Goal: Task Accomplishment & Management: Manage account settings

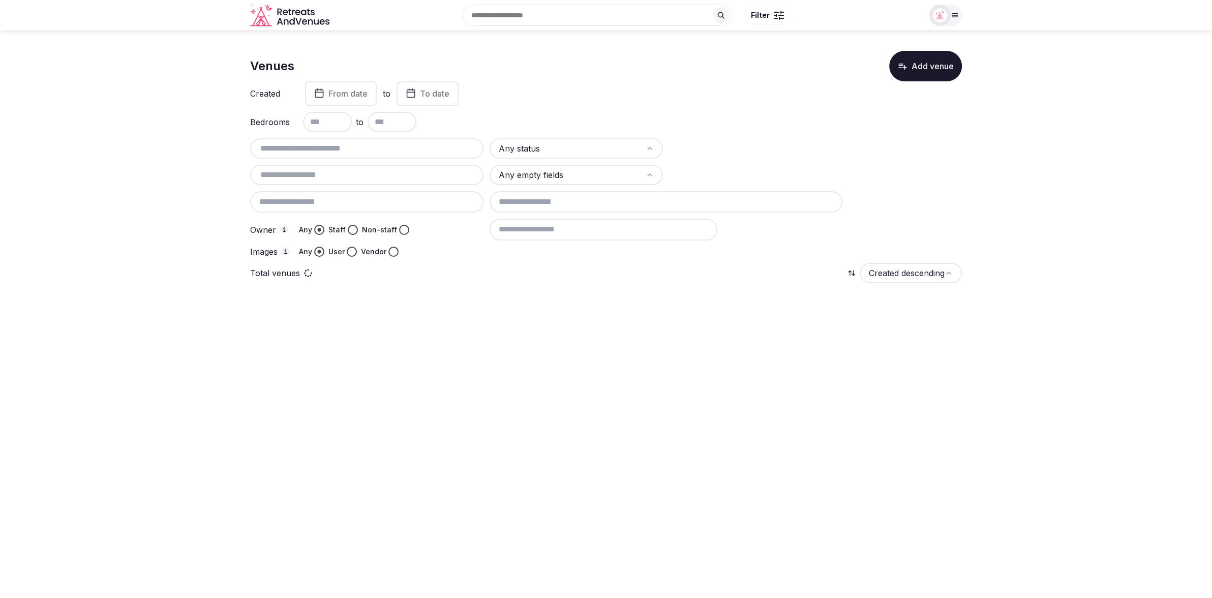
click at [954, 18] on icon at bounding box center [955, 15] width 8 height 8
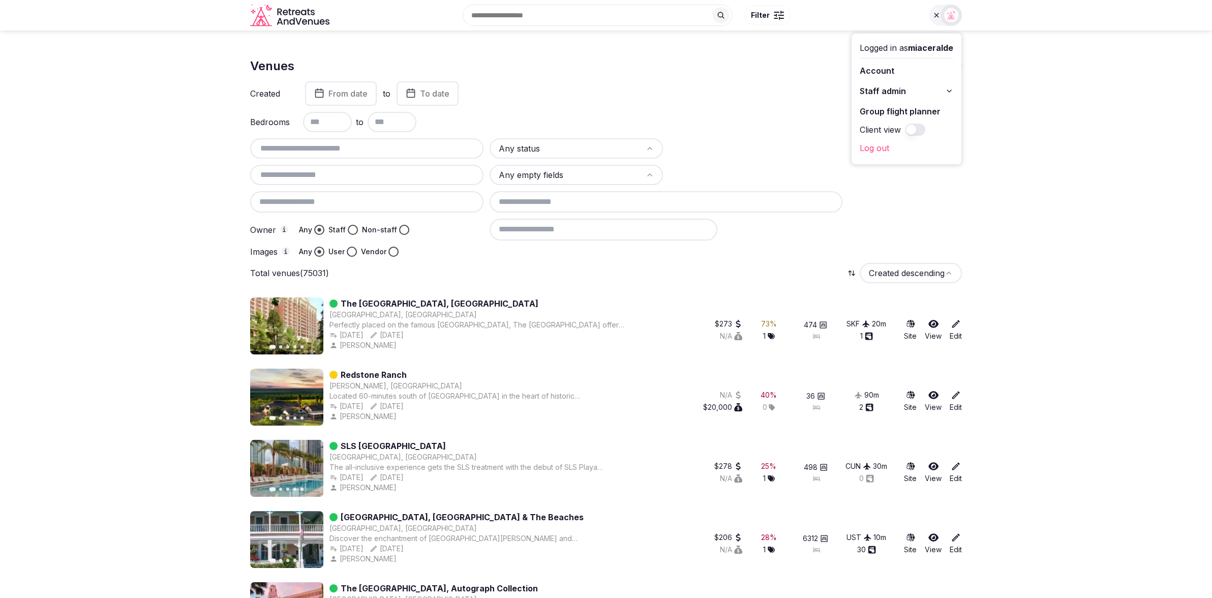
click at [951, 87] on icon at bounding box center [949, 91] width 8 height 8
drag, startPoint x: 337, startPoint y: 270, endPoint x: 298, endPoint y: 272, distance: 39.7
click at [300, 272] on div "Total venues (75031)" at bounding box center [295, 273] width 91 height 11
click at [721, 114] on div "Bedrooms to" at bounding box center [606, 122] width 712 height 20
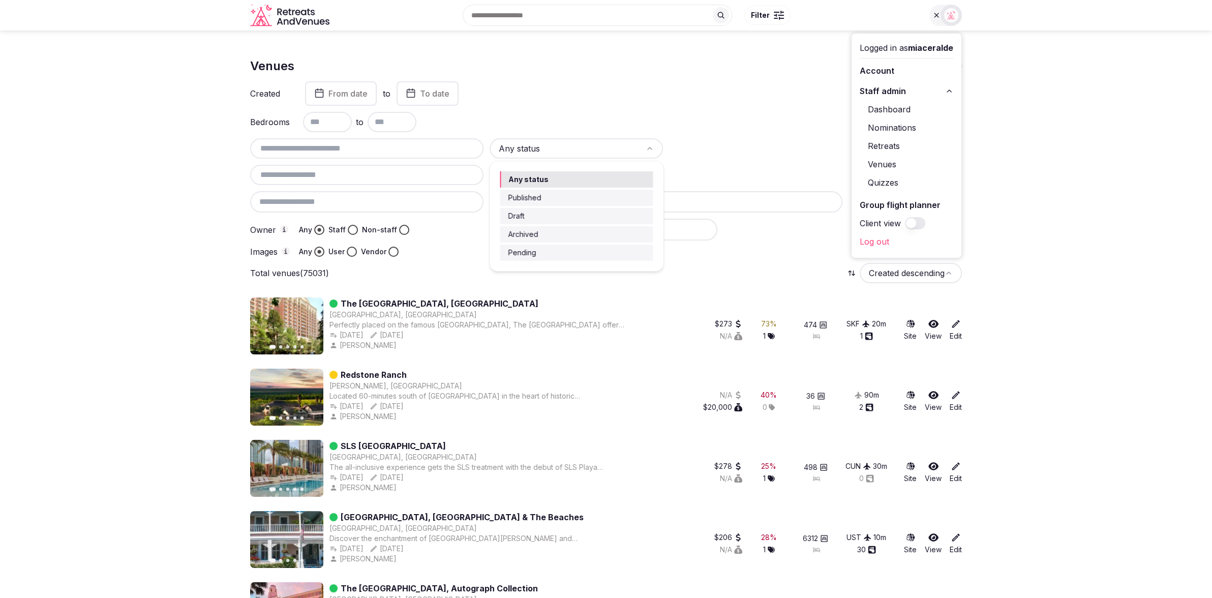
click at [624, 145] on html "Search Popular Destinations Toscana, Italy Riviera Maya, Mexico Indonesia, Bali…" at bounding box center [606, 299] width 1212 height 598
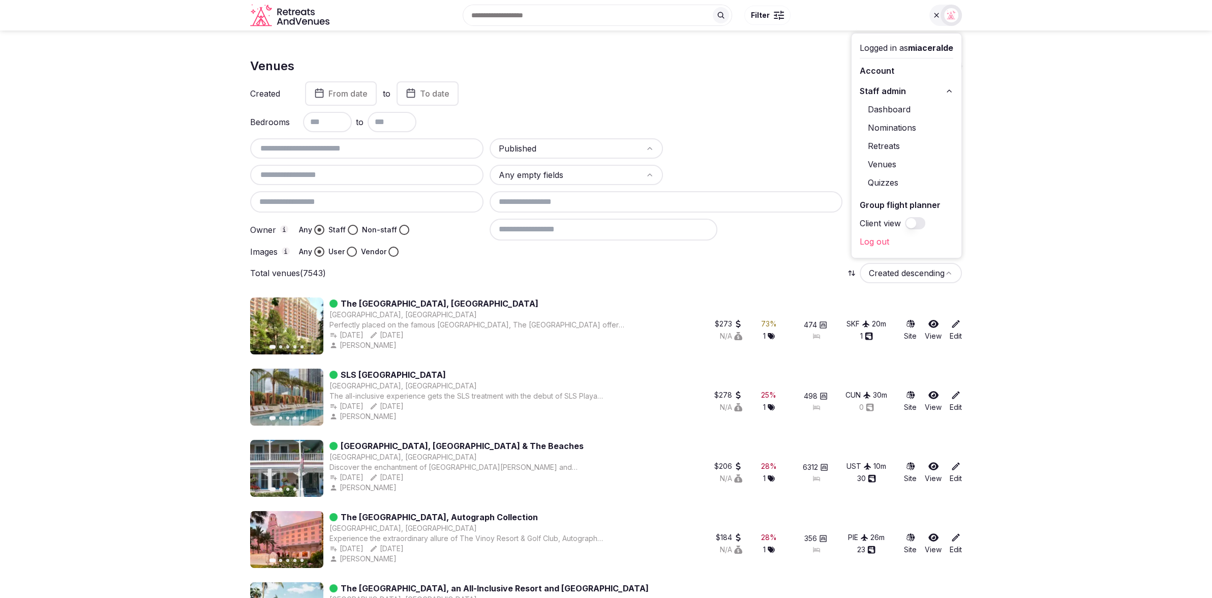
click at [592, 273] on div "Total venues (7543) Created descending" at bounding box center [606, 273] width 712 height 20
click at [908, 13] on div "Search Popular Destinations Toscana, Italy Riviera Maya, Mexico Indonesia, Bali…" at bounding box center [629, 15] width 590 height 44
click at [946, 24] on div at bounding box center [951, 15] width 21 height 21
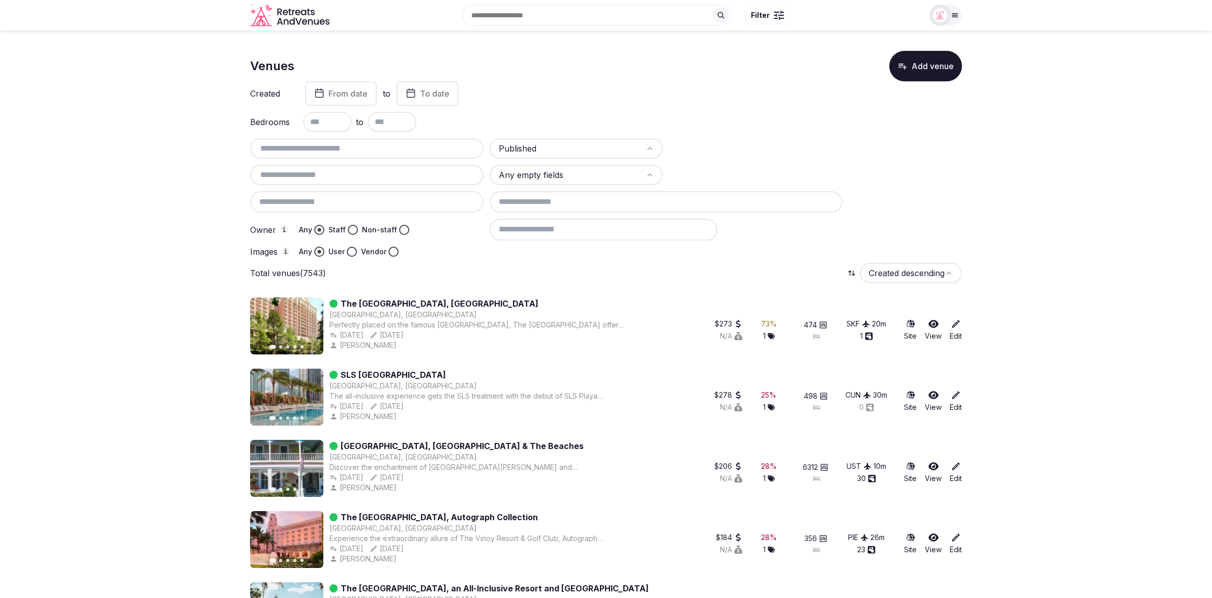
click at [770, 118] on div "Bedrooms to" at bounding box center [606, 122] width 712 height 20
click at [543, 152] on html "Search Popular Destinations Toscana, Italy Riviera Maya, Mexico Indonesia, Bali…" at bounding box center [606, 299] width 1212 height 598
click at [802, 171] on div at bounding box center [755, 175] width 173 height 20
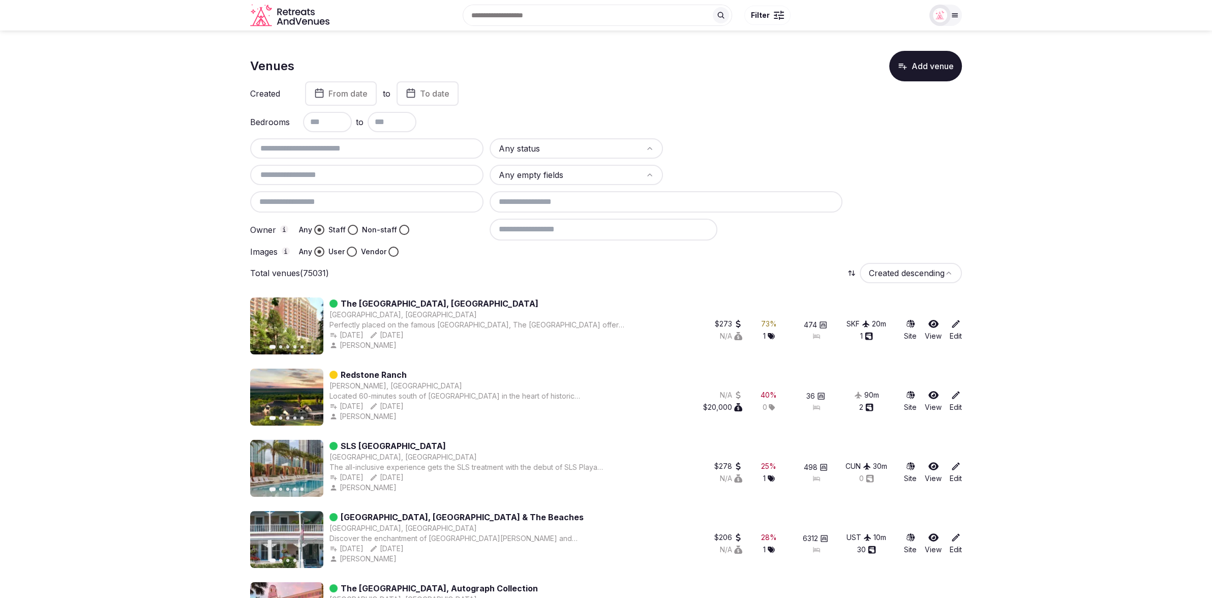
click at [565, 269] on div "Total venues (75031) Created descending" at bounding box center [606, 273] width 712 height 20
click at [637, 275] on div "Total venues (75031) Created descending" at bounding box center [606, 273] width 712 height 20
click at [522, 148] on html "Search Popular Destinations Toscana, Italy Riviera Maya, Mexico Indonesia, Bali…" at bounding box center [606, 299] width 1212 height 598
drag, startPoint x: 779, startPoint y: 276, endPoint x: 774, endPoint y: 286, distance: 10.9
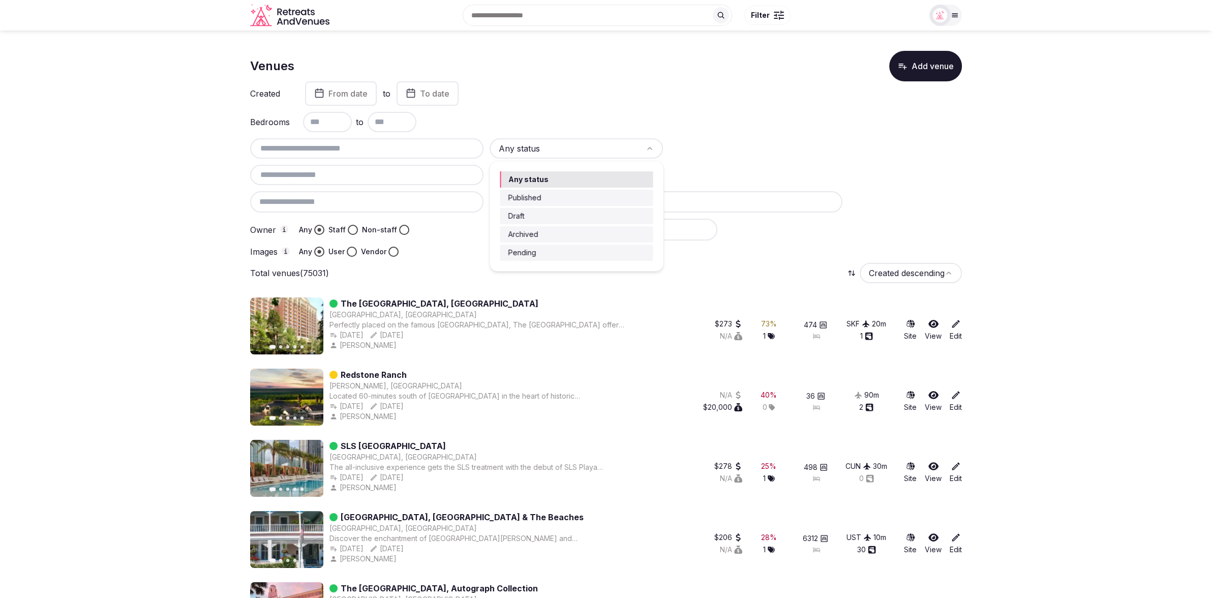
click at [779, 277] on html "Search Popular Destinations Toscana, Italy Riviera Maya, Mexico Indonesia, Bali…" at bounding box center [606, 299] width 1212 height 598
click at [825, 165] on div at bounding box center [755, 175] width 173 height 20
click at [312, 198] on div at bounding box center [366, 201] width 233 height 21
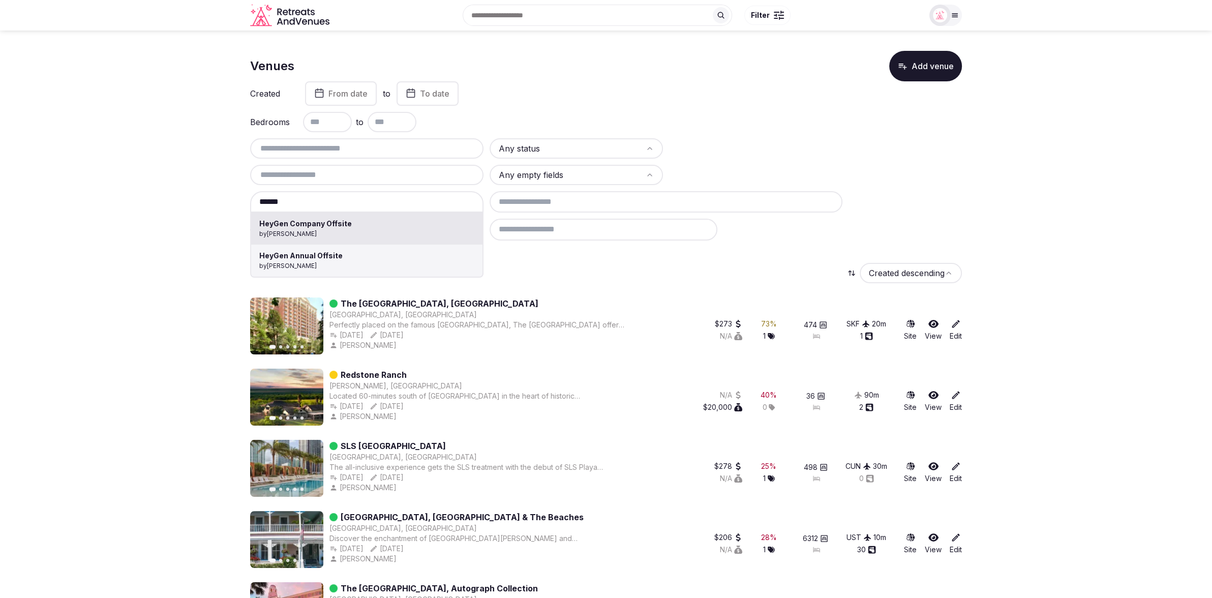
type input "**********"
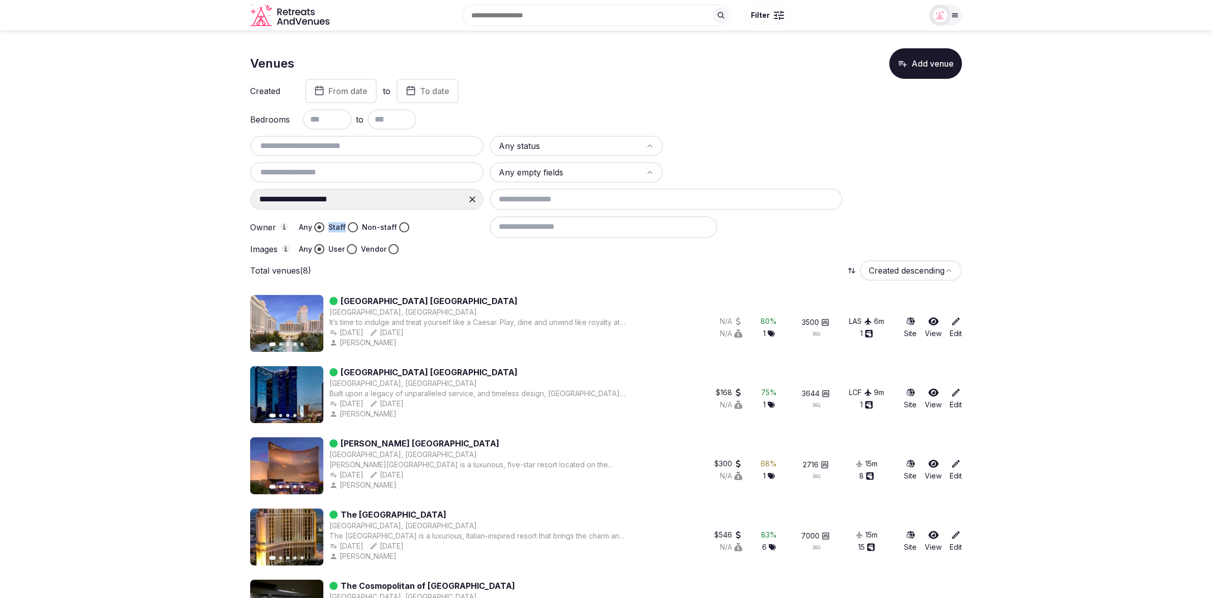
scroll to position [2, 0]
click at [761, 245] on div at bounding box center [726, 250] width 472 height 10
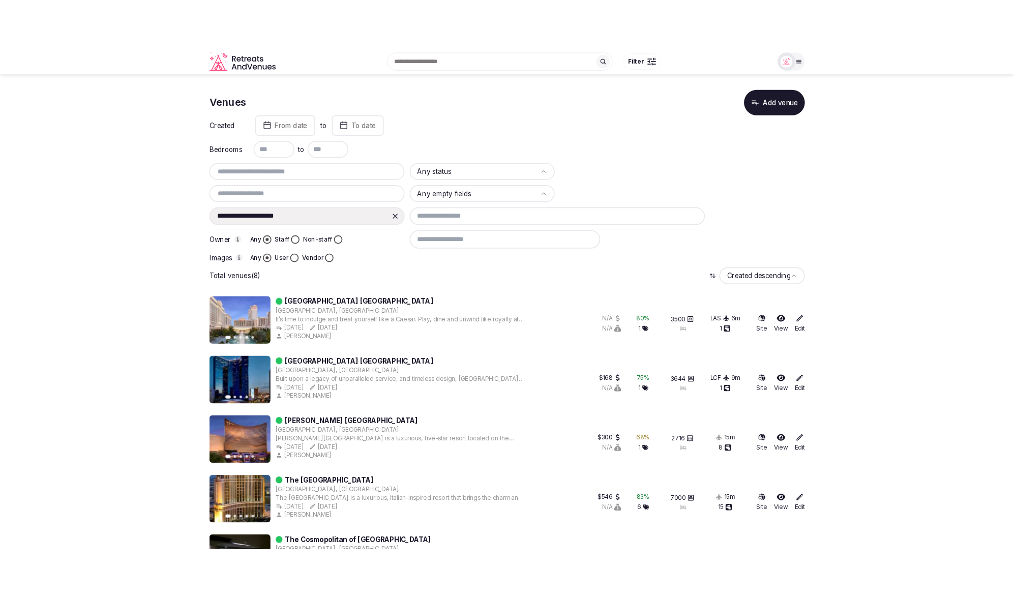
scroll to position [0, 0]
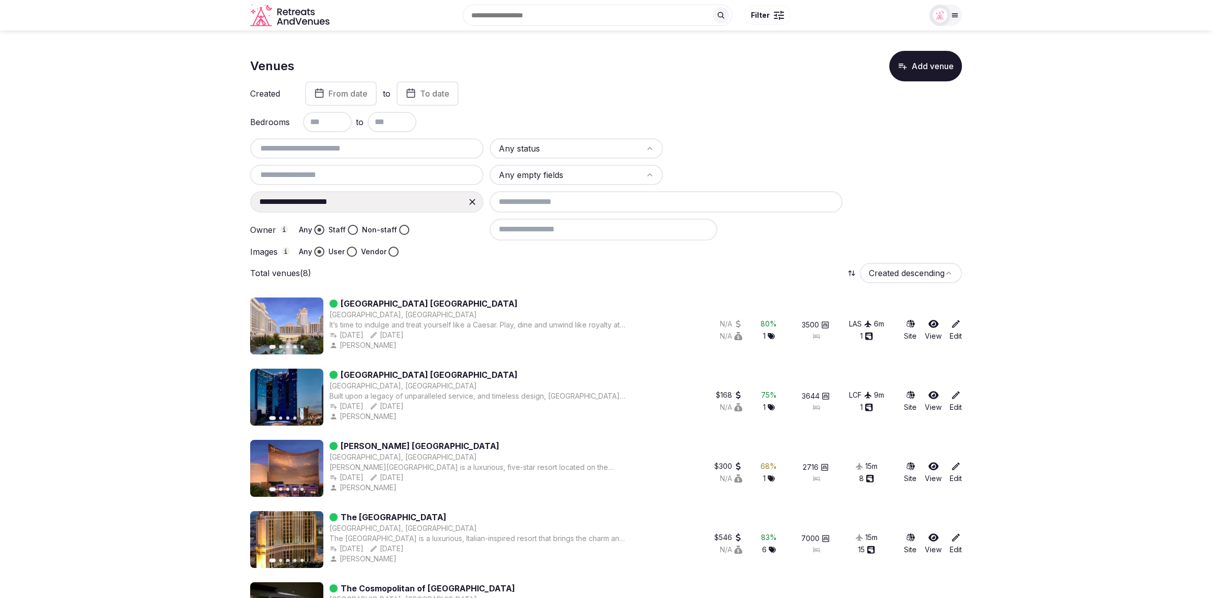
click at [761, 245] on div "**********" at bounding box center [606, 197] width 712 height 118
click at [758, 248] on div at bounding box center [726, 252] width 472 height 10
click at [738, 269] on div "Total venues (8) Created descending" at bounding box center [606, 273] width 712 height 20
click at [919, 238] on div at bounding box center [726, 229] width 472 height 21
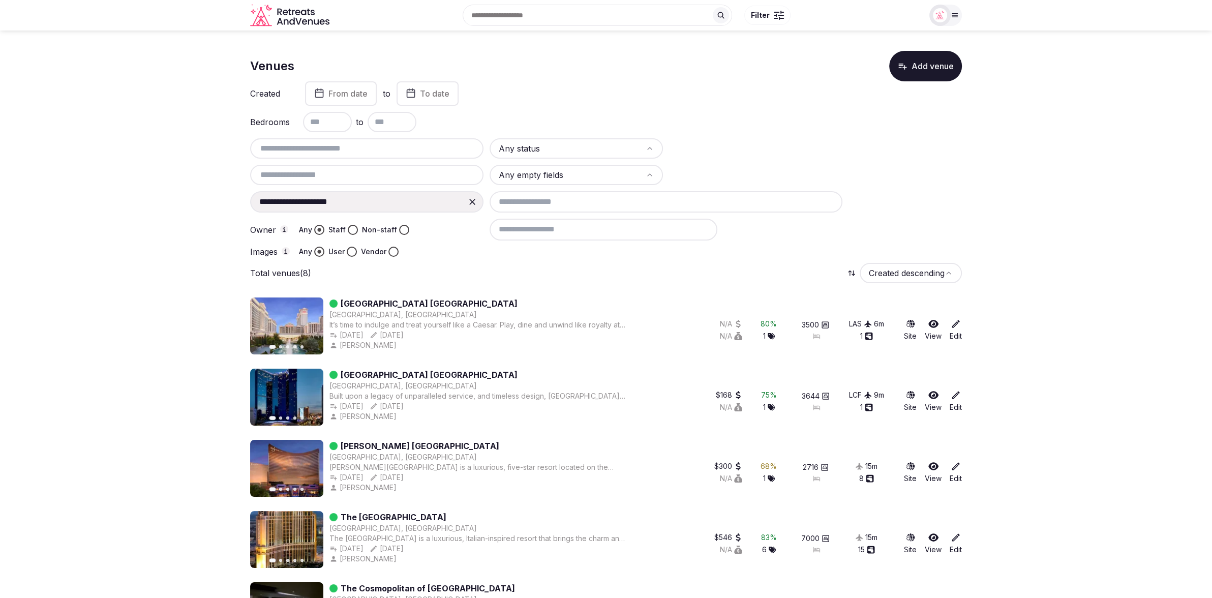
click at [1059, 82] on section "**********" at bounding box center [606, 450] width 1212 height 839
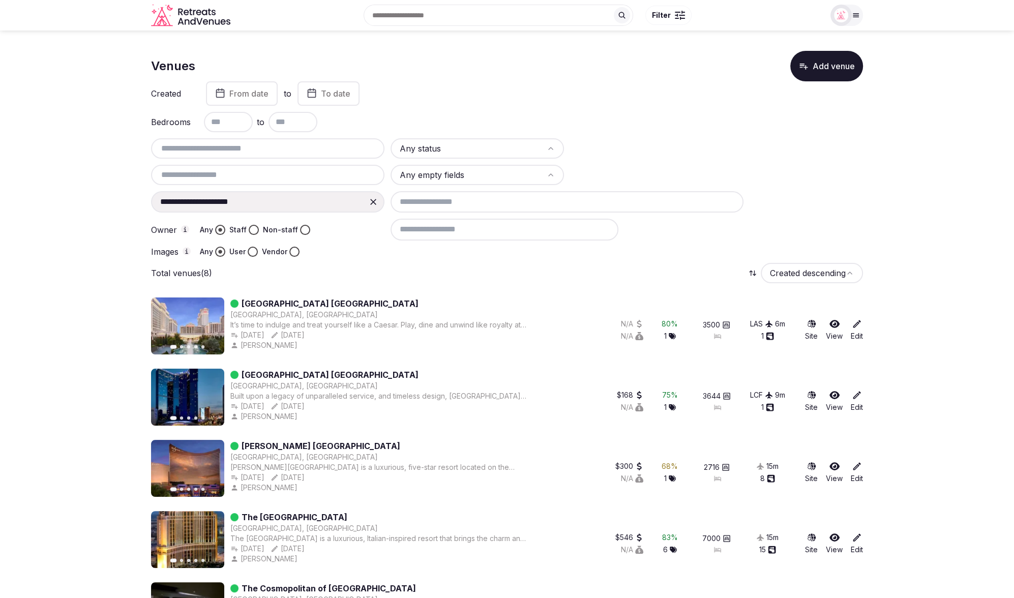
click at [813, 178] on div "**********" at bounding box center [507, 197] width 712 height 118
click at [458, 232] on input at bounding box center [505, 229] width 228 height 21
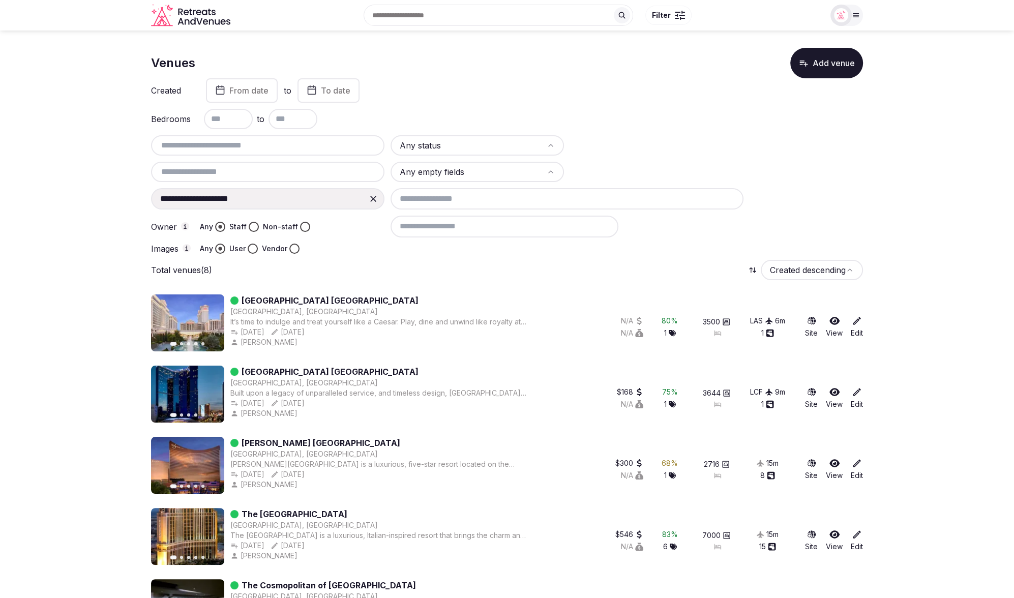
click at [372, 196] on icon at bounding box center [373, 199] width 10 height 10
click at [445, 228] on input at bounding box center [505, 226] width 228 height 21
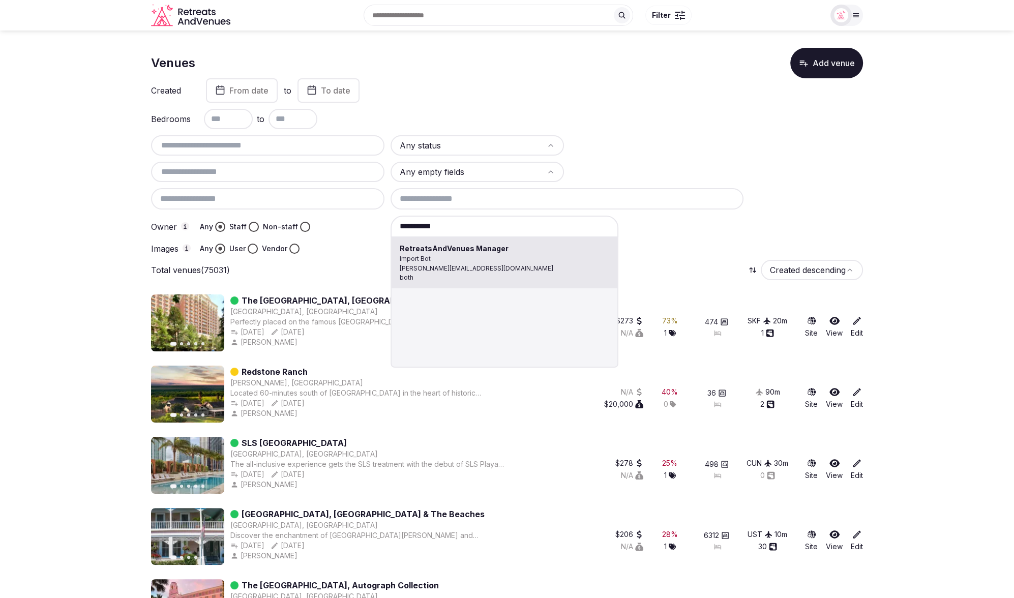
type input "**********"
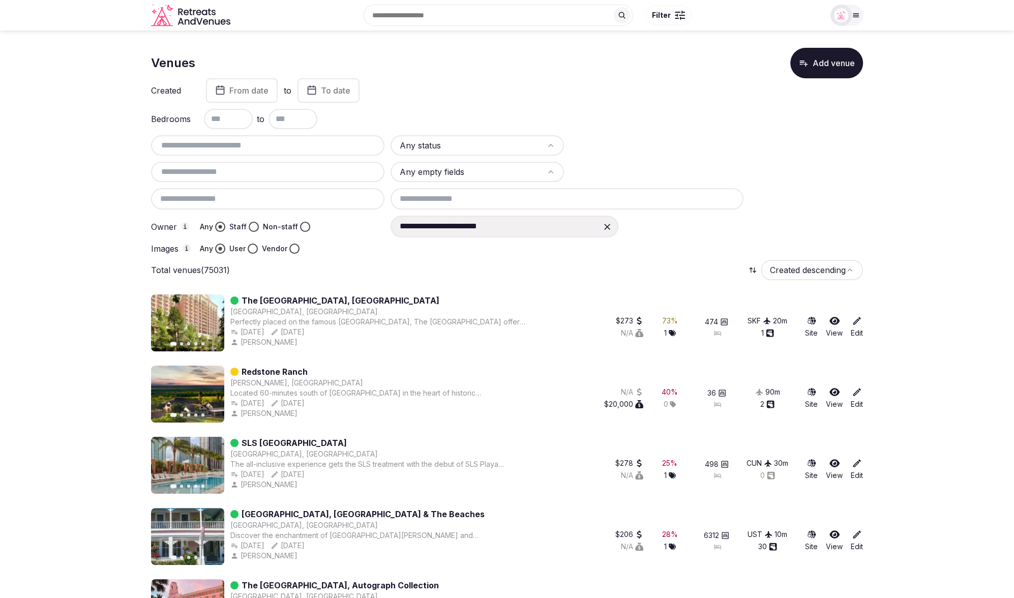
click at [249, 225] on button "Staff" at bounding box center [254, 227] width 10 height 10
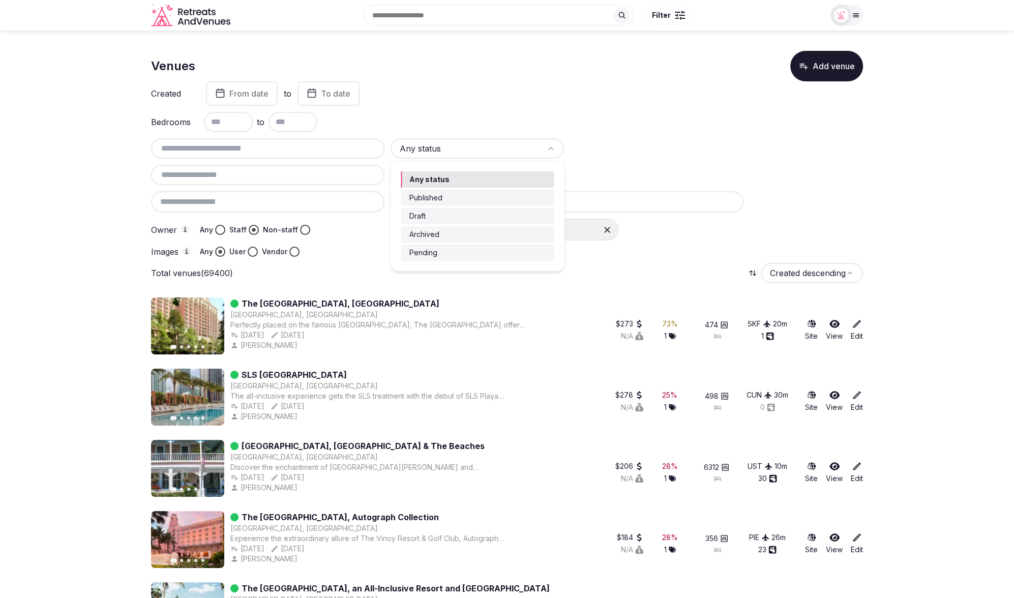
click at [469, 141] on html "**********" at bounding box center [507, 299] width 1014 height 598
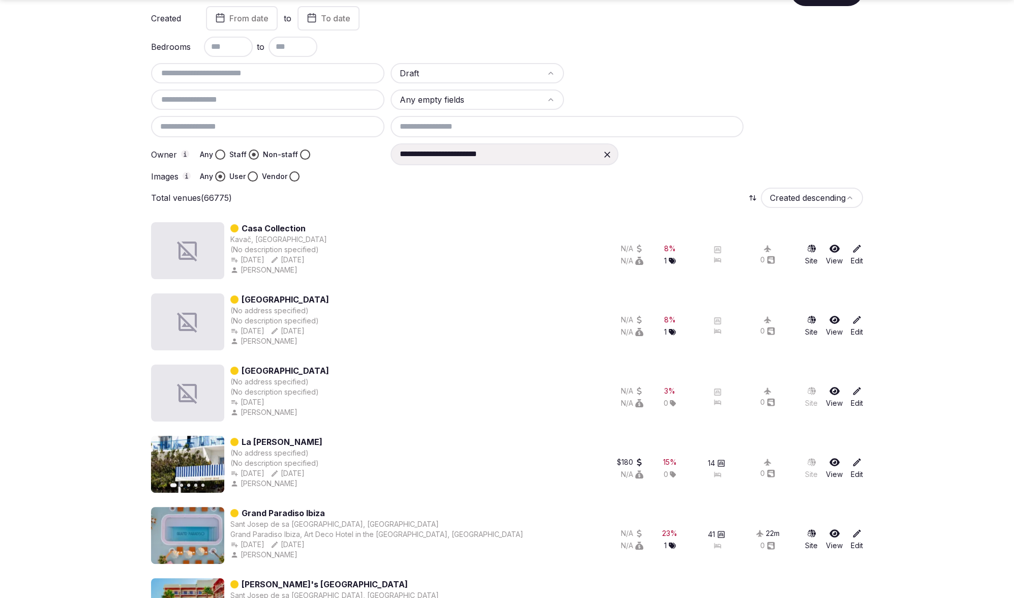
scroll to position [88, 0]
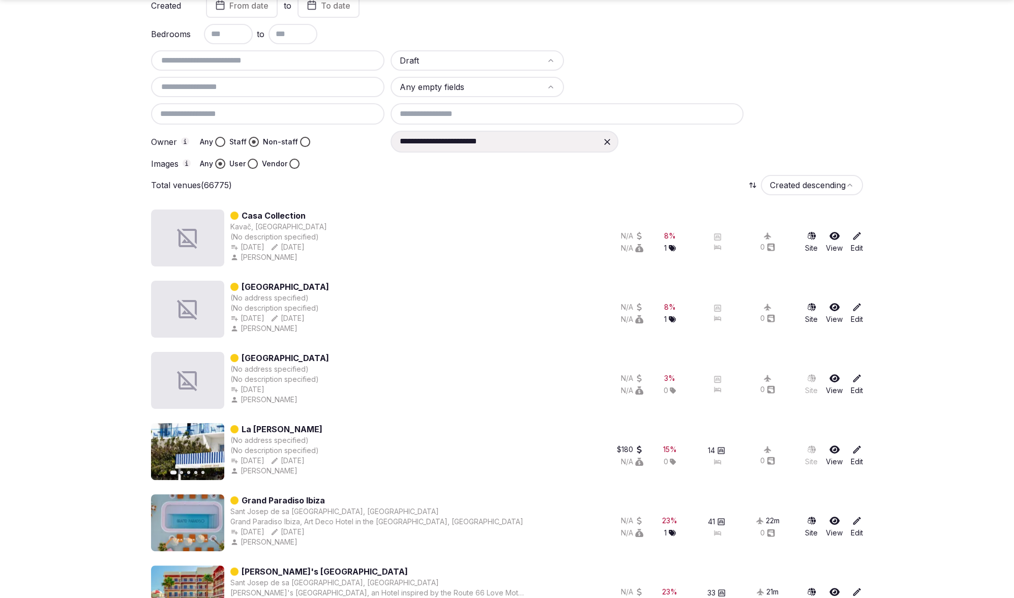
click at [607, 140] on icon at bounding box center [607, 142] width 6 height 6
click at [436, 143] on input at bounding box center [505, 141] width 228 height 21
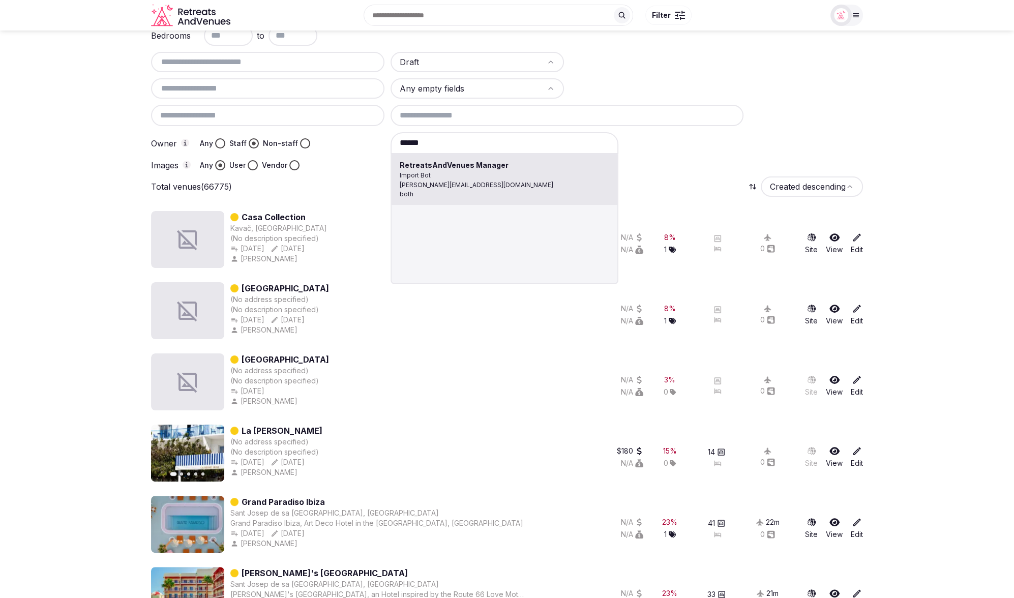
scroll to position [85, 0]
type input "******"
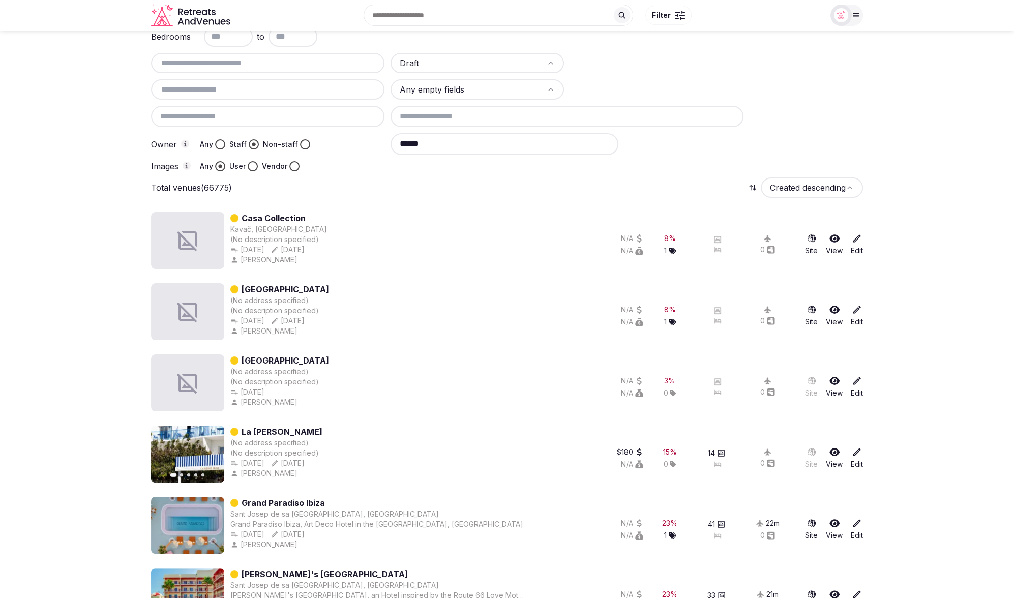
click at [455, 184] on div "Total venues (66775) Created descending" at bounding box center [507, 187] width 712 height 20
click at [425, 62] on html "Search Popular Destinations Toscana, Italy Riviera Maya, Mexico Indonesia, Bali…" at bounding box center [507, 214] width 1014 height 598
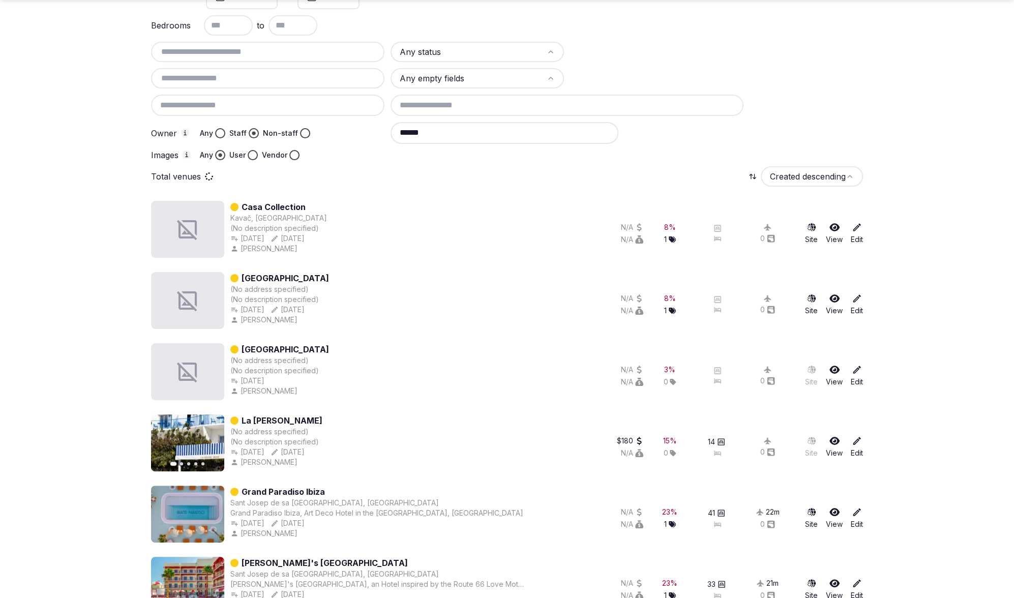
scroll to position [97, 0]
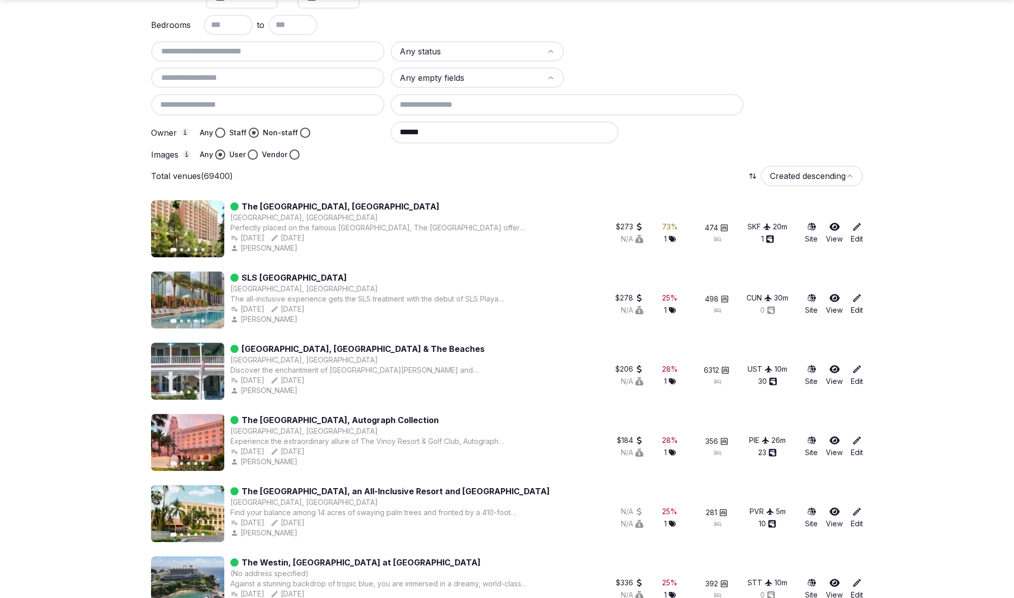
click at [219, 130] on button "Any" at bounding box center [220, 133] width 10 height 10
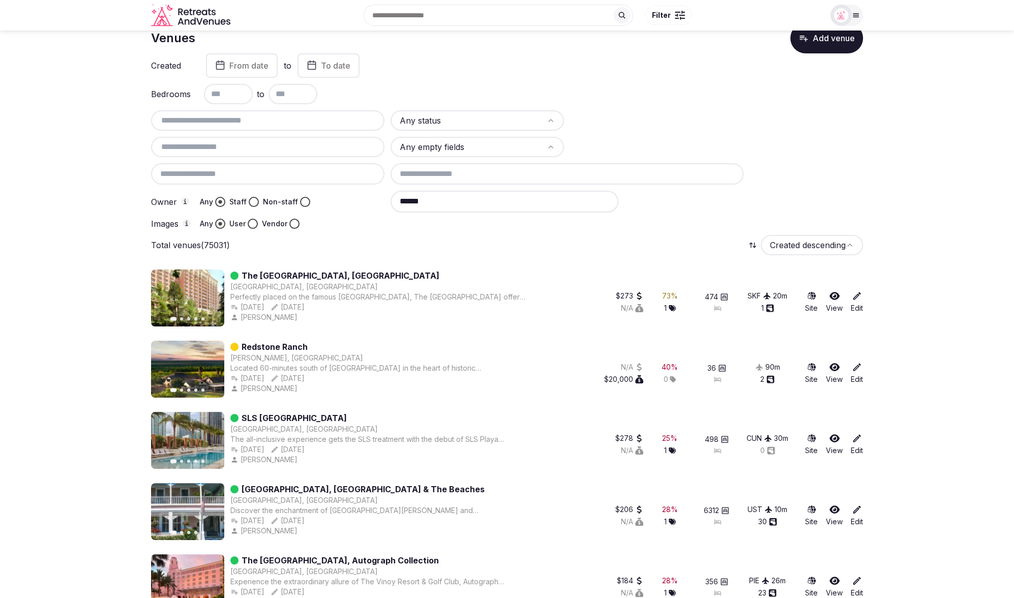
scroll to position [27, 0]
click at [515, 248] on div "Total venues (75031) Created descending" at bounding box center [507, 246] width 712 height 20
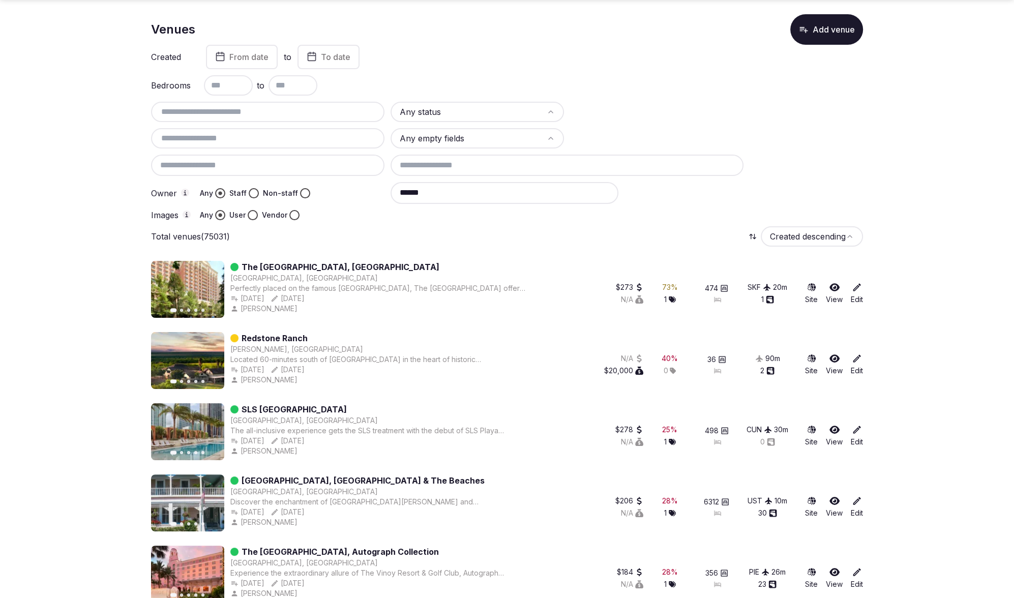
scroll to position [37, 0]
click at [457, 241] on div "Total venues (75031) Created descending" at bounding box center [507, 236] width 712 height 20
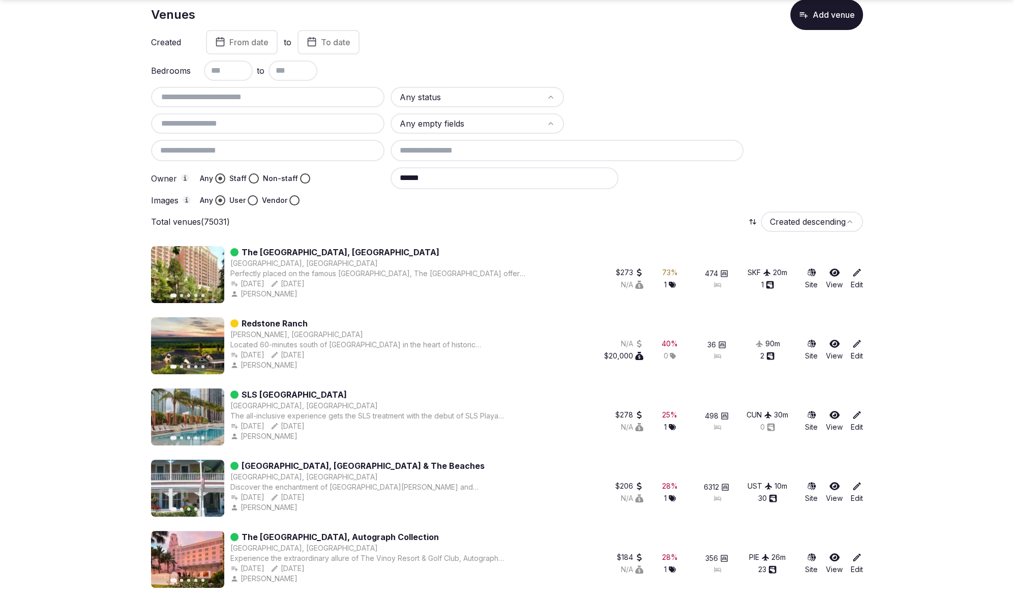
scroll to position [53, 0]
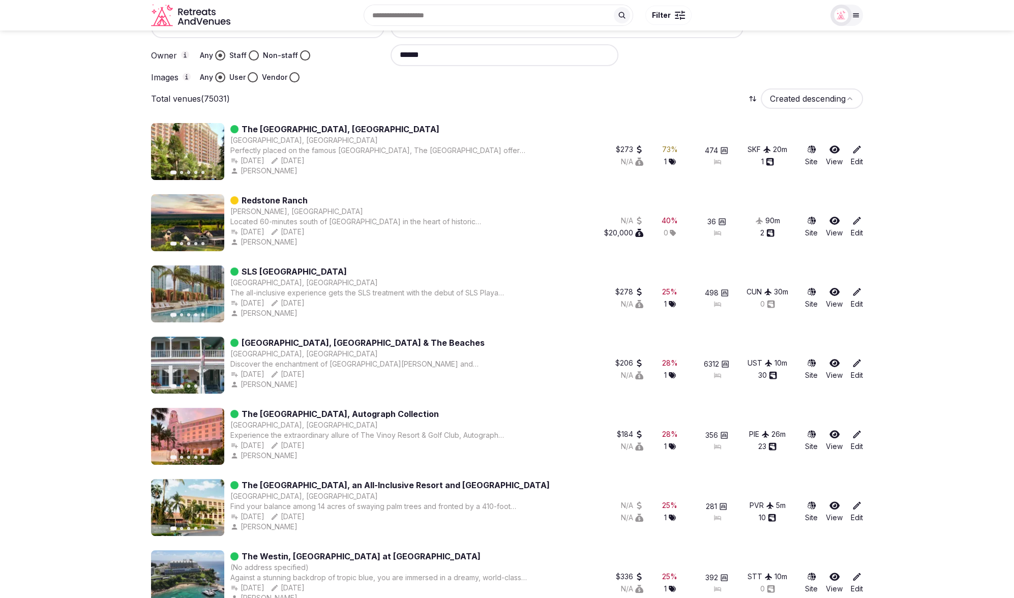
scroll to position [0, 0]
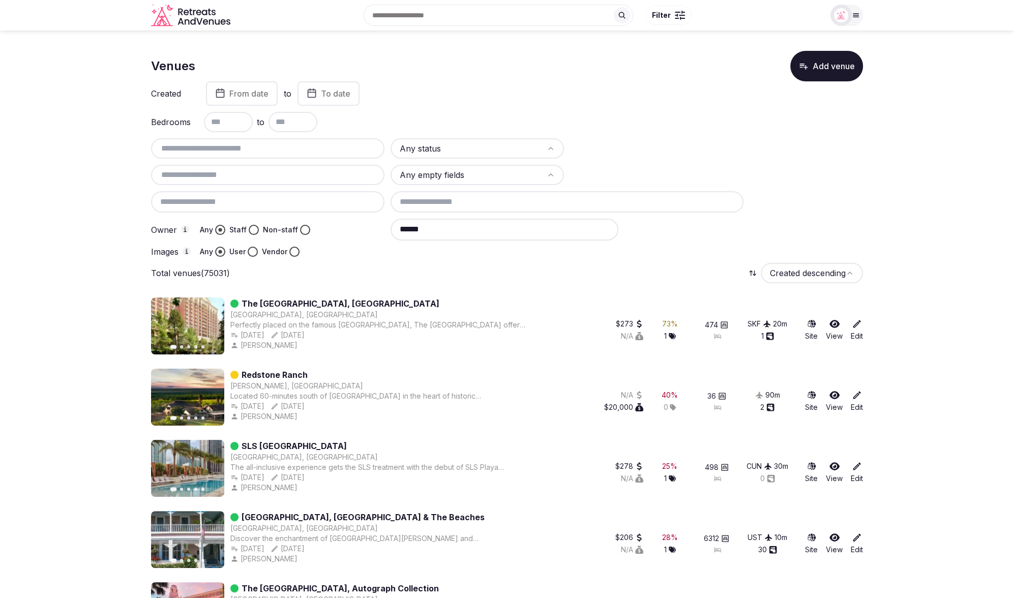
click at [667, 298] on div "$273 N/A 73 % 1 474 SKF 20 m 1 Site View Edit" at bounding box center [724, 326] width 277 height 57
click at [548, 281] on div "Total venues (75031) Created descending" at bounding box center [507, 273] width 712 height 20
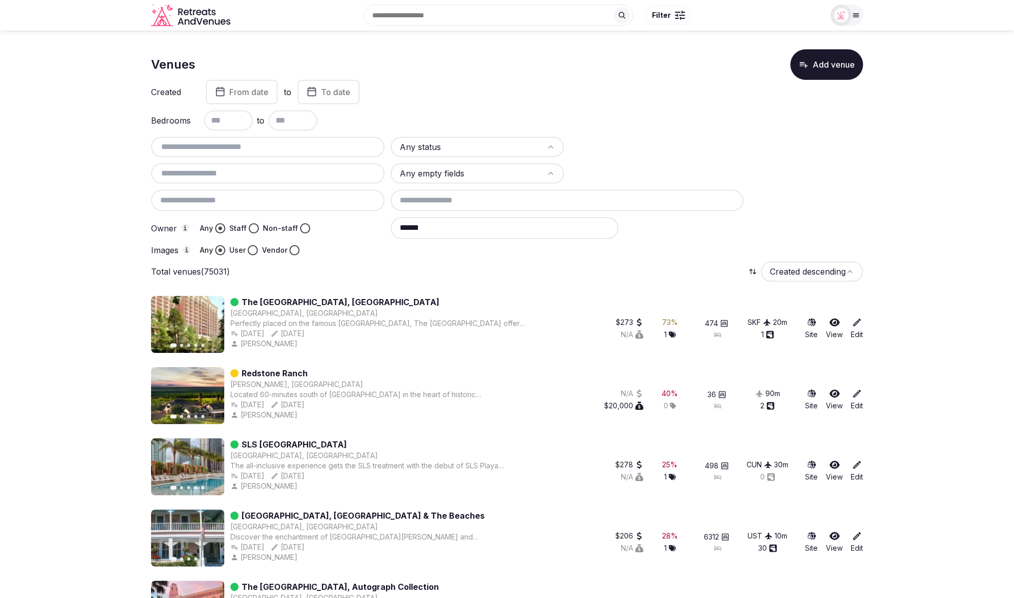
click at [636, 280] on div "Total venues (75031) Created descending" at bounding box center [507, 271] width 712 height 20
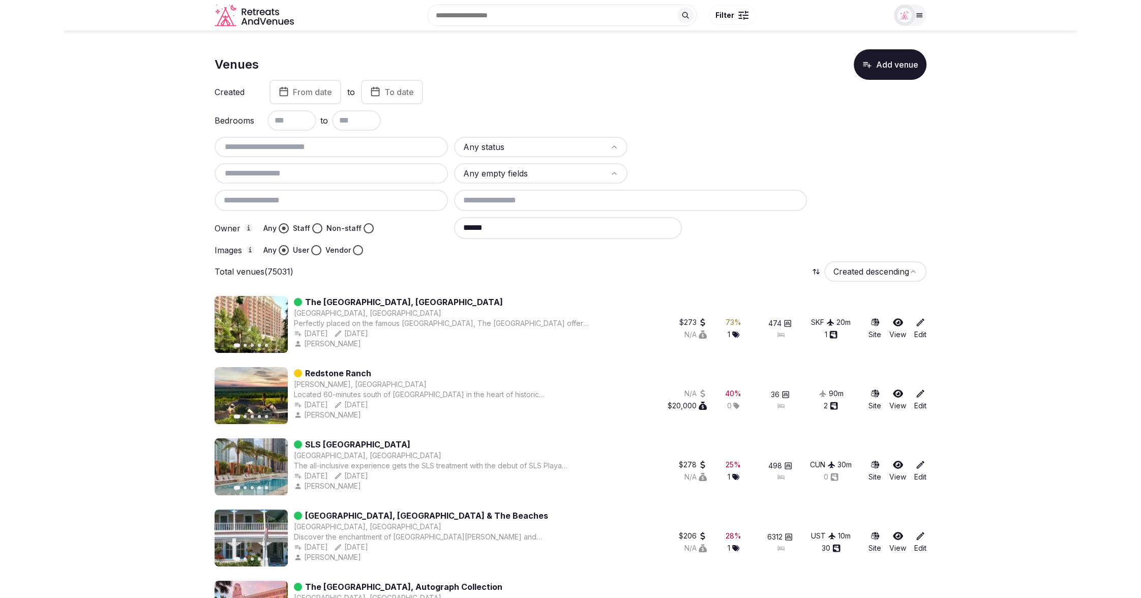
scroll to position [0, 0]
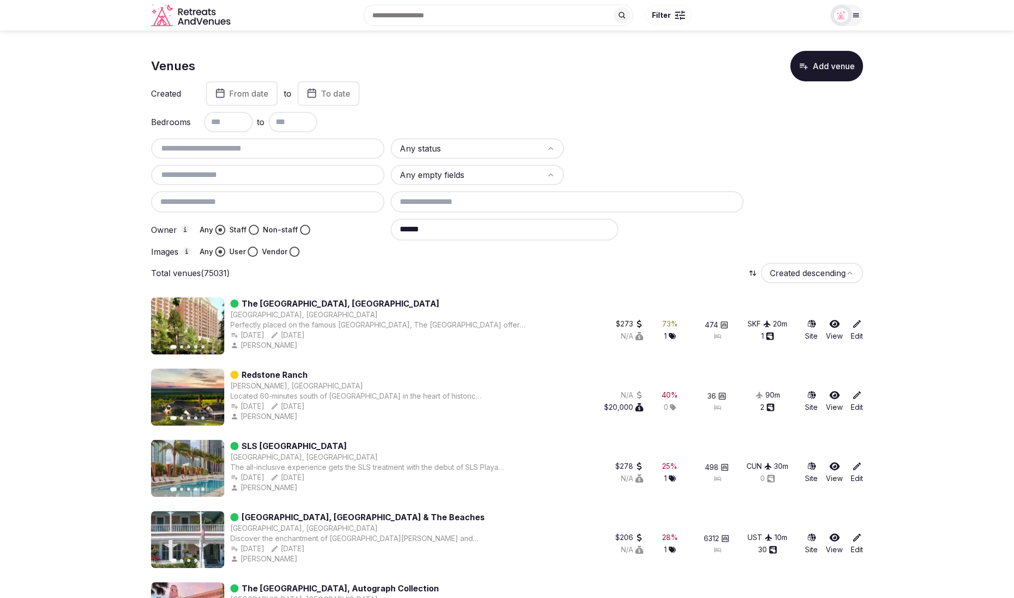
click at [616, 73] on div "Venues Add venue" at bounding box center [507, 66] width 712 height 31
click at [646, 131] on div "Bedrooms to" at bounding box center [507, 122] width 712 height 20
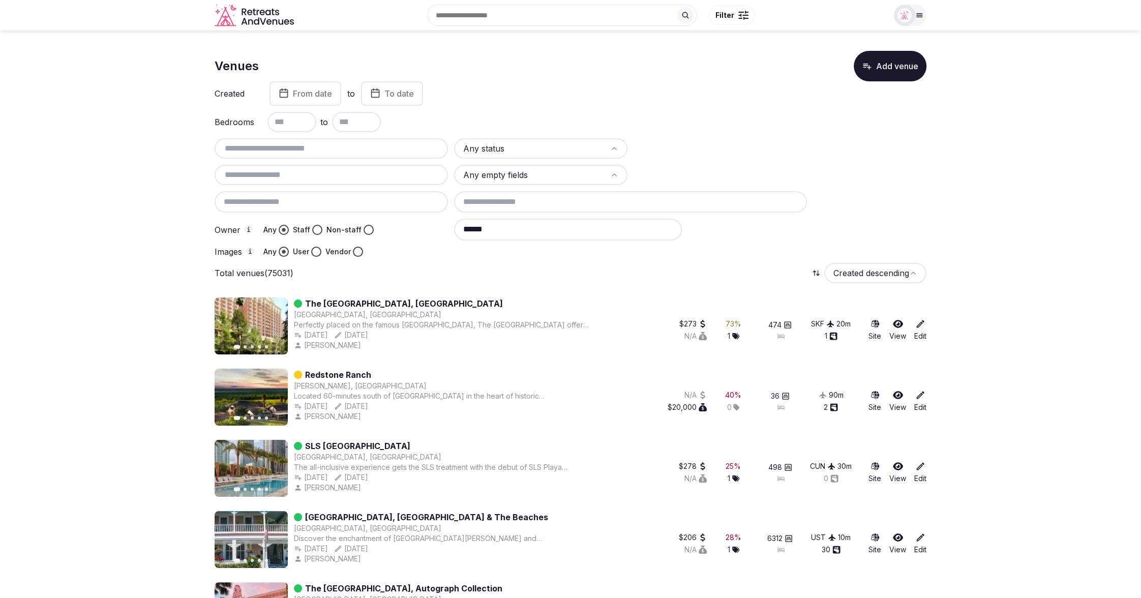
click at [511, 228] on div "******" at bounding box center [568, 229] width 228 height 21
click at [419, 263] on div "Total venues (75031) Created descending" at bounding box center [571, 273] width 712 height 20
click at [364, 230] on button "Non-staff" at bounding box center [369, 229] width 10 height 10
click at [589, 270] on div "Total venues Created descending" at bounding box center [571, 272] width 712 height 20
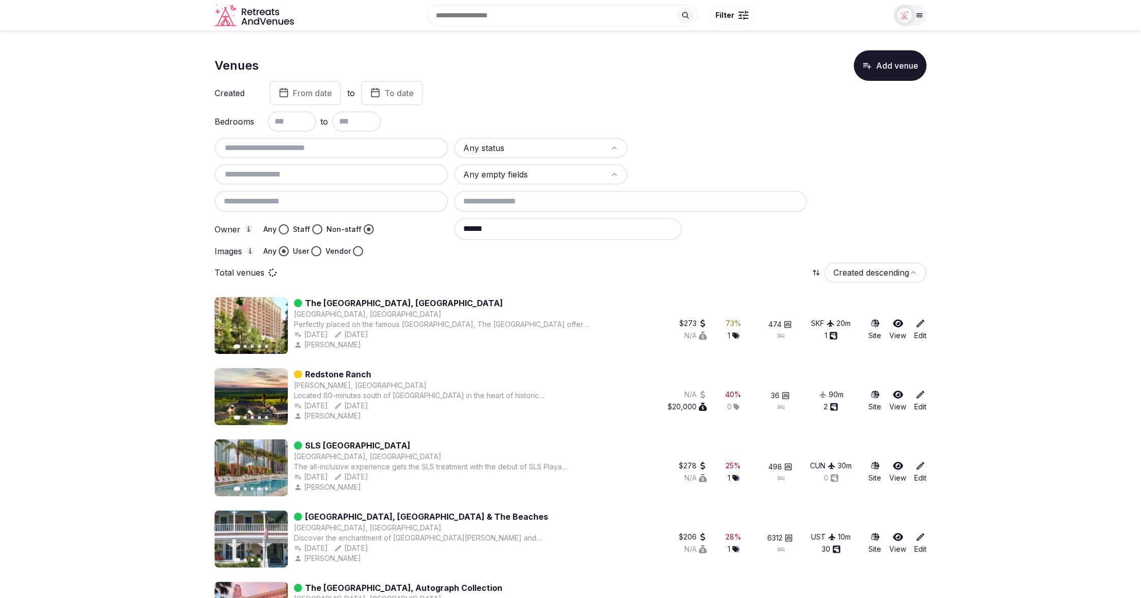
scroll to position [1, 0]
click at [427, 262] on div "Total venues Created descending" at bounding box center [571, 272] width 712 height 20
click at [315, 228] on button "Staff" at bounding box center [317, 229] width 10 height 10
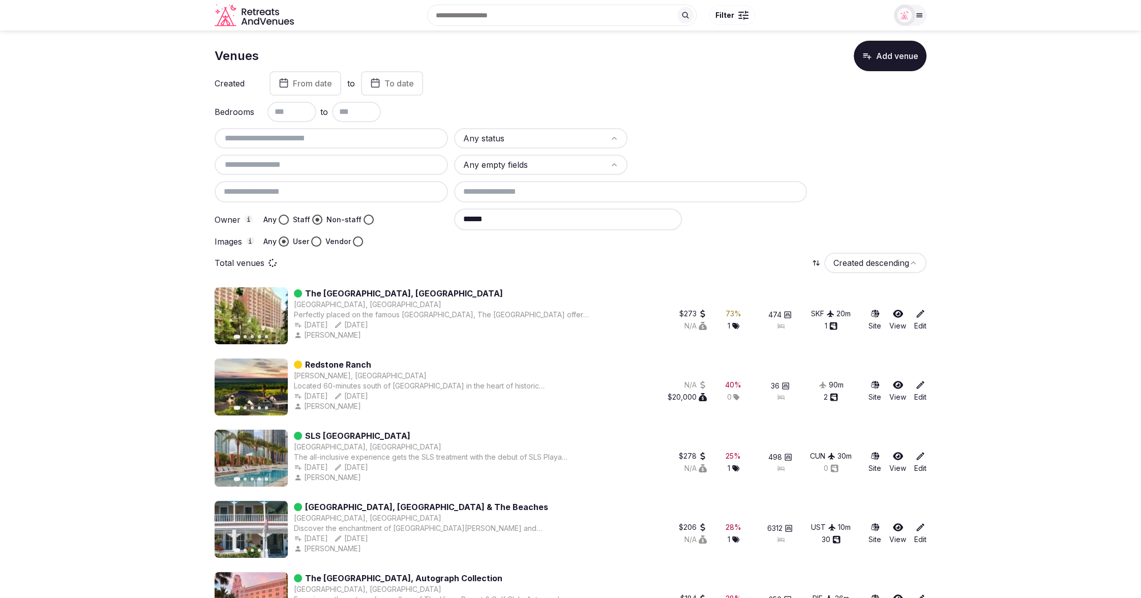
scroll to position [12, 0]
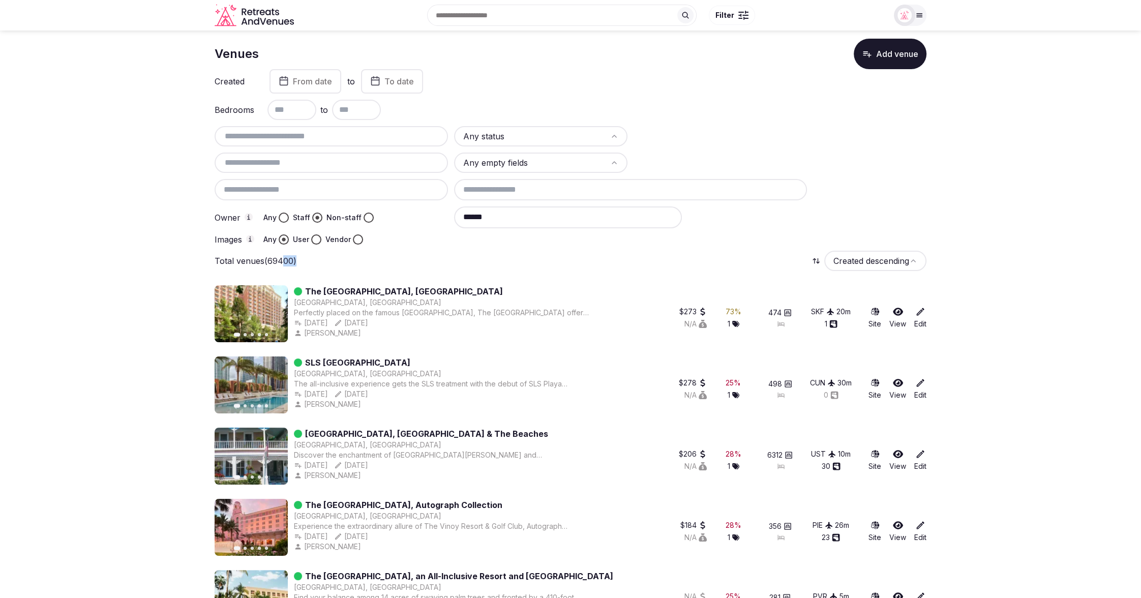
drag, startPoint x: 304, startPoint y: 258, endPoint x: 544, endPoint y: 235, distance: 240.6
click at [309, 257] on icon at bounding box center [305, 261] width 8 height 8
click at [588, 137] on html "Search Popular Destinations Toscana, Italy Riviera Maya, Mexico Indonesia, Bali…" at bounding box center [570, 287] width 1141 height 598
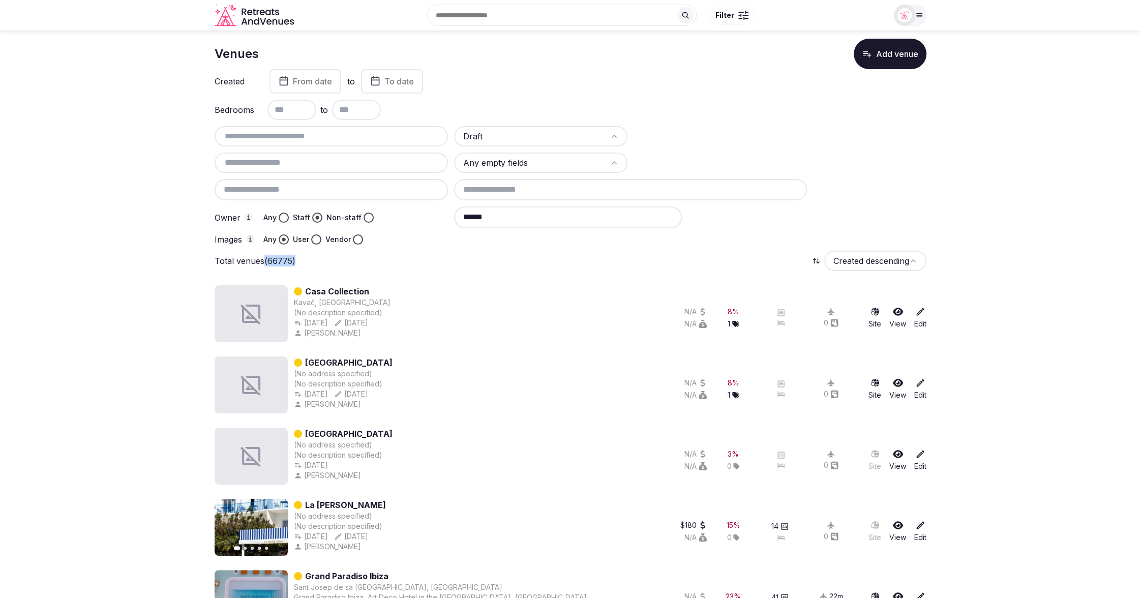
drag, startPoint x: 352, startPoint y: 260, endPoint x: 305, endPoint y: 257, distance: 47.9
click at [264, 257] on div "Total venues (66775) Created descending" at bounding box center [571, 261] width 712 height 20
click at [510, 259] on div "Total venues (66775) Created descending" at bounding box center [571, 261] width 712 height 20
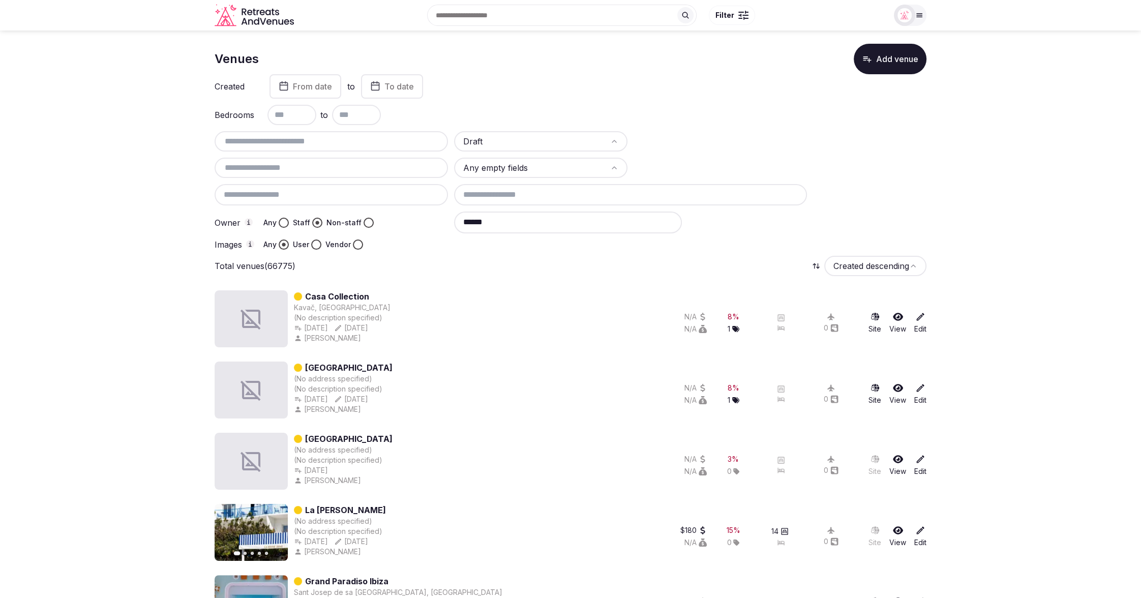
scroll to position [0, 0]
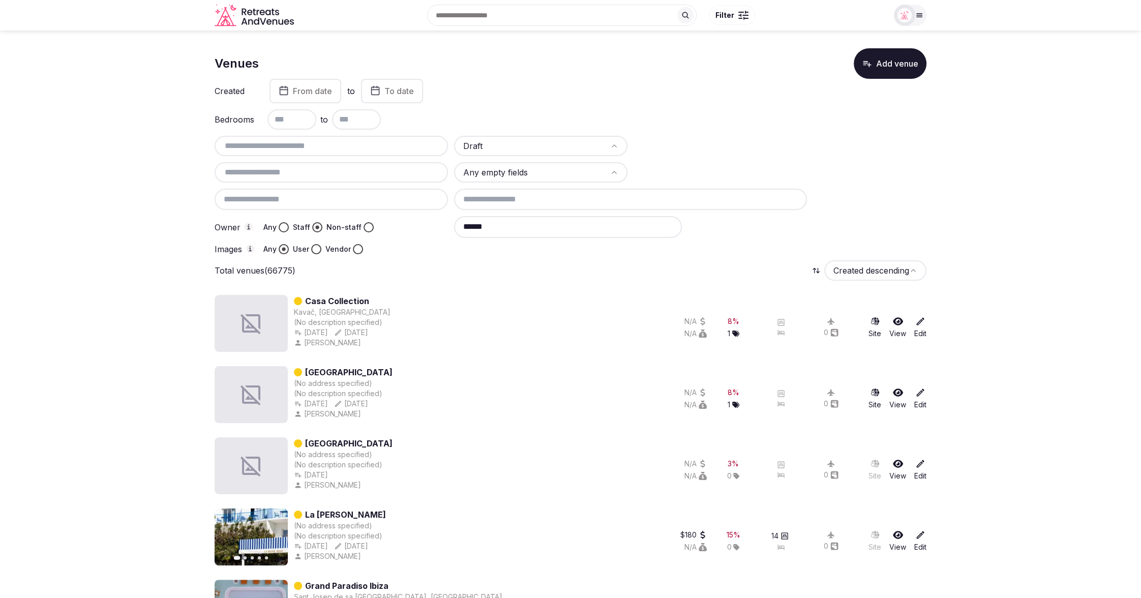
click at [550, 299] on div "Casa Collection Kavač, Montenegro (No description specified) Aug 20th, 2025 Aug…" at bounding box center [431, 323] width 433 height 57
click at [475, 272] on div "Total venues (66775) Created descending" at bounding box center [571, 269] width 712 height 20
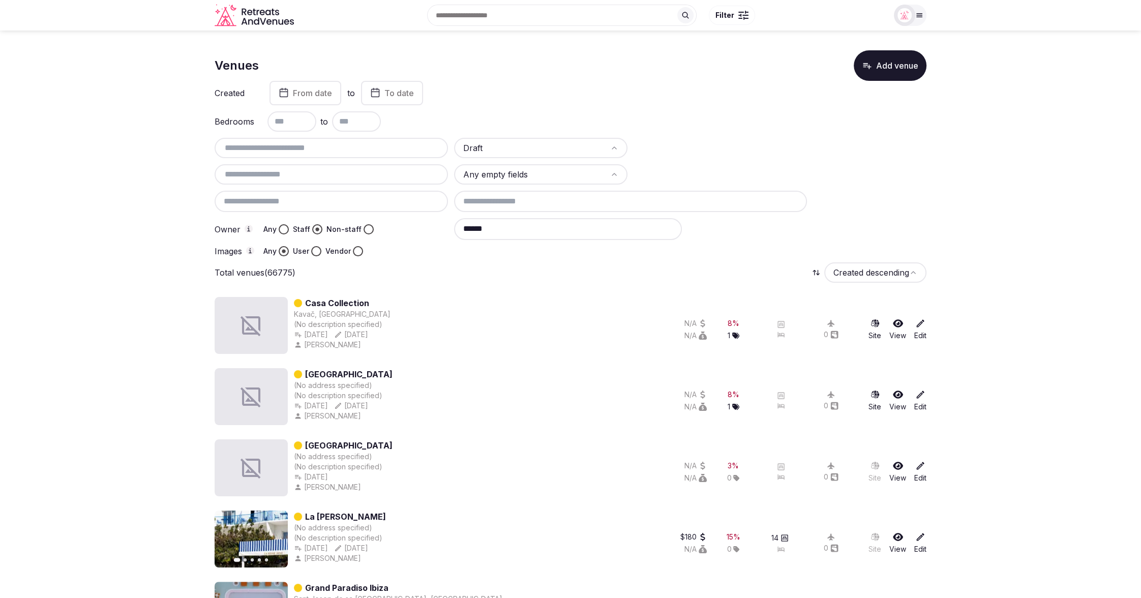
scroll to position [4, 0]
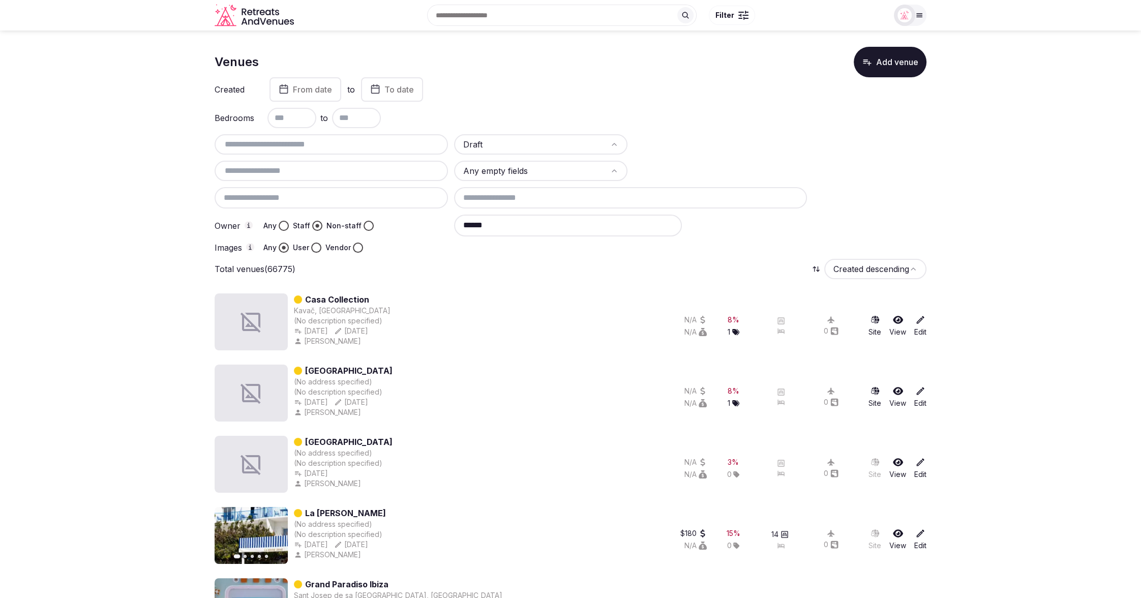
click at [475, 272] on div "Total venues (66775) Created descending" at bounding box center [571, 269] width 712 height 20
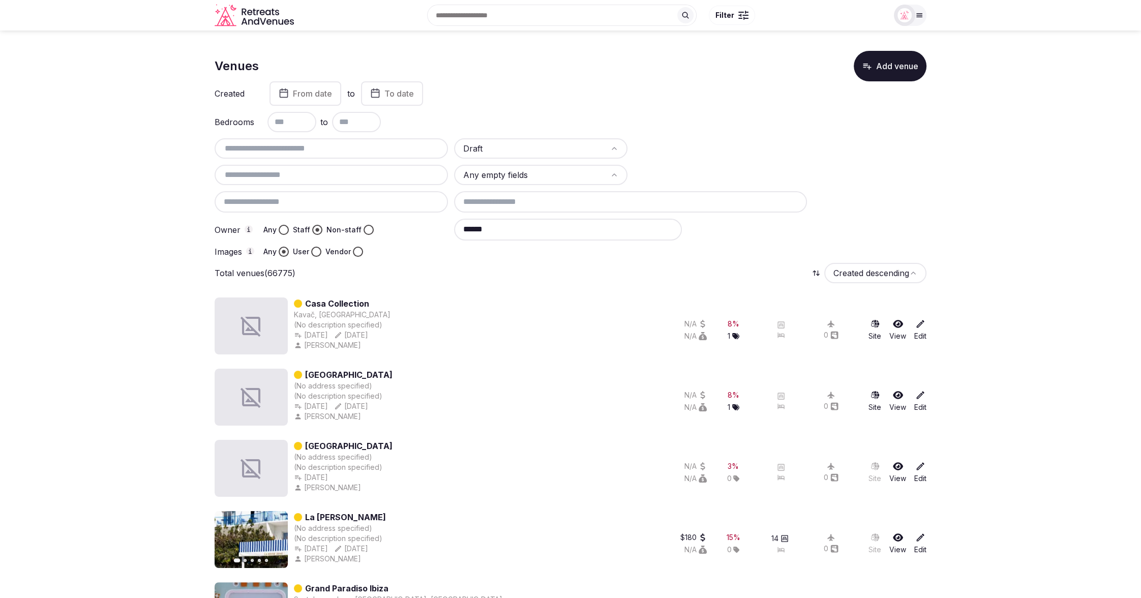
scroll to position [1, 0]
click at [557, 84] on div "Created From date to To date" at bounding box center [571, 93] width 712 height 24
click at [727, 118] on div "Bedrooms to" at bounding box center [571, 121] width 712 height 20
click at [699, 86] on div "Created From date to To date" at bounding box center [571, 93] width 712 height 24
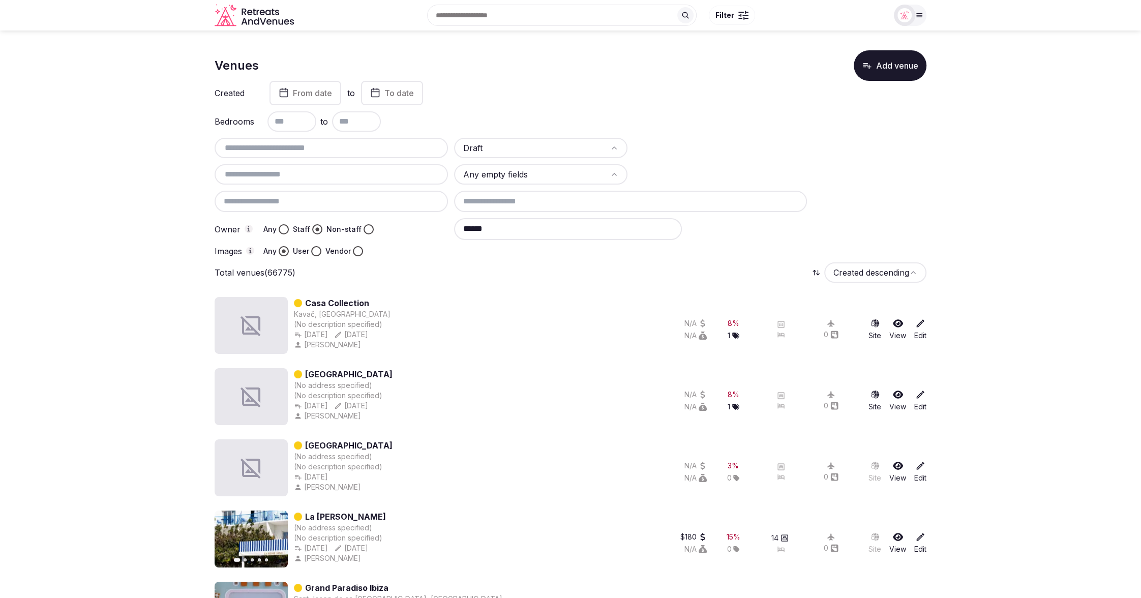
click at [704, 98] on div "Created From date to To date" at bounding box center [571, 93] width 712 height 24
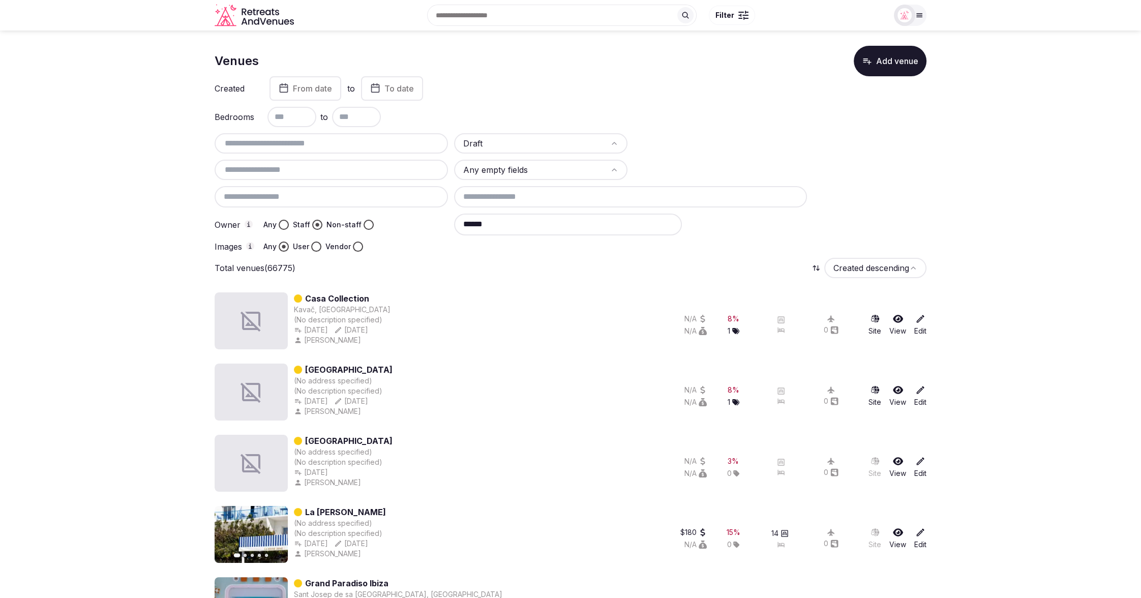
scroll to position [0, 0]
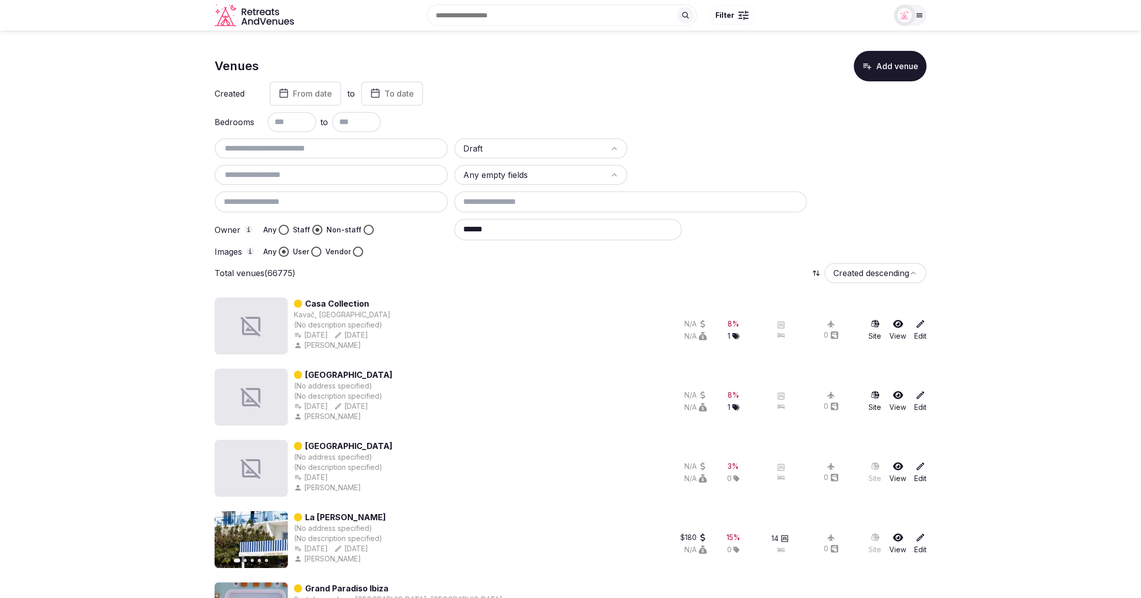
click at [752, 160] on div "Draft Any empty fields Owner Any Staff Non-staff ****** Images Any User Vendor" at bounding box center [571, 197] width 712 height 118
click at [821, 156] on div "Draft Any empty fields Owner Any Staff Non-staff ****** Images Any User Vendor" at bounding box center [571, 197] width 712 height 118
click at [766, 242] on div "Draft Any empty fields Owner Any Staff Non-staff ****** Images Any User Vendor" at bounding box center [571, 197] width 712 height 118
click at [717, 166] on div at bounding box center [720, 175] width 173 height 20
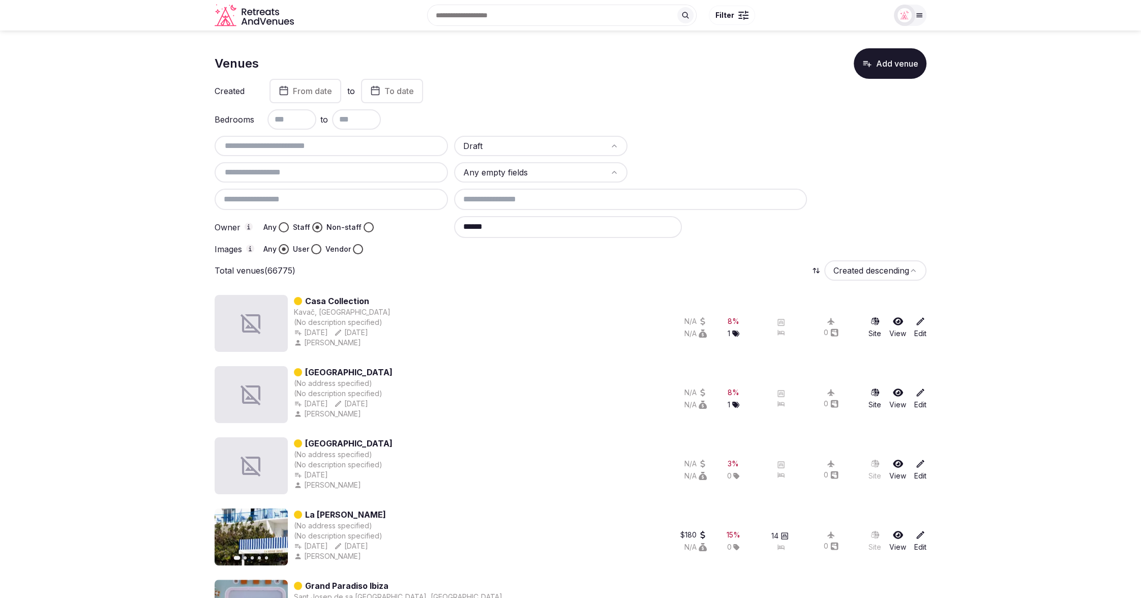
scroll to position [1, 0]
click at [749, 246] on div at bounding box center [690, 251] width 472 height 10
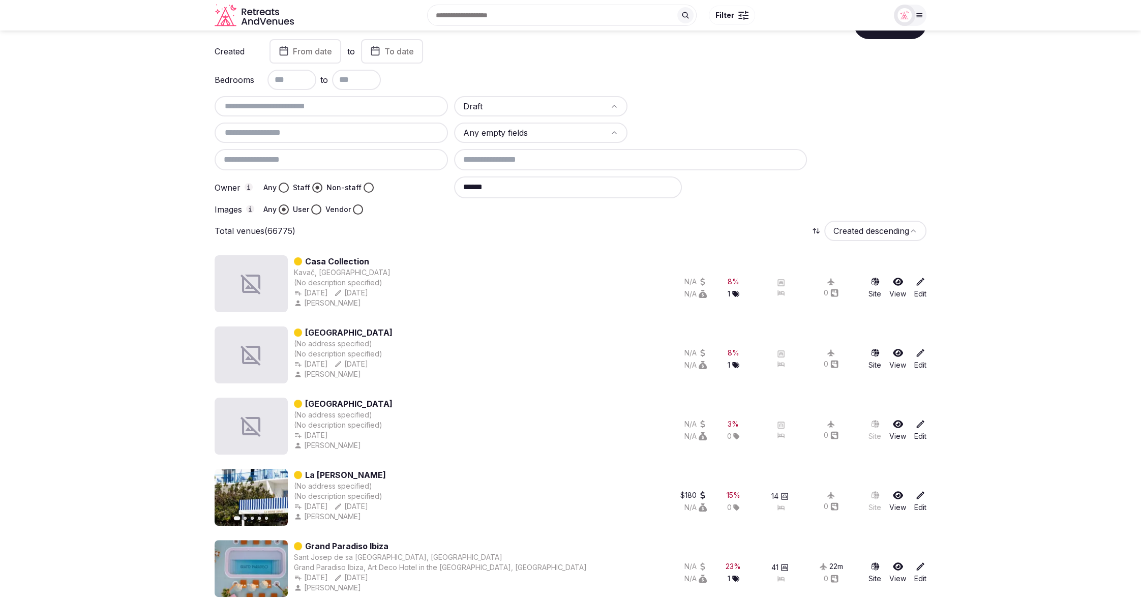
scroll to position [0, 0]
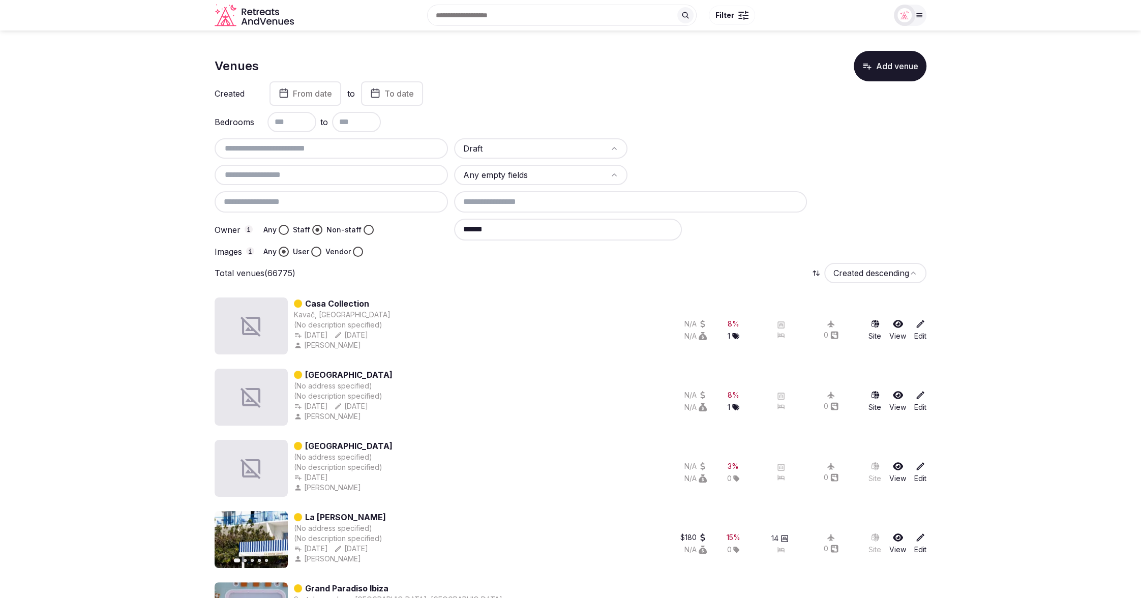
click at [690, 247] on div at bounding box center [690, 252] width 472 height 10
click at [778, 86] on div "Created From date to To date" at bounding box center [571, 93] width 712 height 24
click at [716, 158] on div at bounding box center [720, 148] width 173 height 20
click at [364, 229] on button "Non-staff" at bounding box center [369, 230] width 10 height 10
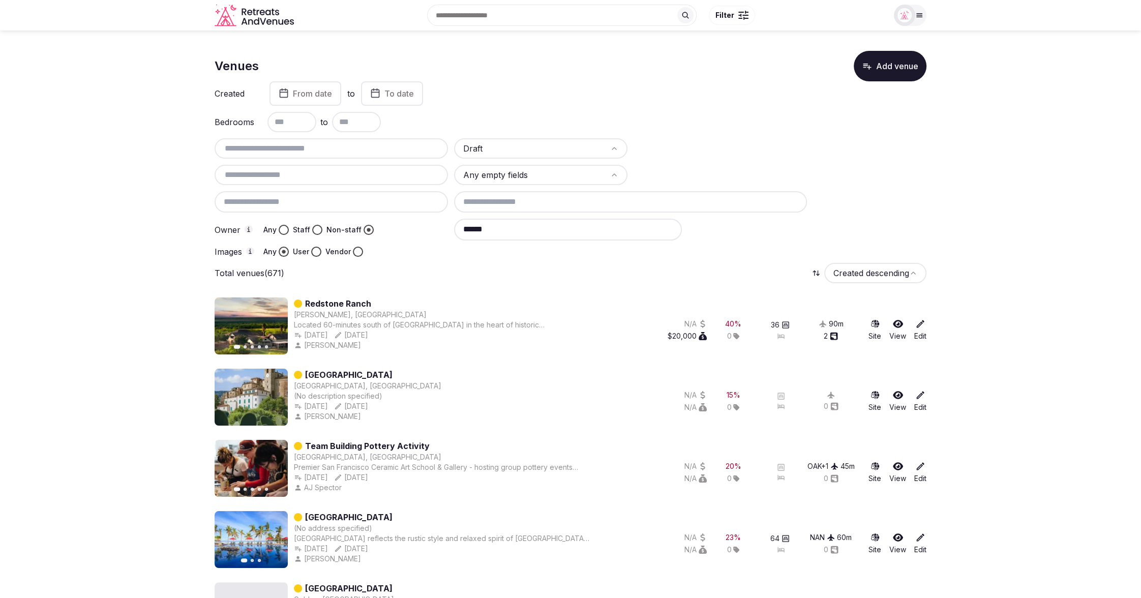
click at [294, 154] on input "text" at bounding box center [331, 148] width 225 height 12
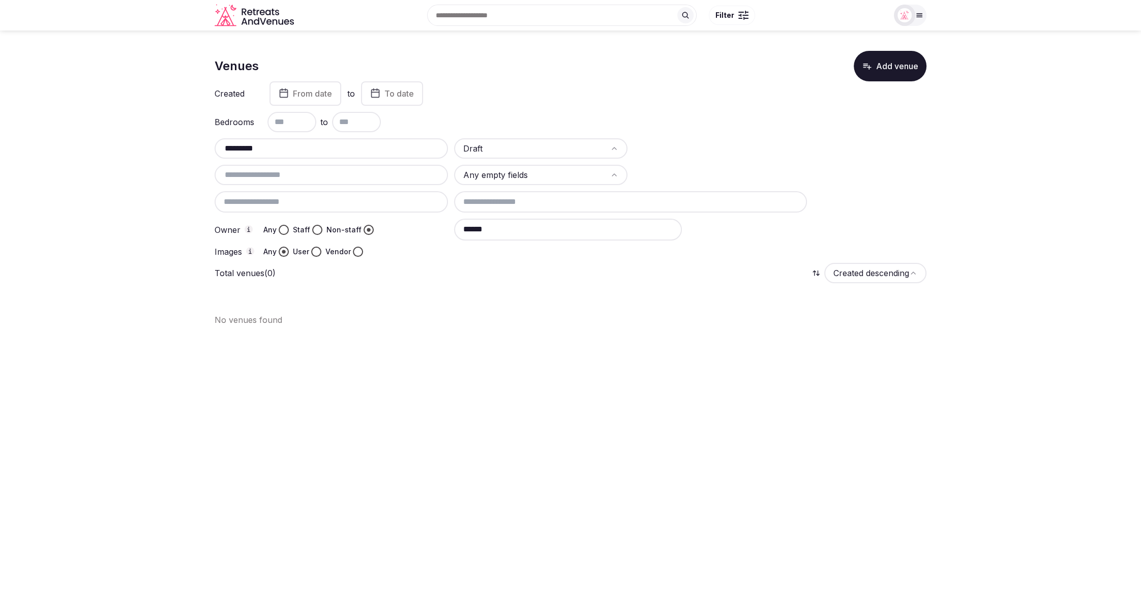
click at [549, 151] on html "Search Popular Destinations Toscana, Italy Riviera Maya, Mexico Indonesia, Bali…" at bounding box center [570, 299] width 1141 height 598
click at [837, 151] on div "********* Any status Any empty fields Owner Any Staff Non-staff ****** Images A…" at bounding box center [571, 197] width 712 height 118
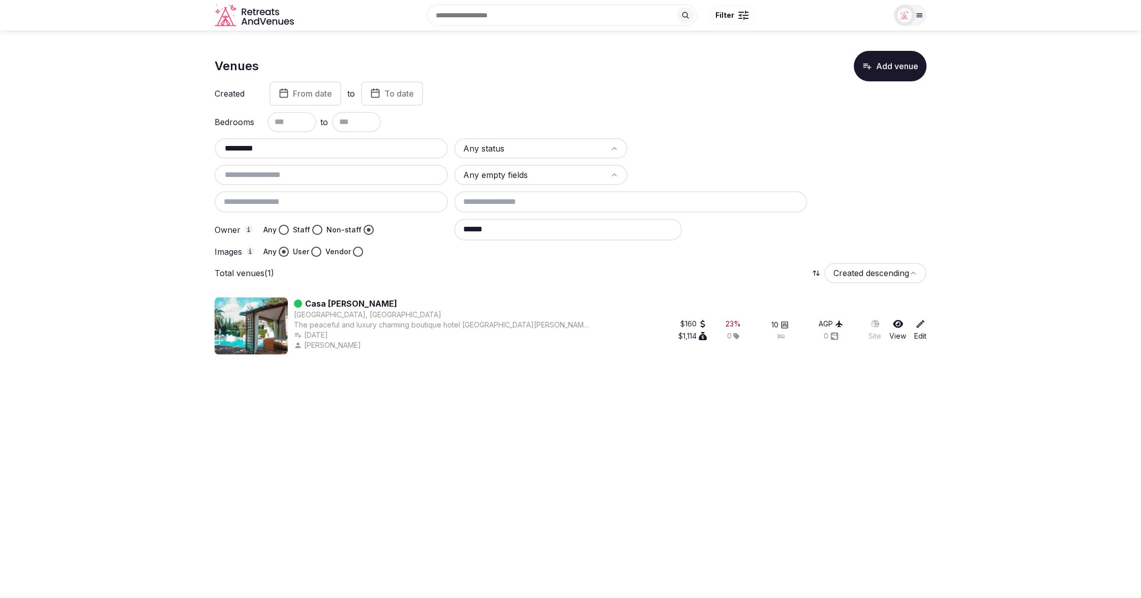
click at [854, 223] on div "******" at bounding box center [690, 229] width 472 height 21
click at [459, 272] on div "Total venues (1) Created descending" at bounding box center [571, 273] width 712 height 20
click at [709, 138] on div at bounding box center [720, 148] width 173 height 20
click at [554, 104] on div "Created From date to To date" at bounding box center [571, 93] width 712 height 24
click at [878, 154] on div "********* Any status Any empty fields Owner Any Staff Non-staff ****** Images A…" at bounding box center [571, 197] width 712 height 118
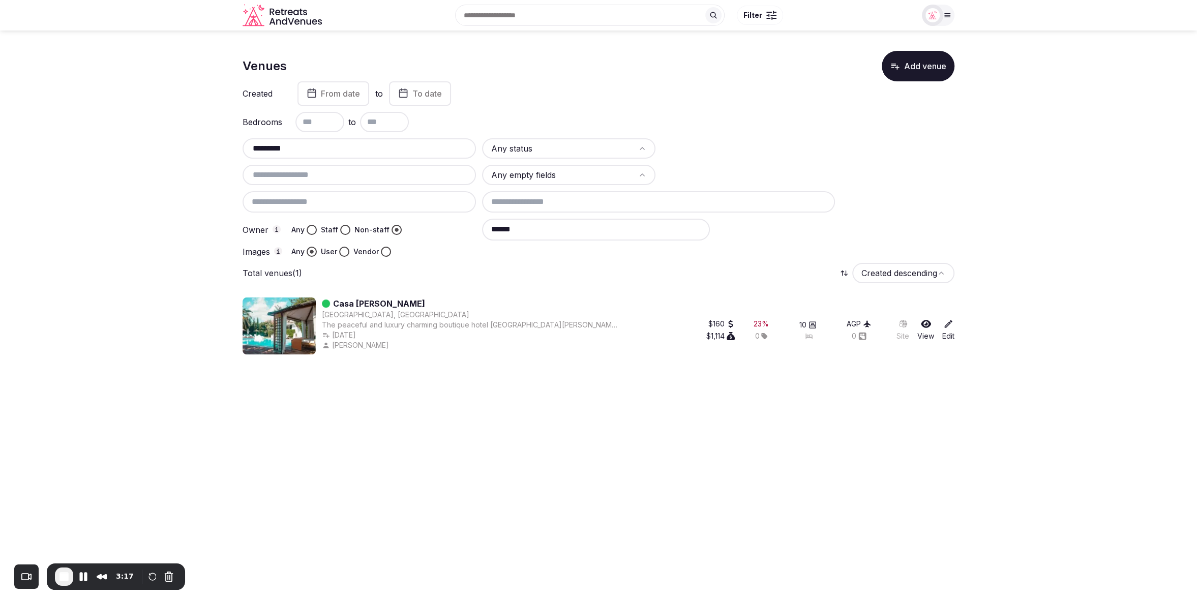
click at [308, 146] on input "*********" at bounding box center [359, 148] width 225 height 12
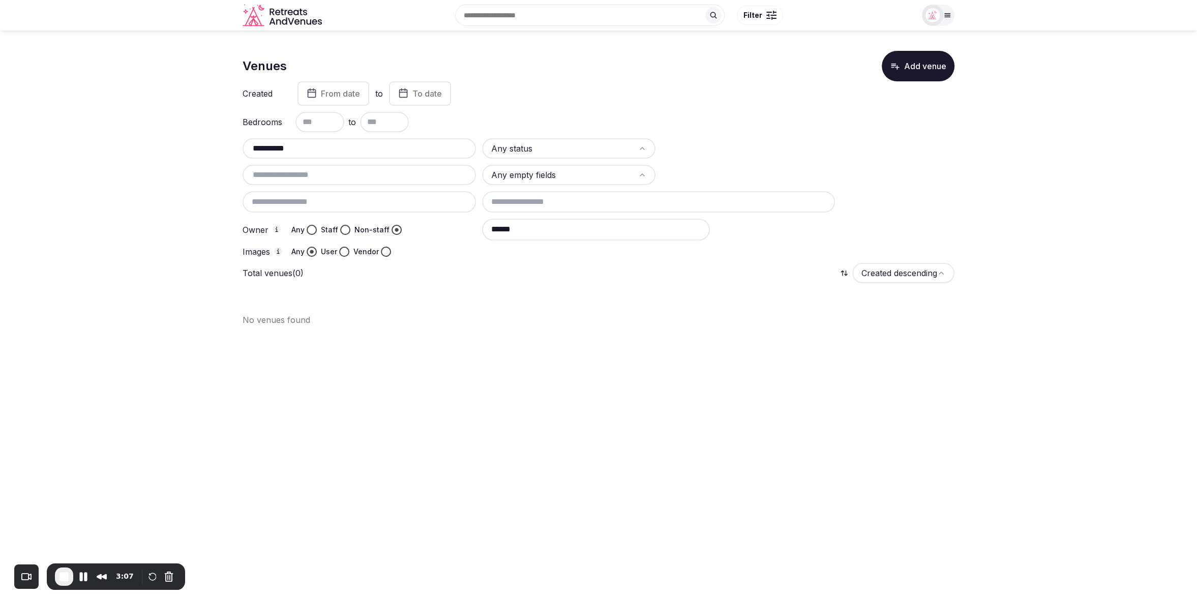
drag, startPoint x: 301, startPoint y: 139, endPoint x: 300, endPoint y: 148, distance: 8.7
click at [281, 147] on div "*********" at bounding box center [359, 148] width 233 height 20
drag, startPoint x: 297, startPoint y: 149, endPoint x: 236, endPoint y: 145, distance: 60.6
click at [228, 146] on section "Venues Add venue Created From date to To date Bedrooms to ********* Any status …" at bounding box center [598, 185] width 1197 height 308
paste input "**********"
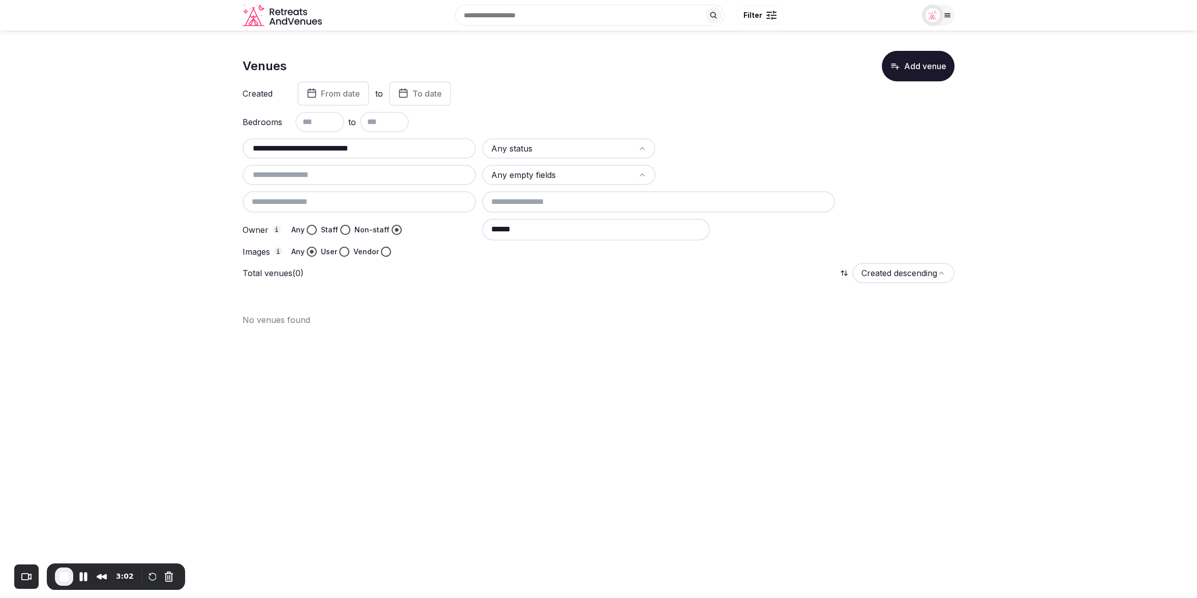
click at [298, 150] on input "**********" at bounding box center [359, 148] width 225 height 12
click at [665, 141] on div at bounding box center [748, 148] width 173 height 20
drag, startPoint x: 294, startPoint y: 146, endPoint x: 420, endPoint y: 151, distance: 125.2
click at [420, 151] on input "**********" at bounding box center [359, 148] width 225 height 12
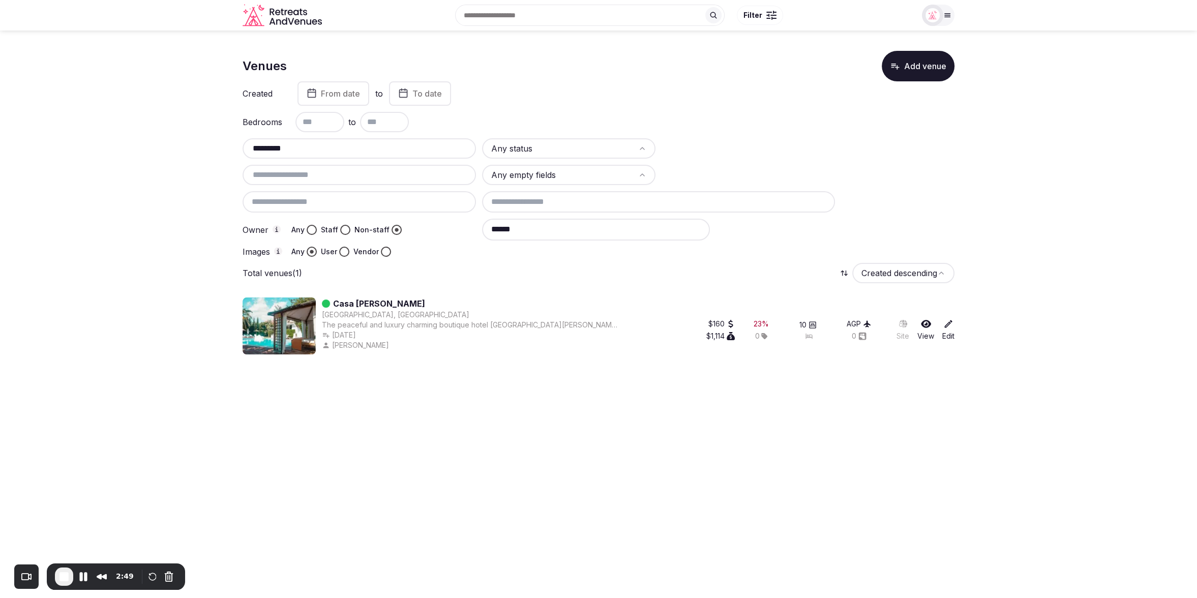
type input "*********"
click at [905, 75] on button "Add venue" at bounding box center [918, 66] width 73 height 31
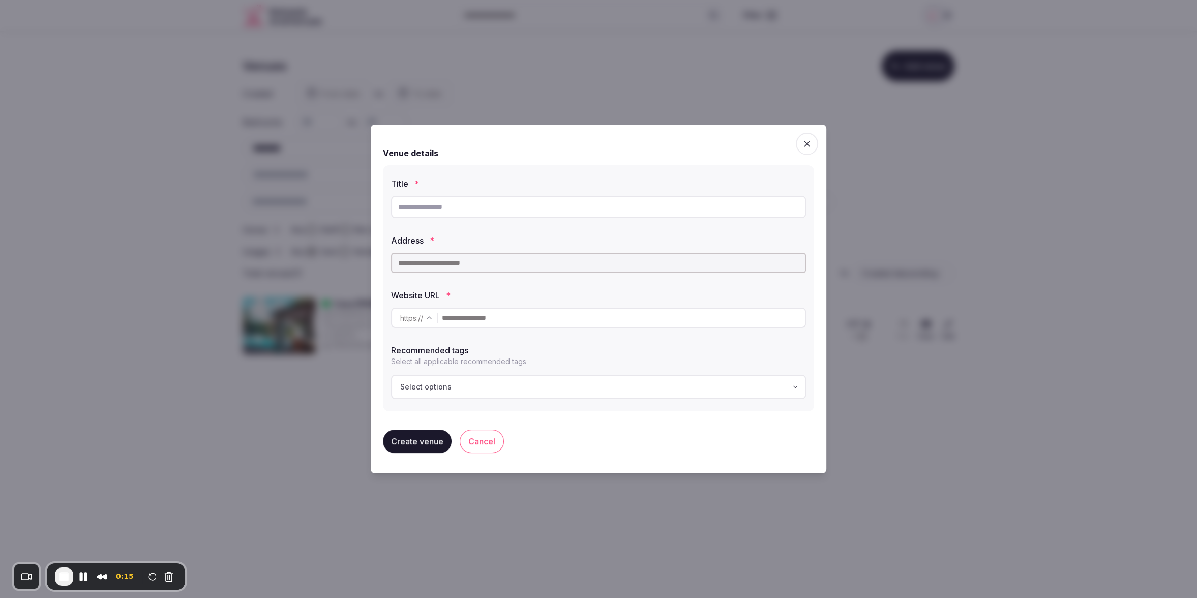
click at [462, 385] on div "Select options" at bounding box center [598, 387] width 409 height 10
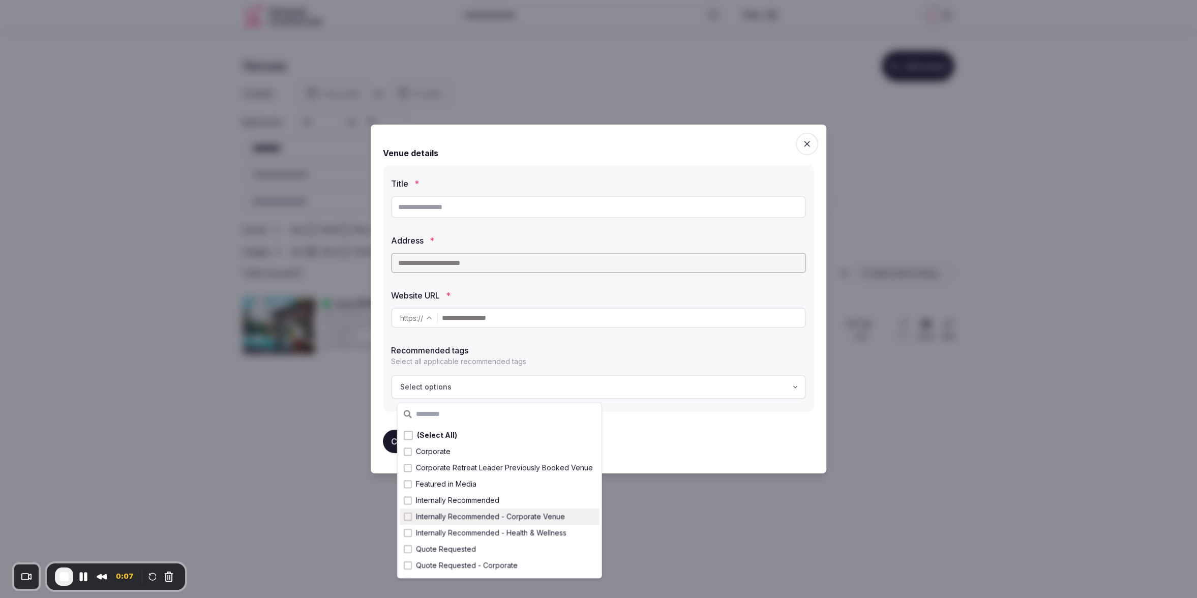
click at [661, 519] on div at bounding box center [598, 299] width 1197 height 598
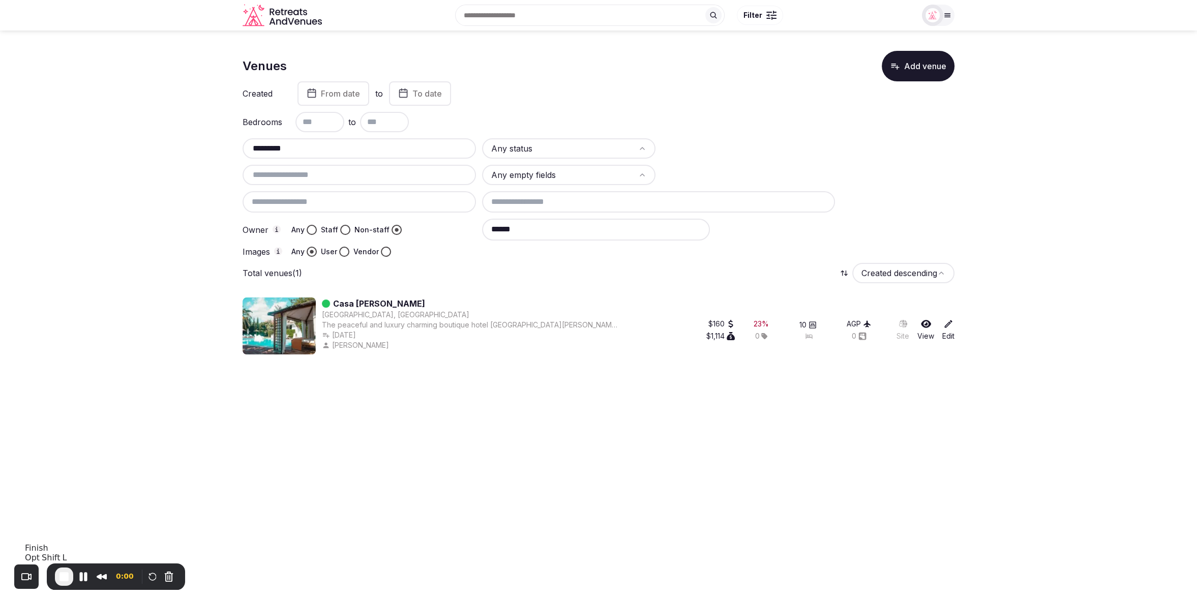
click at [69, 579] on span "End Recording" at bounding box center [64, 577] width 12 height 12
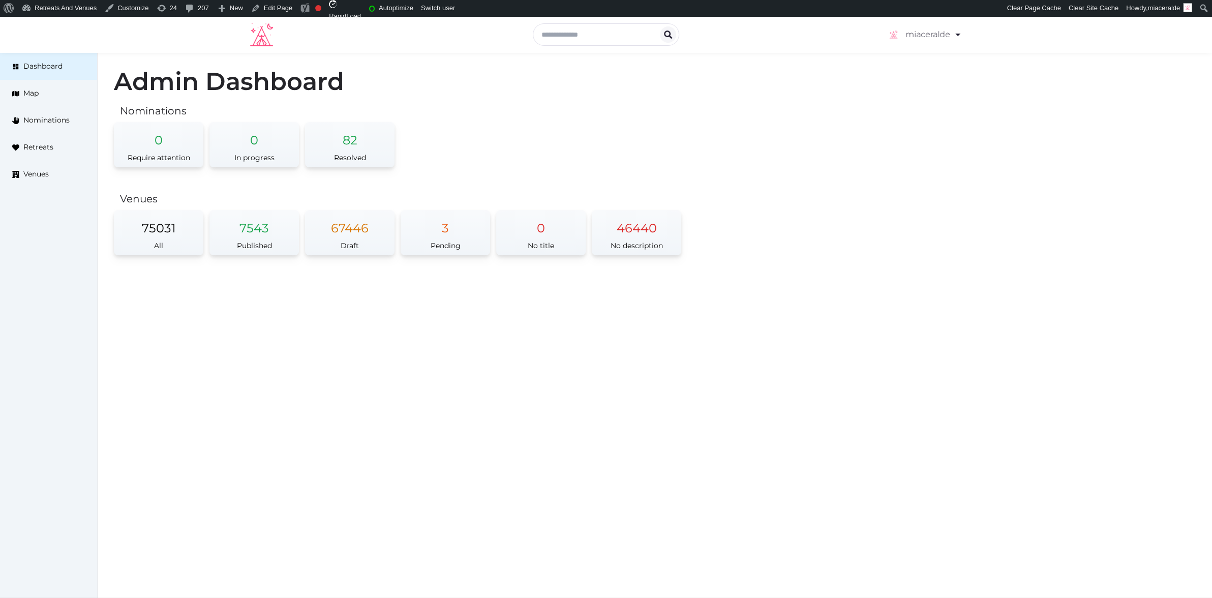
click at [883, 102] on div "Admin Dashboard Nominations 0 Require attention 0 In progress 82 Resolved Venue…" at bounding box center [655, 169] width 1115 height 233
click at [823, 224] on div "Admin Dashboard Nominations 0 Require attention 0 In progress 82 Resolved Venue…" at bounding box center [655, 169] width 1115 height 233
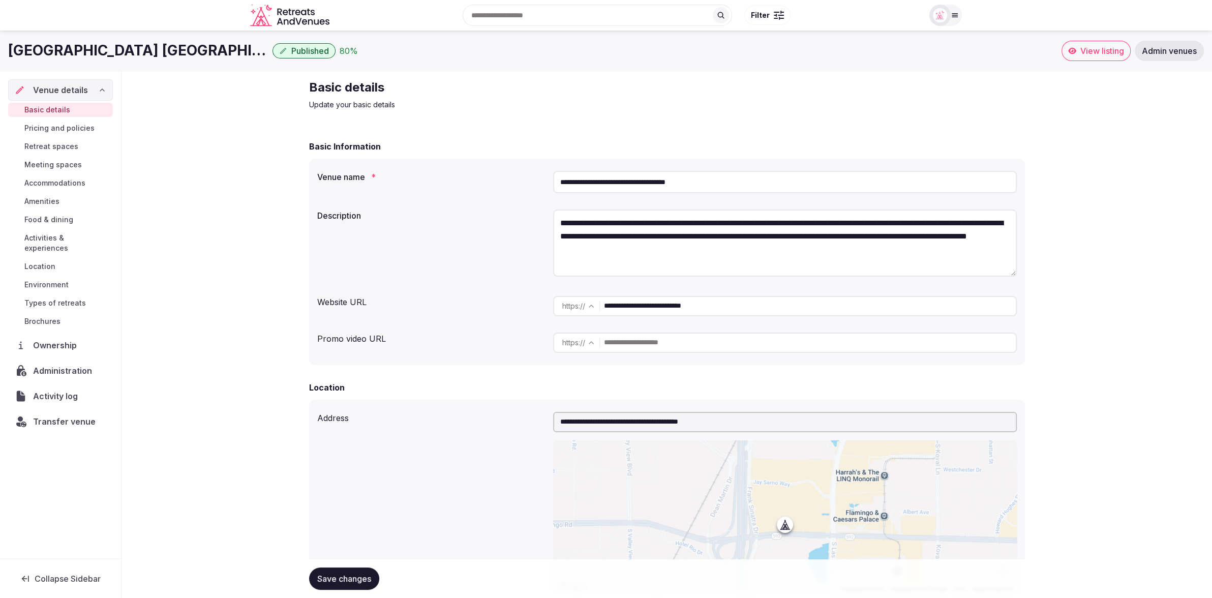
click at [350, 52] on div "80 %" at bounding box center [349, 51] width 18 height 12
click at [481, 100] on p "Update your basic details" at bounding box center [480, 105] width 342 height 10
click at [347, 52] on div "80 %" at bounding box center [349, 51] width 18 height 12
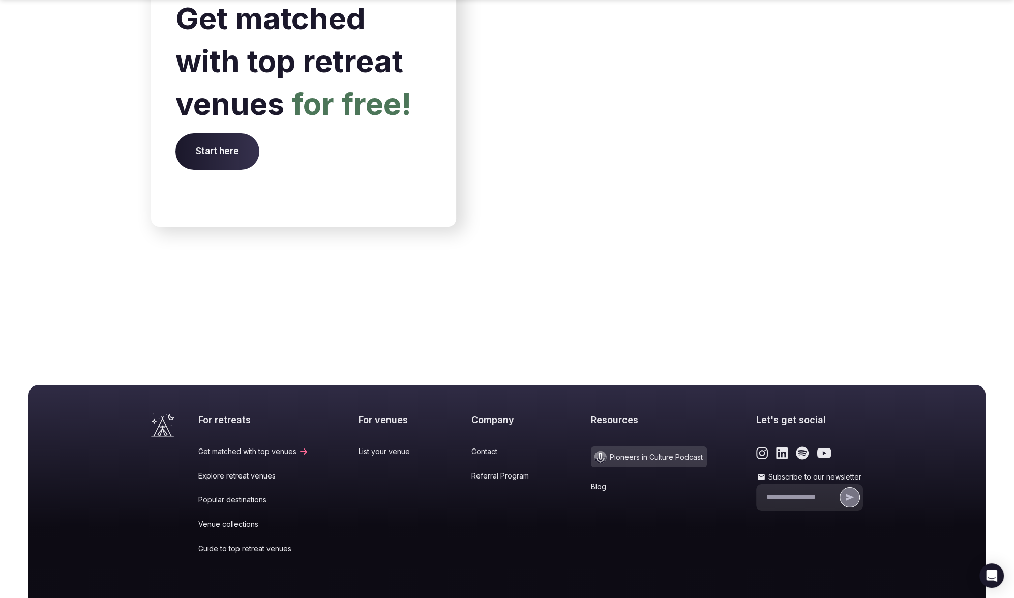
scroll to position [4083, 0]
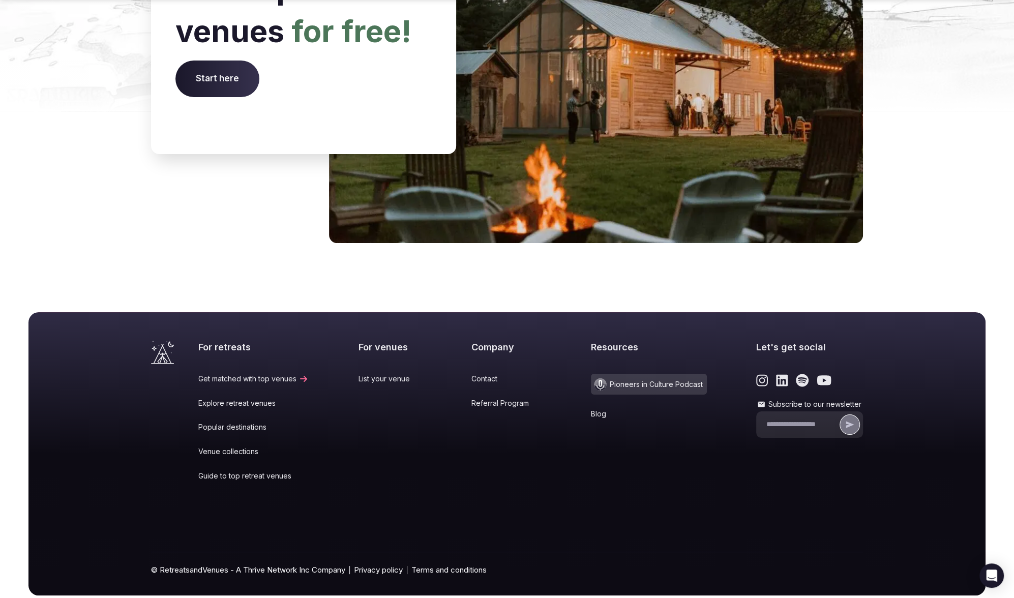
click at [248, 422] on link "Popular destinations" at bounding box center [253, 427] width 110 height 10
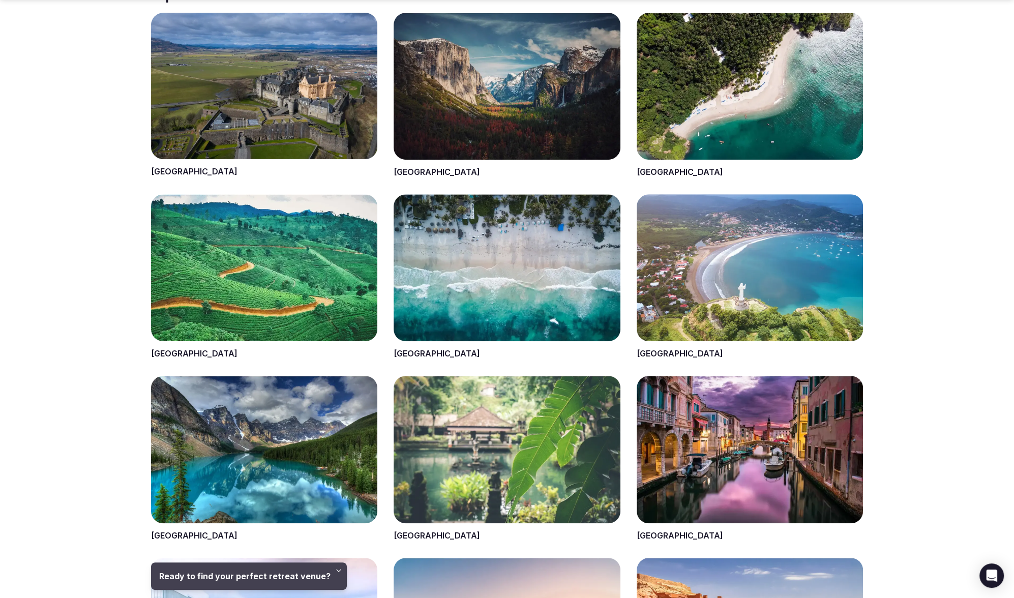
click at [478, 262] on span at bounding box center [507, 276] width 226 height 165
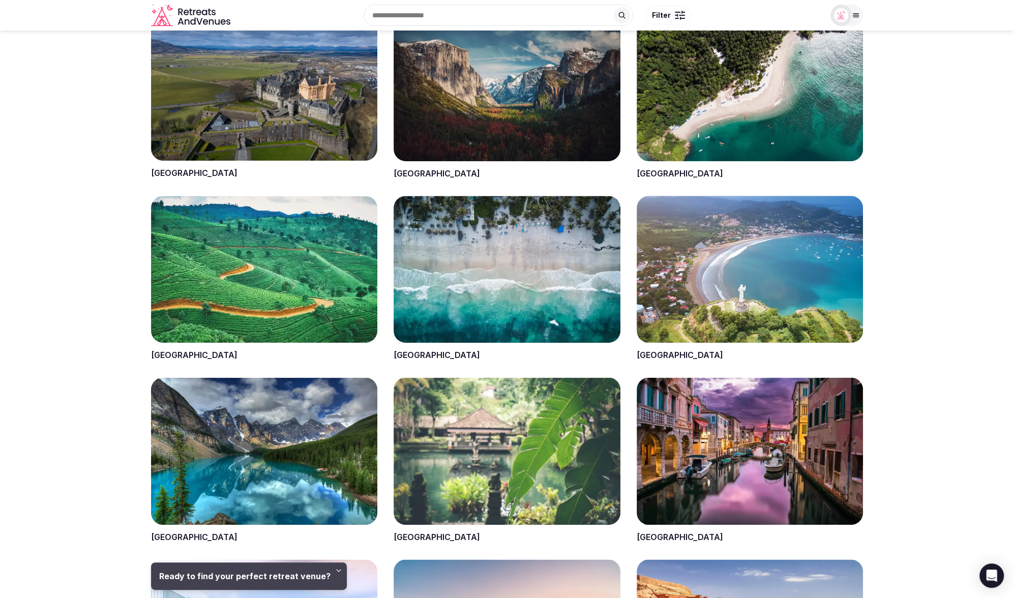
scroll to position [439, 0]
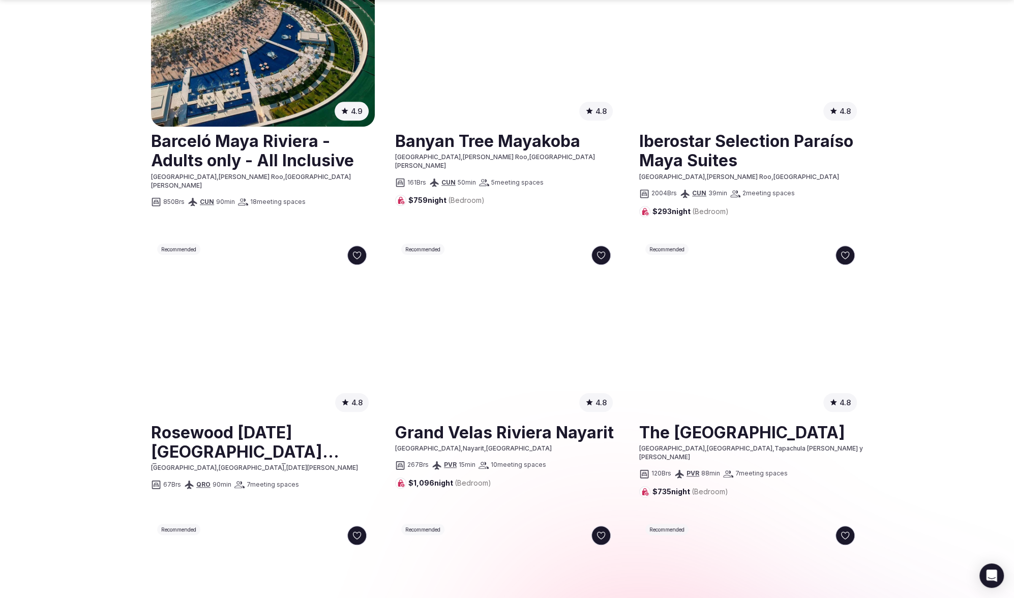
scroll to position [748, 0]
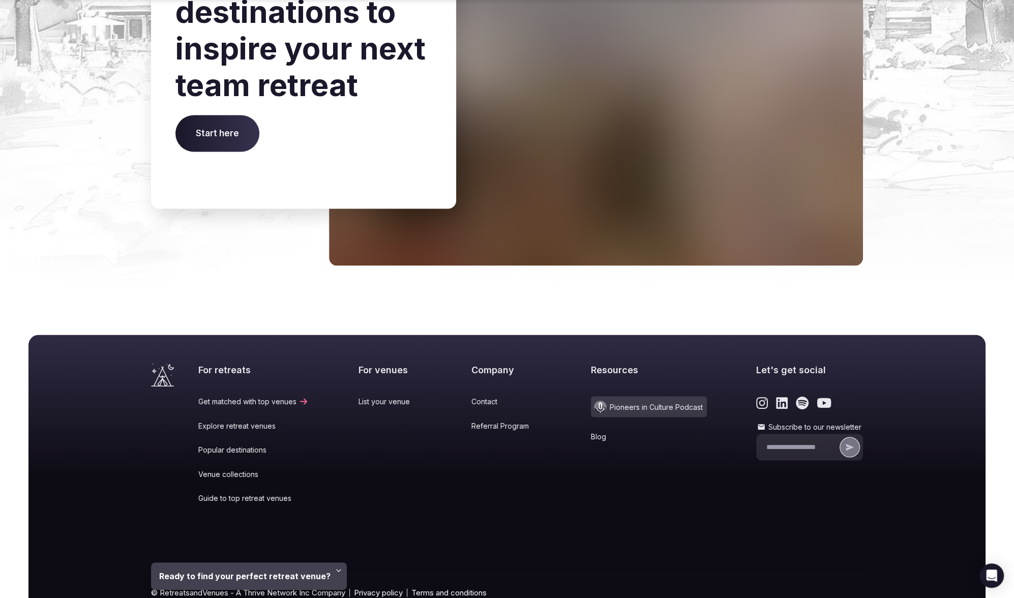
scroll to position [2114, 0]
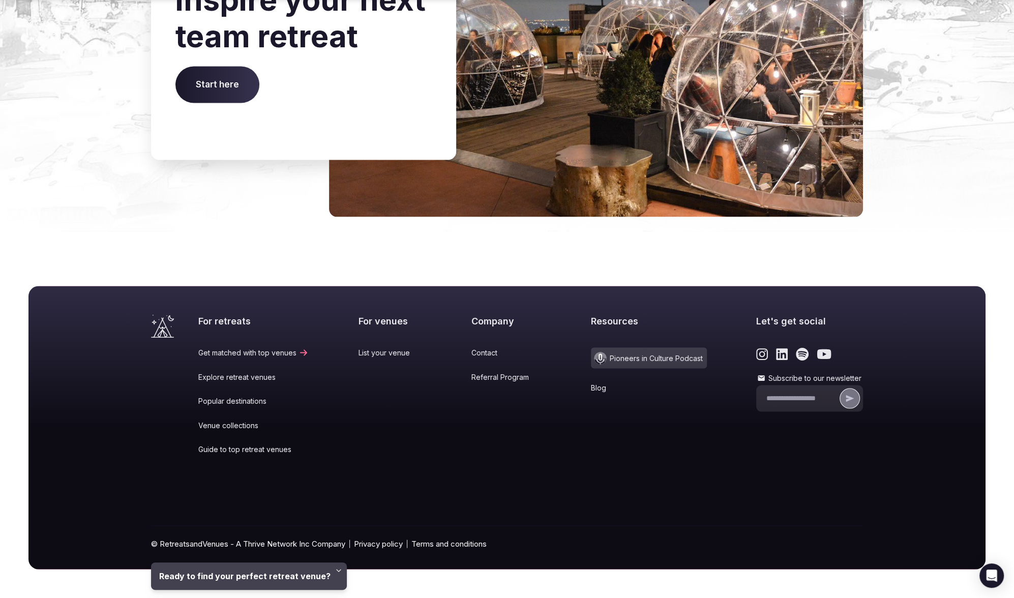
click at [226, 426] on link "Venue collections" at bounding box center [253, 426] width 110 height 10
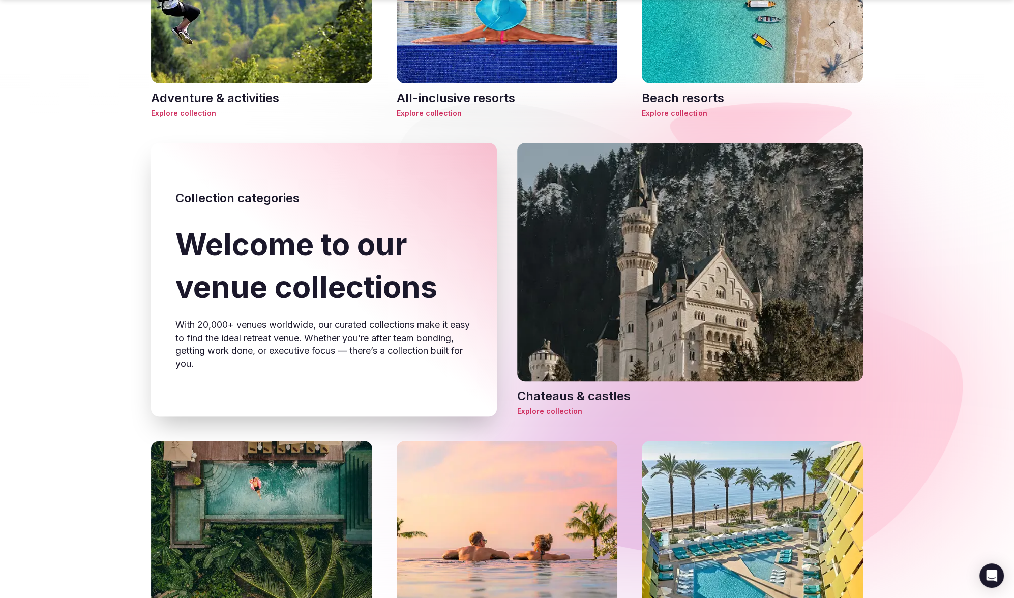
scroll to position [157, 0]
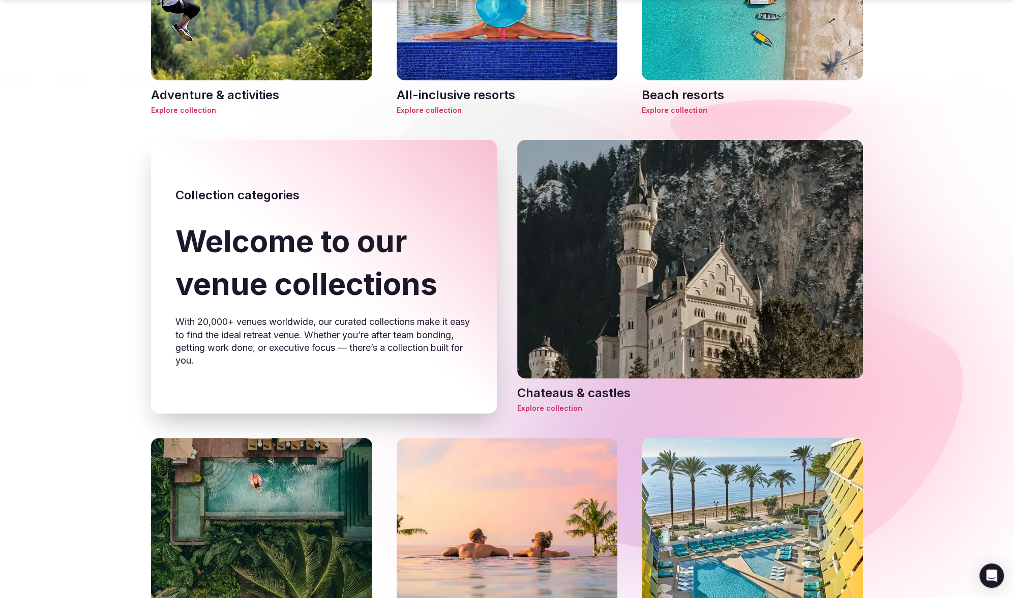
click at [570, 295] on img at bounding box center [690, 269] width 346 height 259
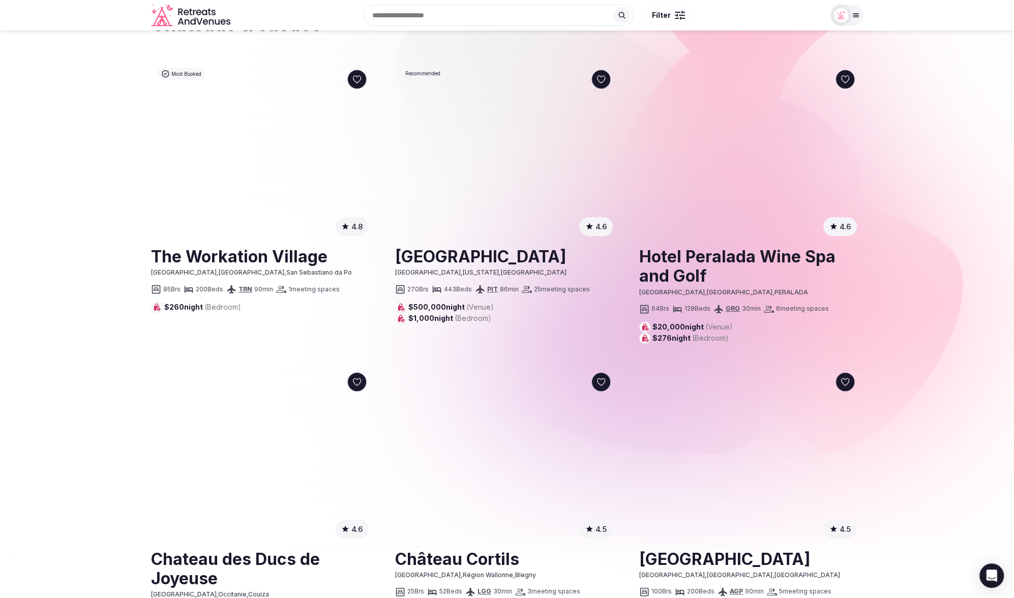
scroll to position [337, 0]
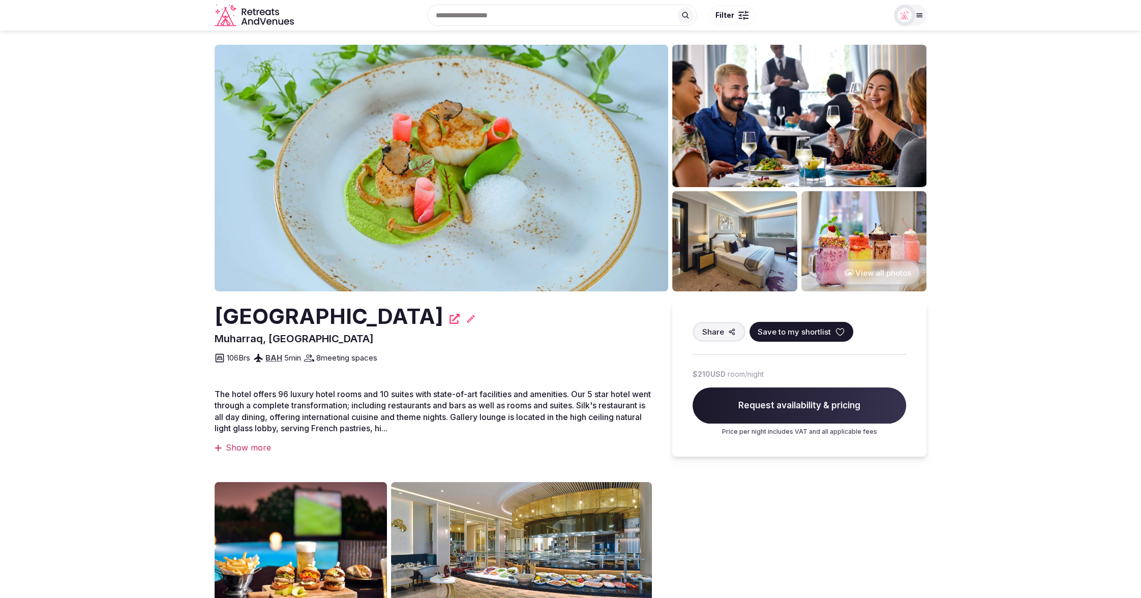
scroll to position [7, 0]
click at [476, 319] on icon at bounding box center [471, 318] width 10 height 10
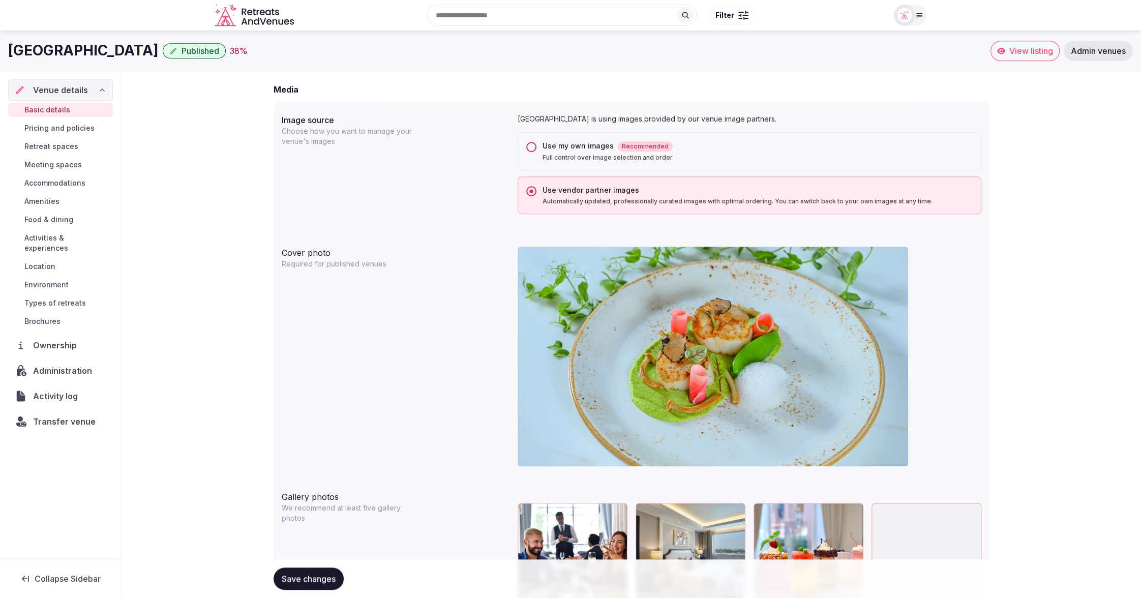
scroll to position [777, 0]
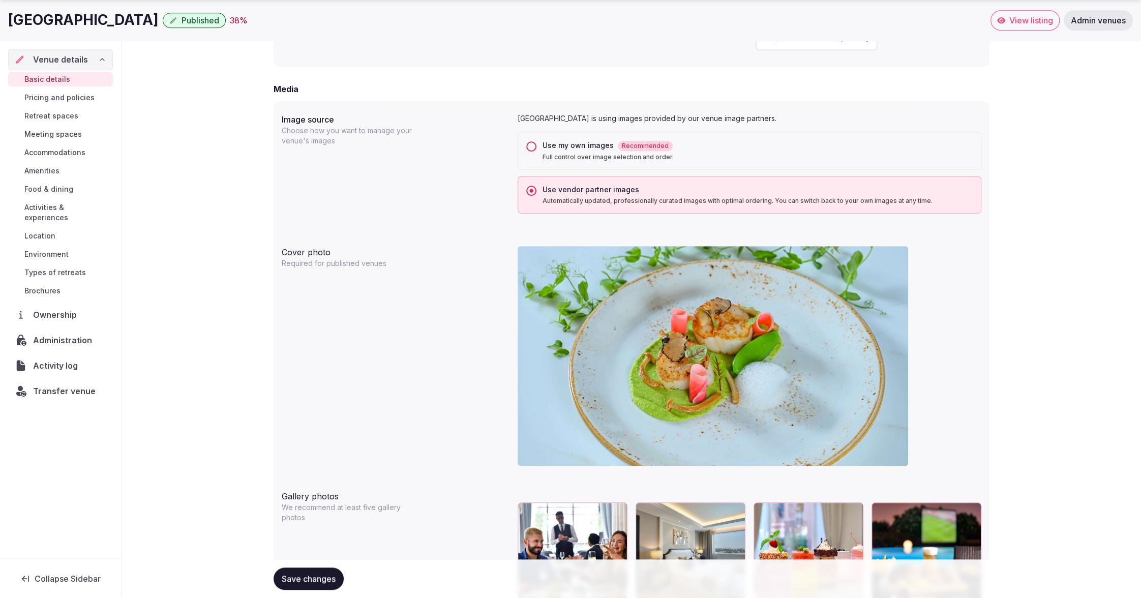
click at [528, 144] on button "Use my own images Recommended Full control over image selection and order." at bounding box center [531, 146] width 10 height 10
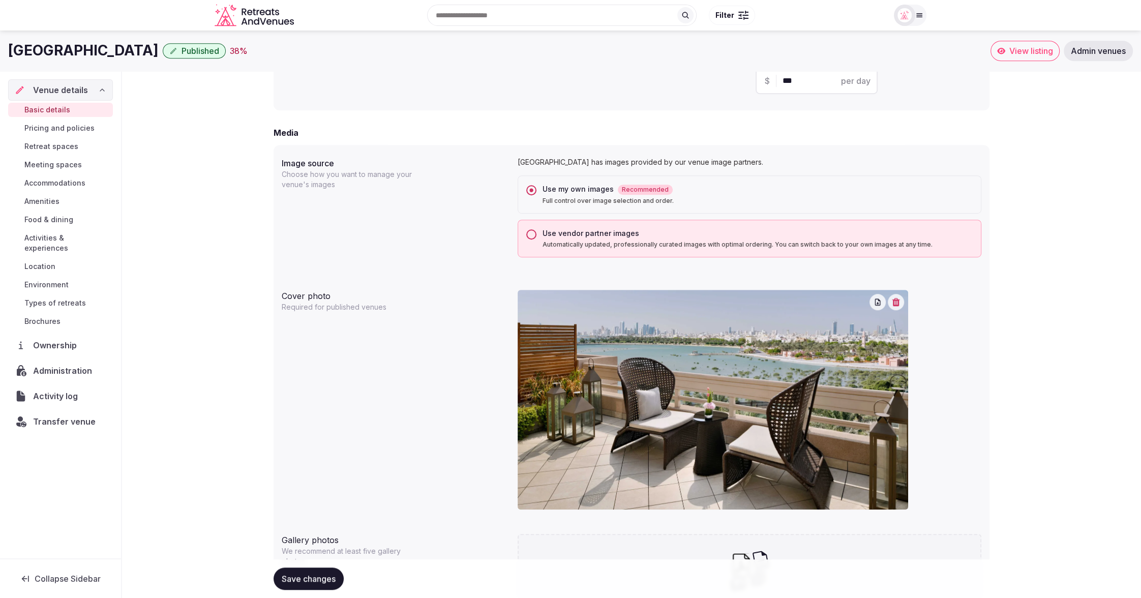
scroll to position [720, 0]
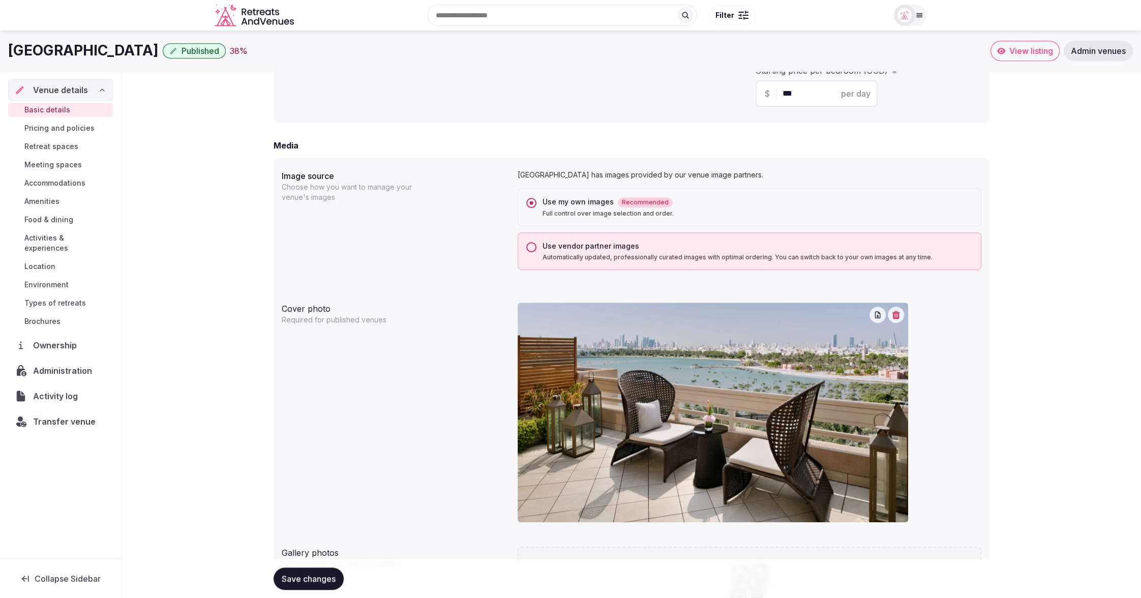
click at [531, 247] on button "Use vendor partner images Automatically updated, professionally curated images …" at bounding box center [531, 247] width 10 height 10
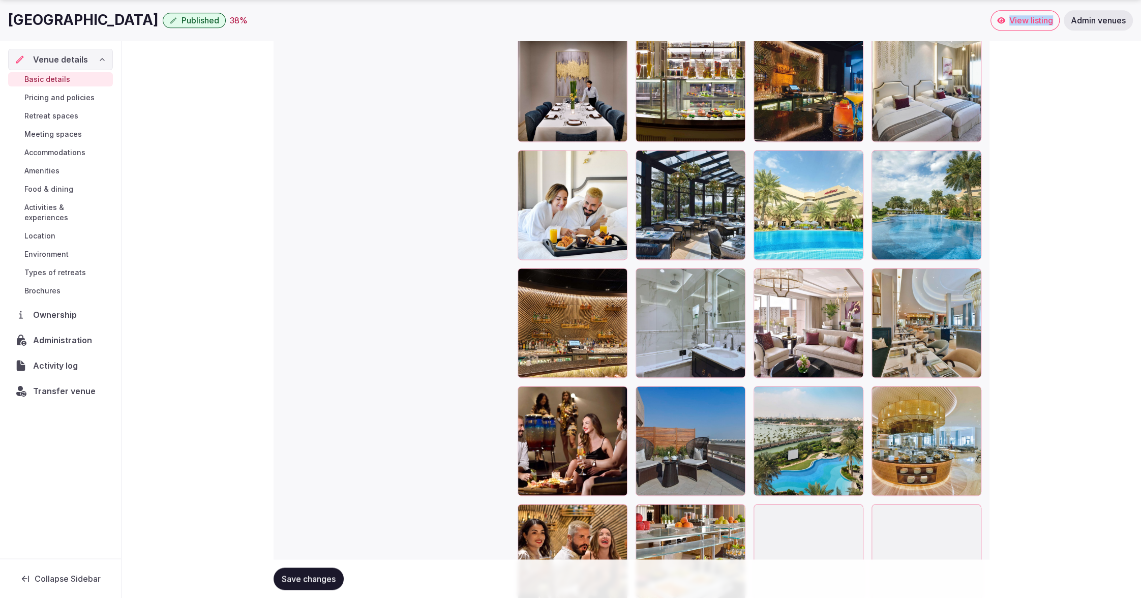
scroll to position [1491, 0]
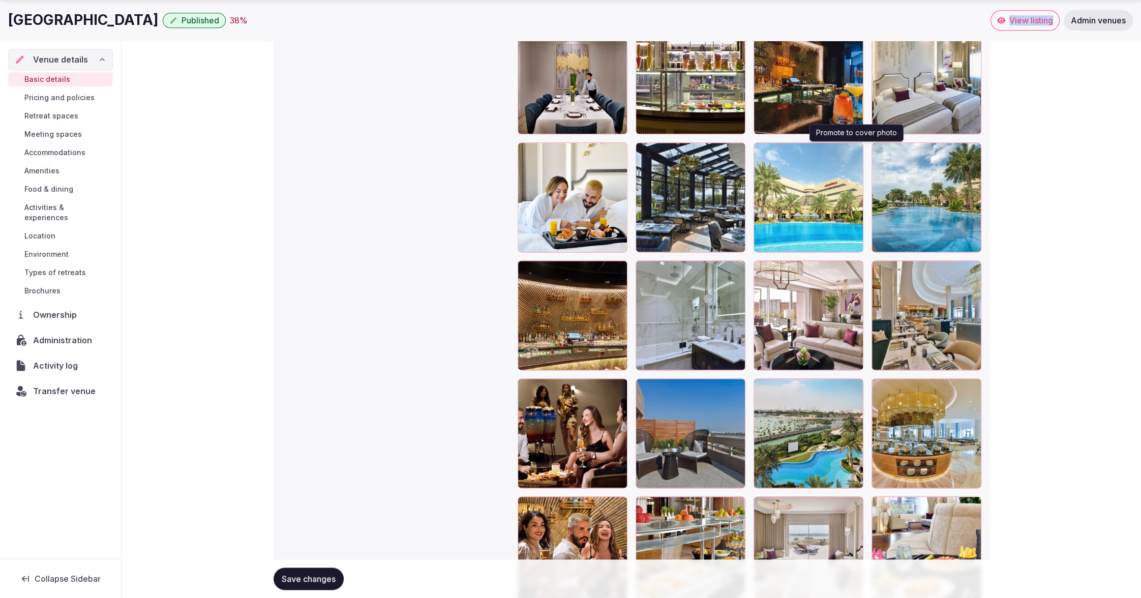
click at [856, 149] on icon "button" at bounding box center [853, 153] width 8 height 8
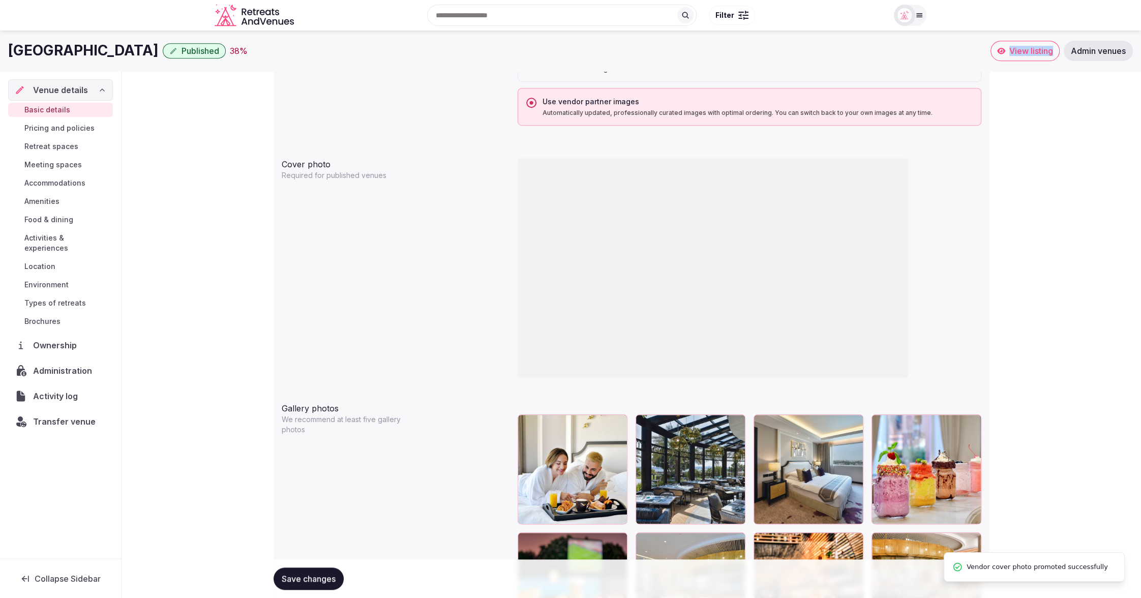
scroll to position [861, 0]
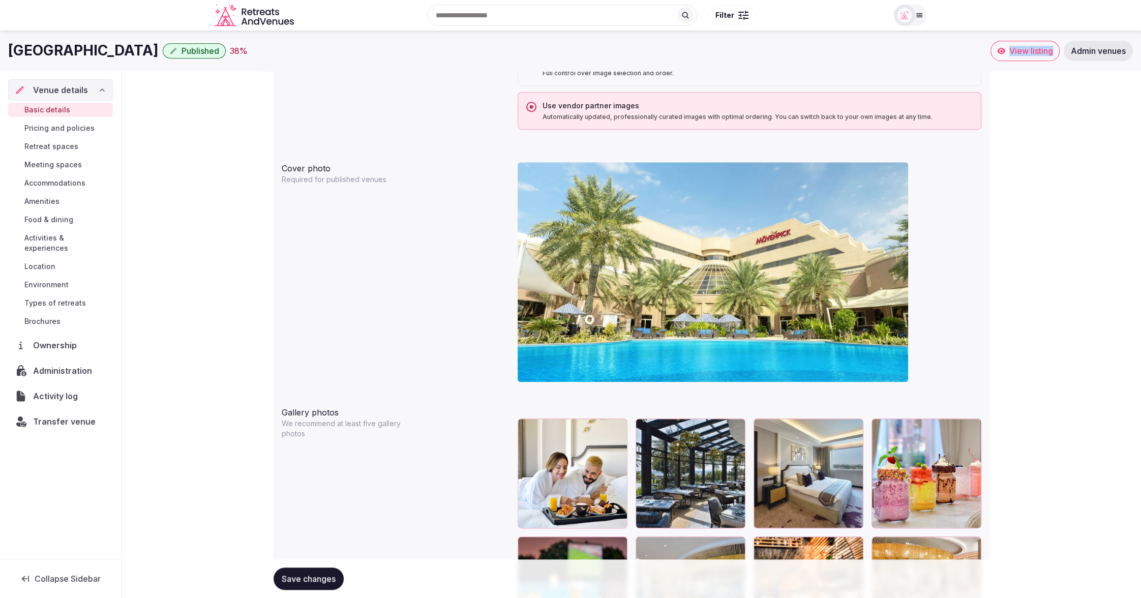
click at [293, 578] on span "Save changes" at bounding box center [309, 579] width 54 height 10
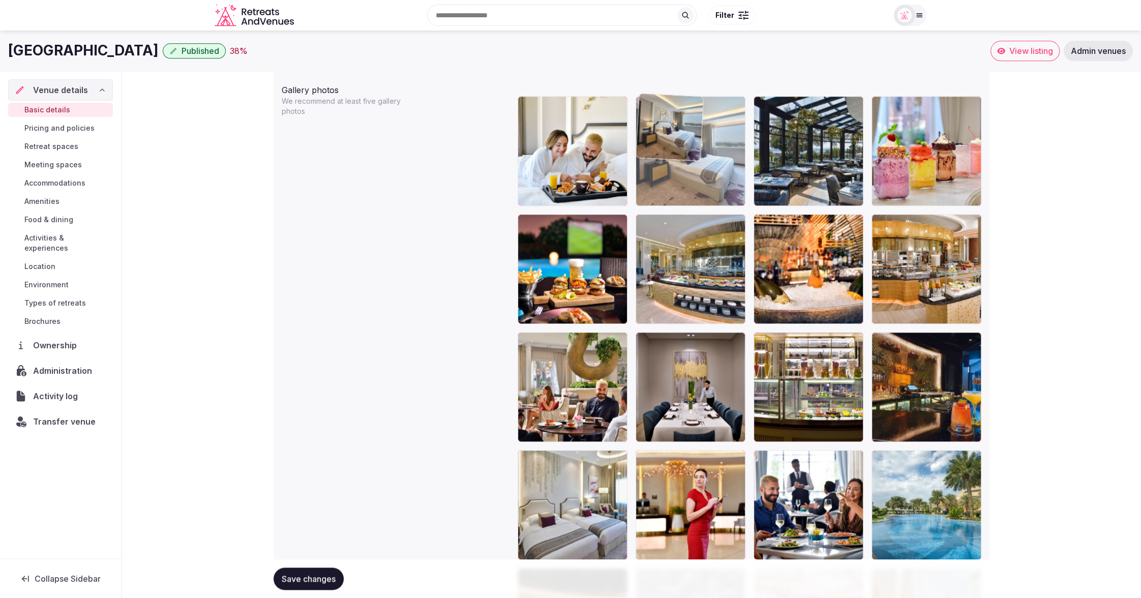
drag, startPoint x: 813, startPoint y: 146, endPoint x: 713, endPoint y: 150, distance: 100.3
click at [713, 150] on body "**********" at bounding box center [570, 257] width 1141 height 2880
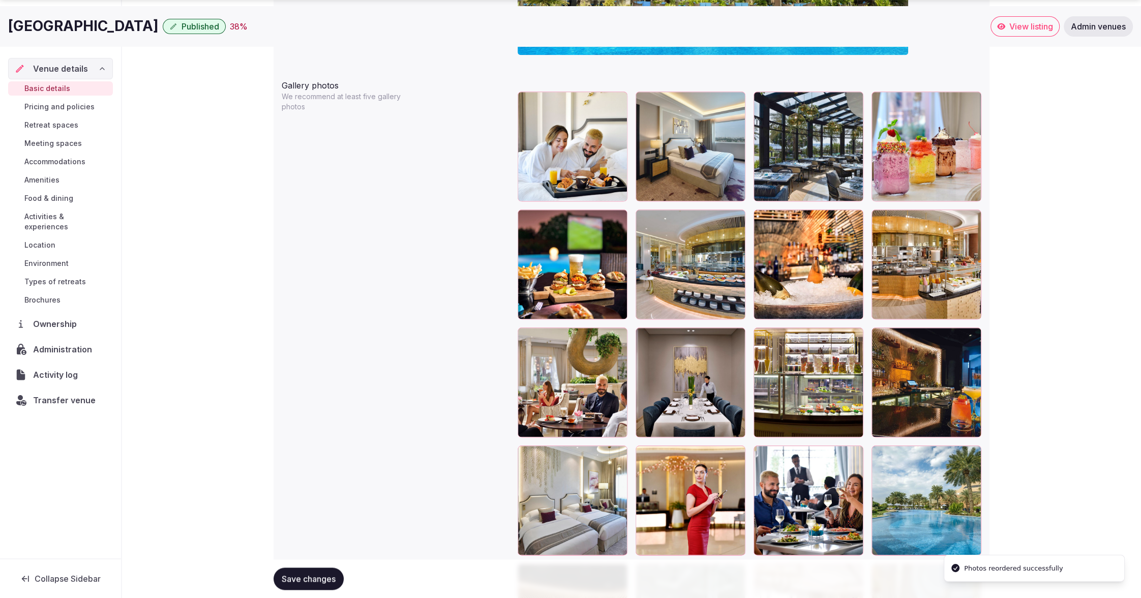
scroll to position [1190, 0]
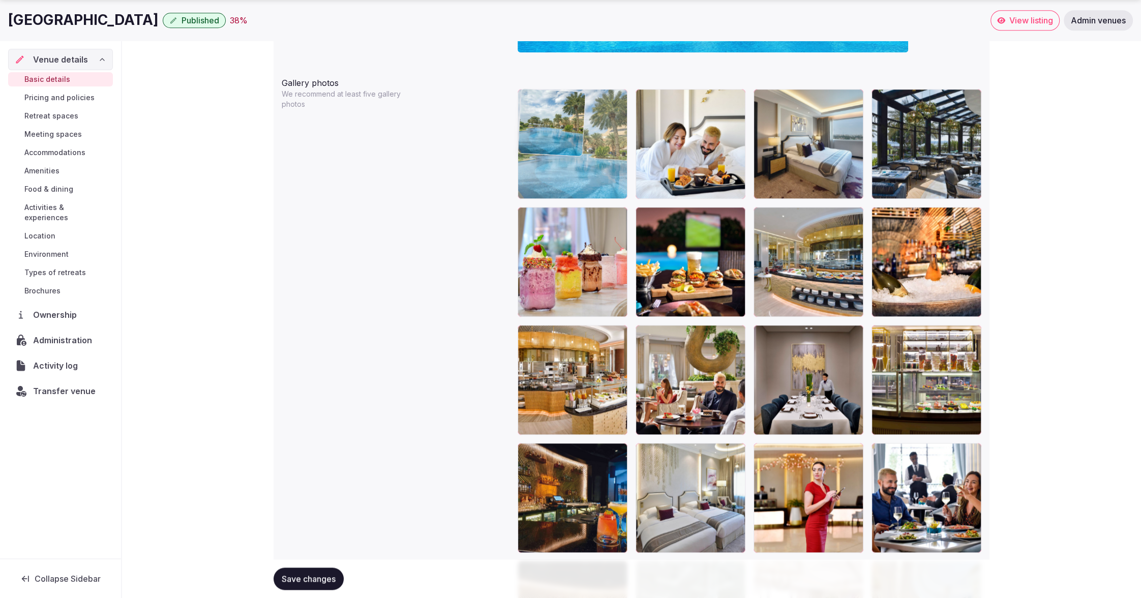
drag, startPoint x: 935, startPoint y: 520, endPoint x: 616, endPoint y: 192, distance: 456.8
click at [616, 192] on body "**********" at bounding box center [570, 250] width 1141 height 2880
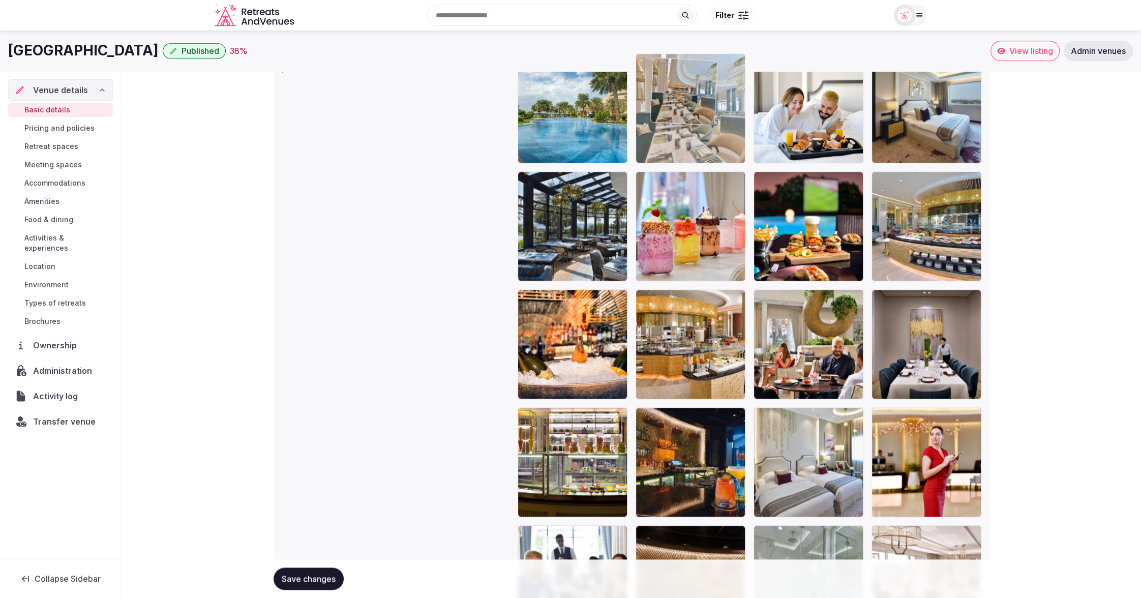
scroll to position [1189, 0]
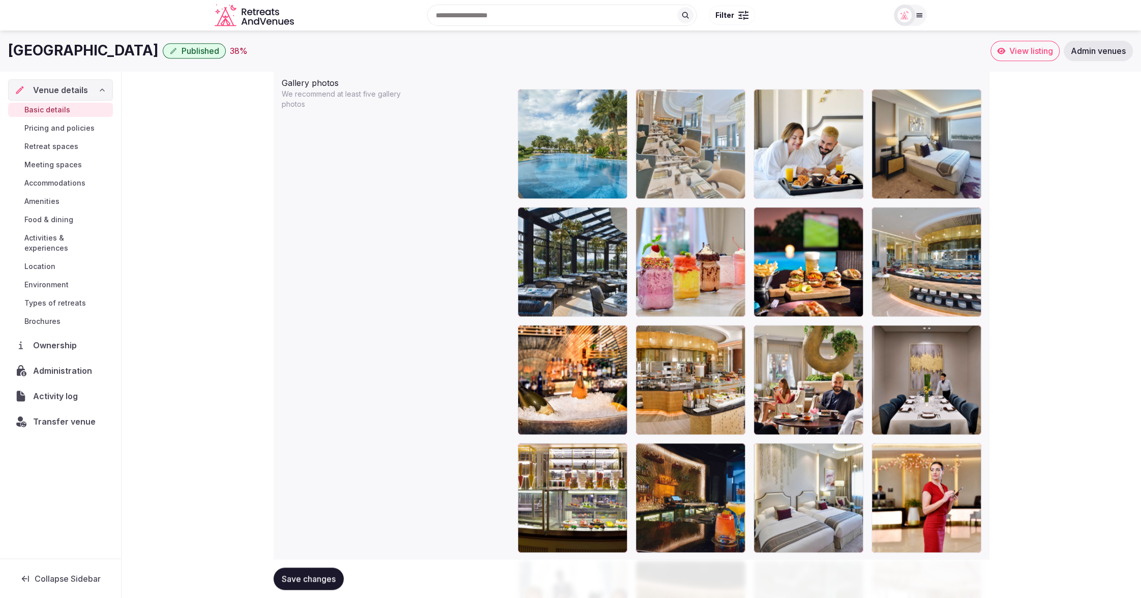
drag, startPoint x: 923, startPoint y: 521, endPoint x: 702, endPoint y: 92, distance: 482.0
click at [702, 92] on body "**********" at bounding box center [570, 250] width 1141 height 2880
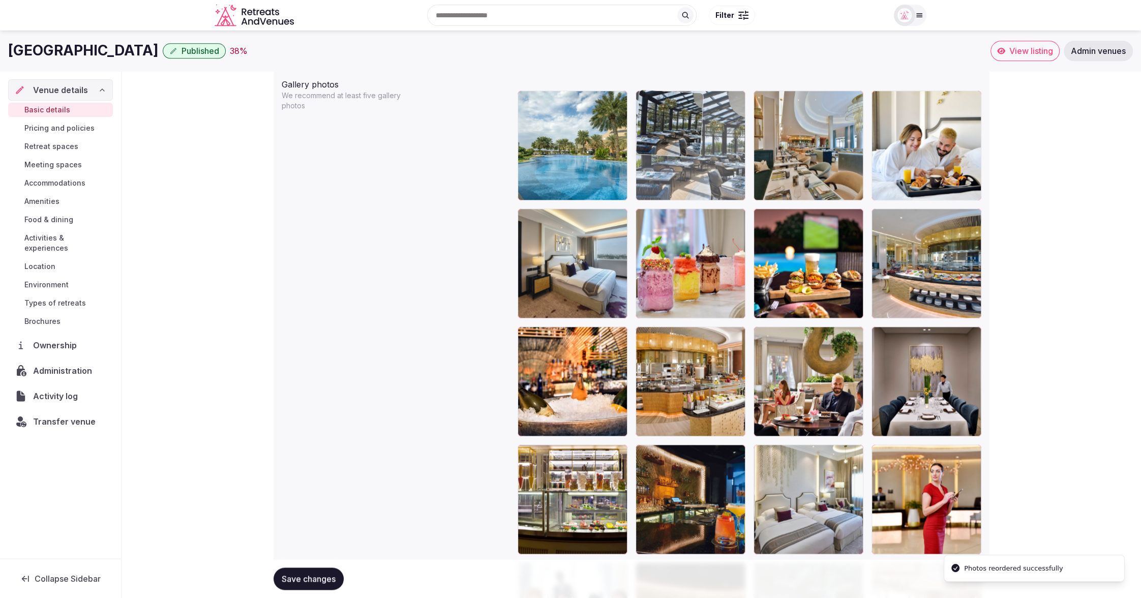
drag, startPoint x: 573, startPoint y: 273, endPoint x: 719, endPoint y: 162, distance: 184.0
click at [719, 162] on body "**********" at bounding box center [570, 251] width 1141 height 2880
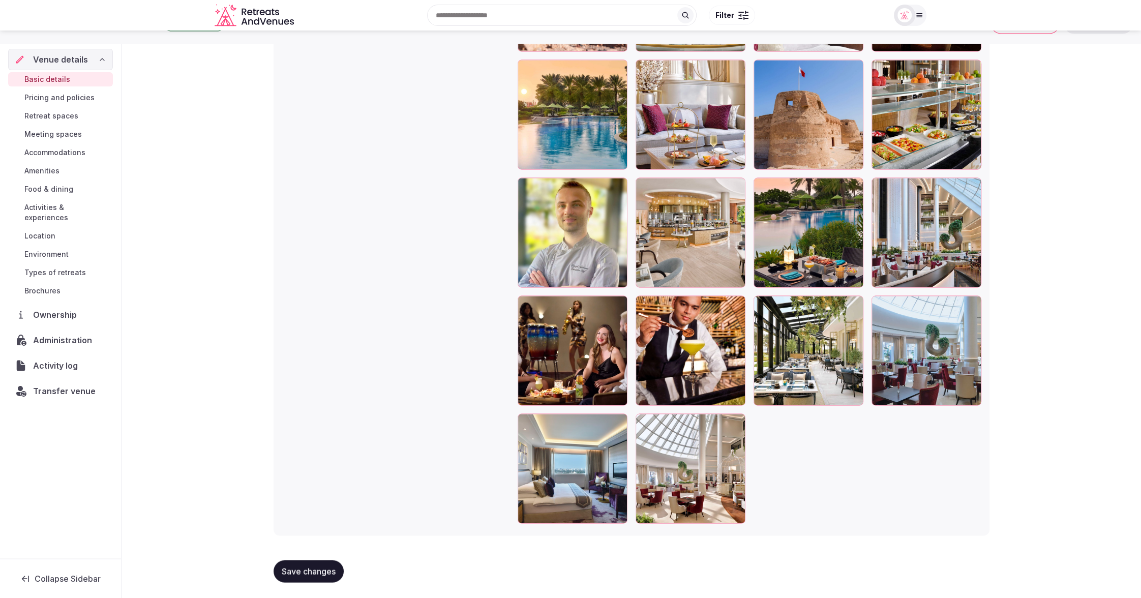
scroll to position [2279, 0]
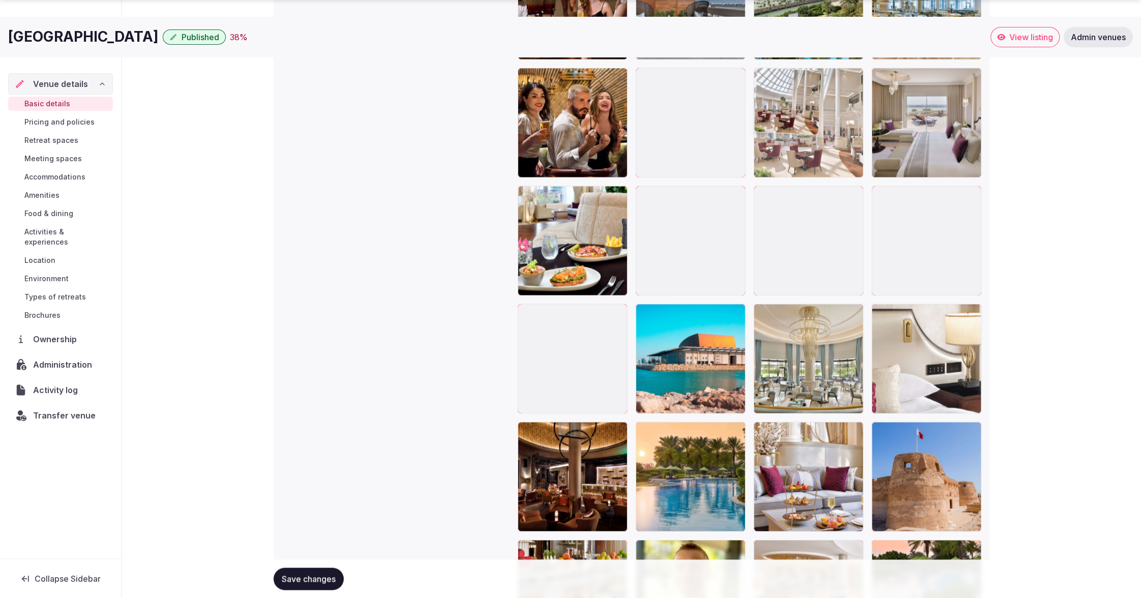
drag, startPoint x: 704, startPoint y: 465, endPoint x: 823, endPoint y: 141, distance: 344.8
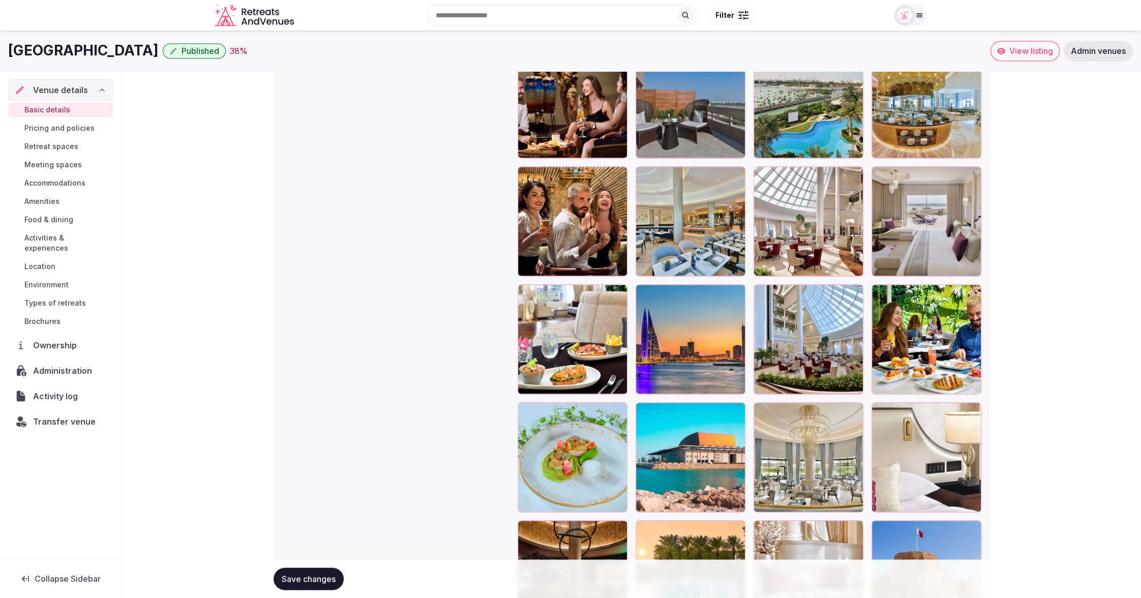
scroll to position [1762, 0]
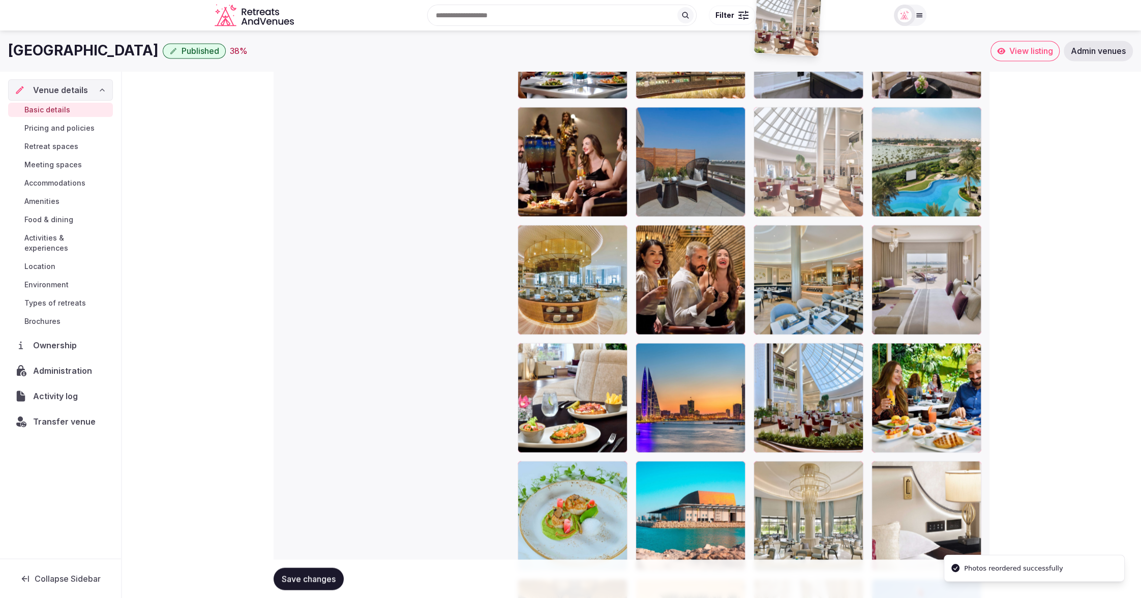
drag, startPoint x: 832, startPoint y: 278, endPoint x: 821, endPoint y: 121, distance: 158.0
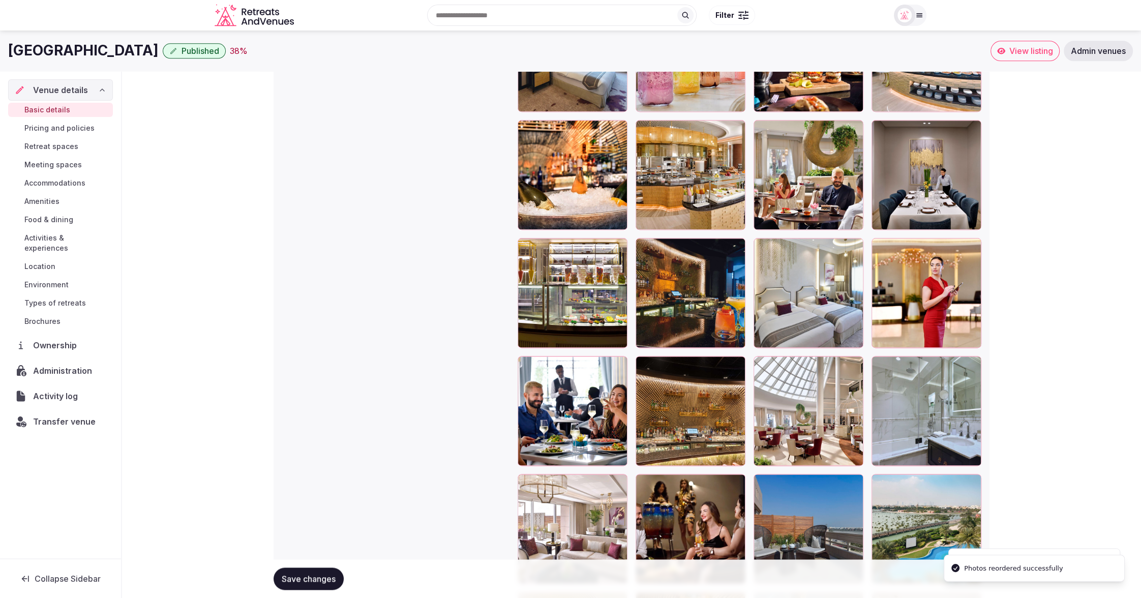
scroll to position [1394, 0]
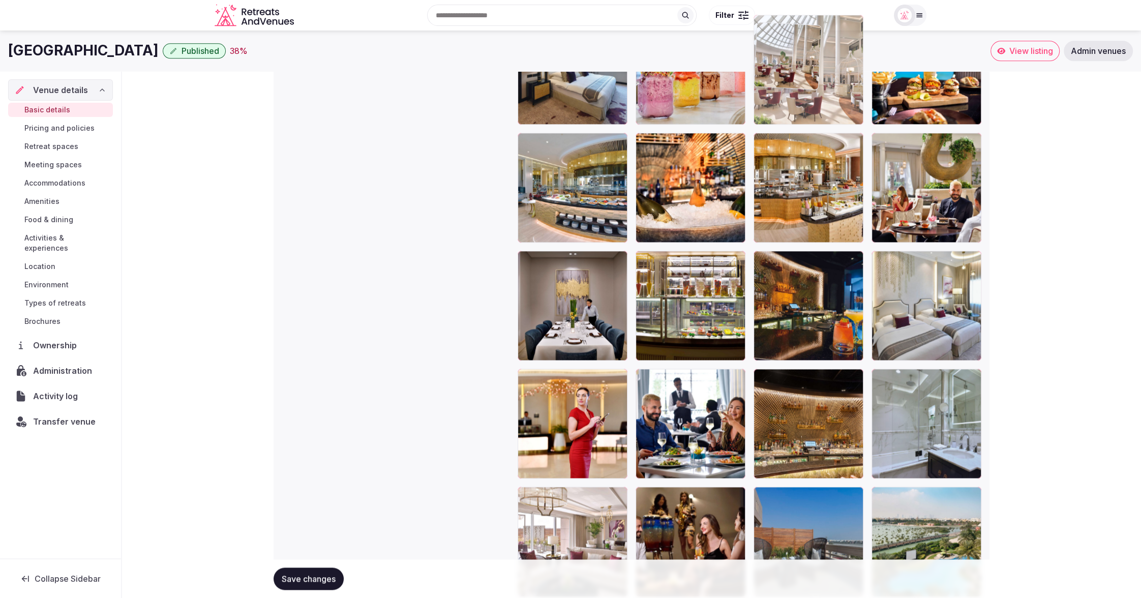
drag, startPoint x: 829, startPoint y: 399, endPoint x: 806, endPoint y: 108, distance: 291.3
click at [806, 108] on body "**********" at bounding box center [570, 58] width 1141 height 2880
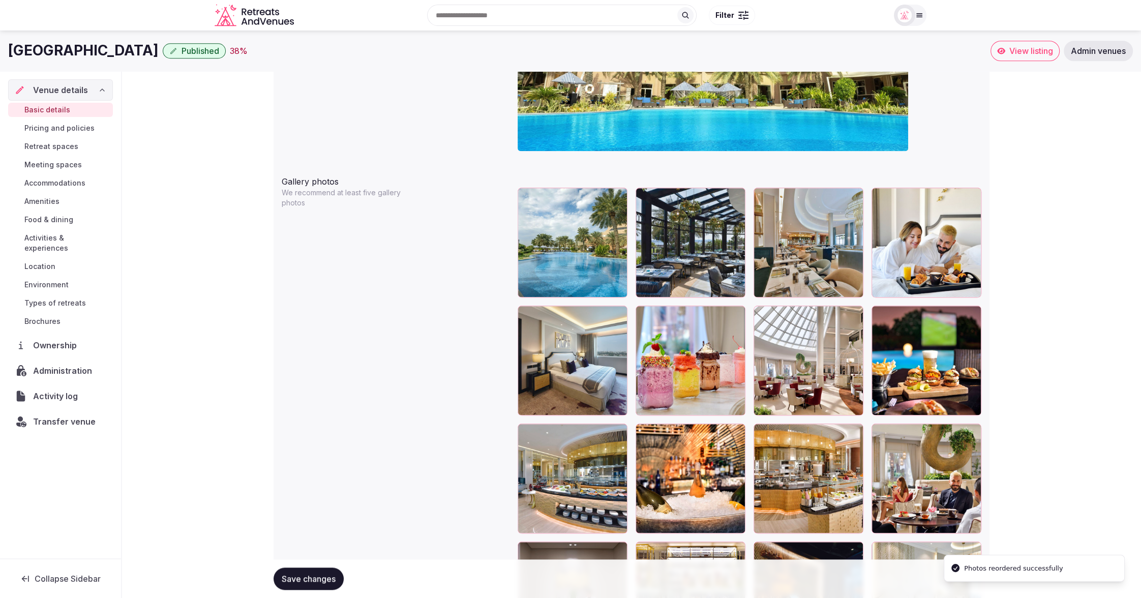
scroll to position [1090, 0]
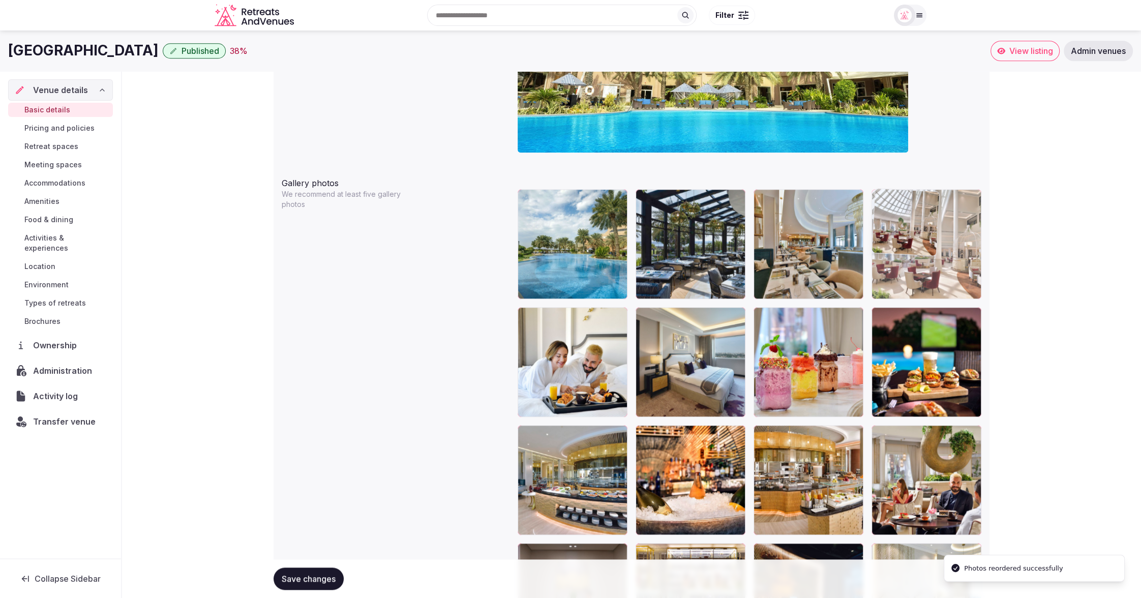
drag, startPoint x: 824, startPoint y: 326, endPoint x: 931, endPoint y: 252, distance: 130.2
click at [931, 252] on body "**********" at bounding box center [570, 350] width 1141 height 2880
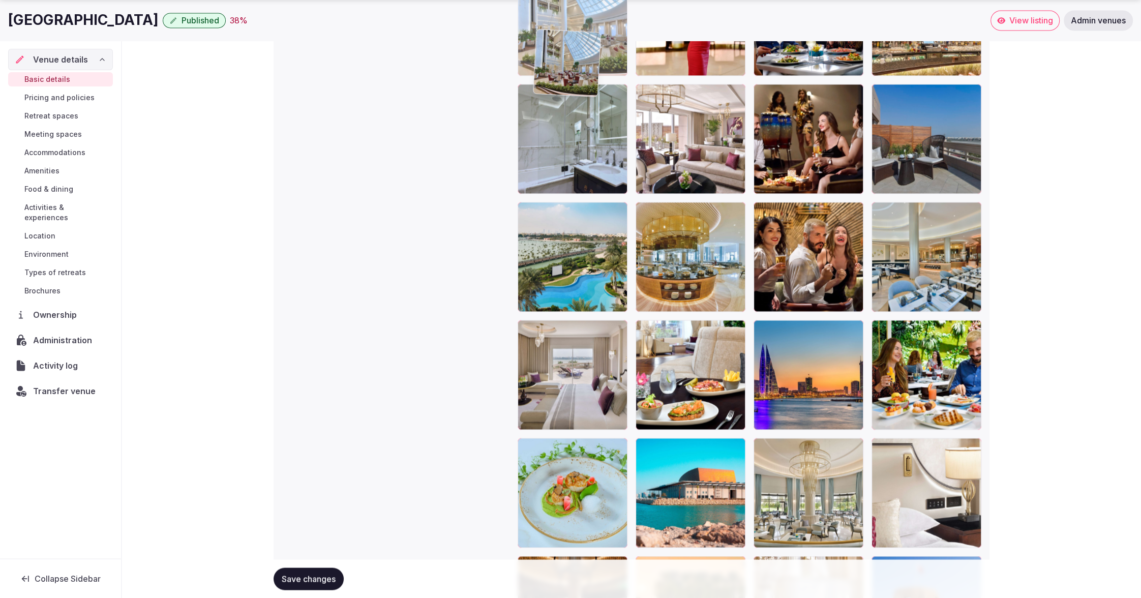
scroll to position [1422, 0]
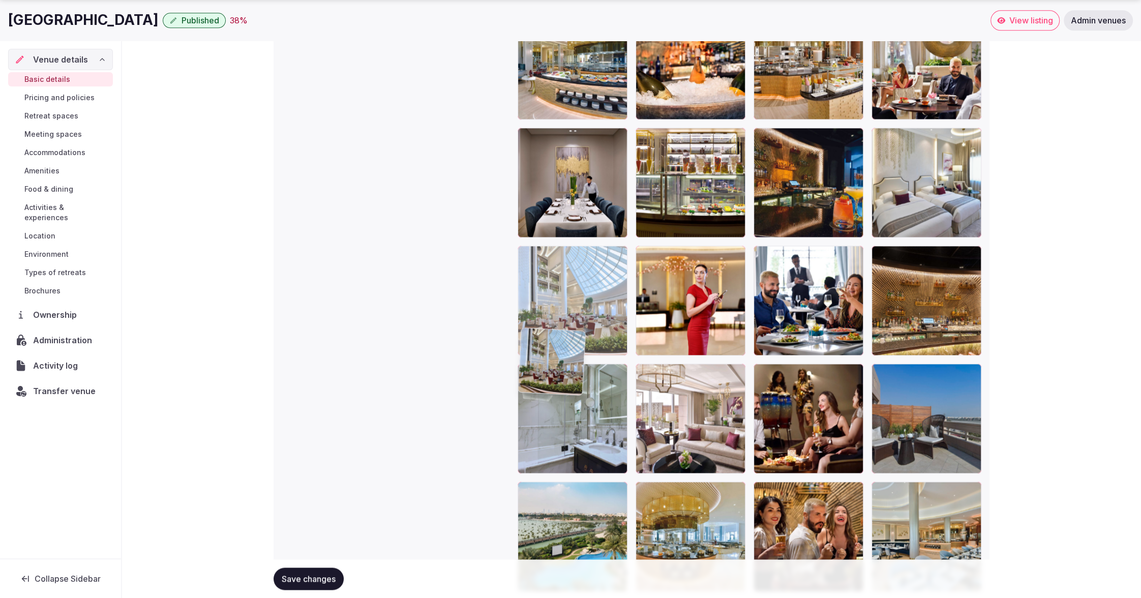
drag, startPoint x: 824, startPoint y: 403, endPoint x: 605, endPoint y: 114, distance: 362.5
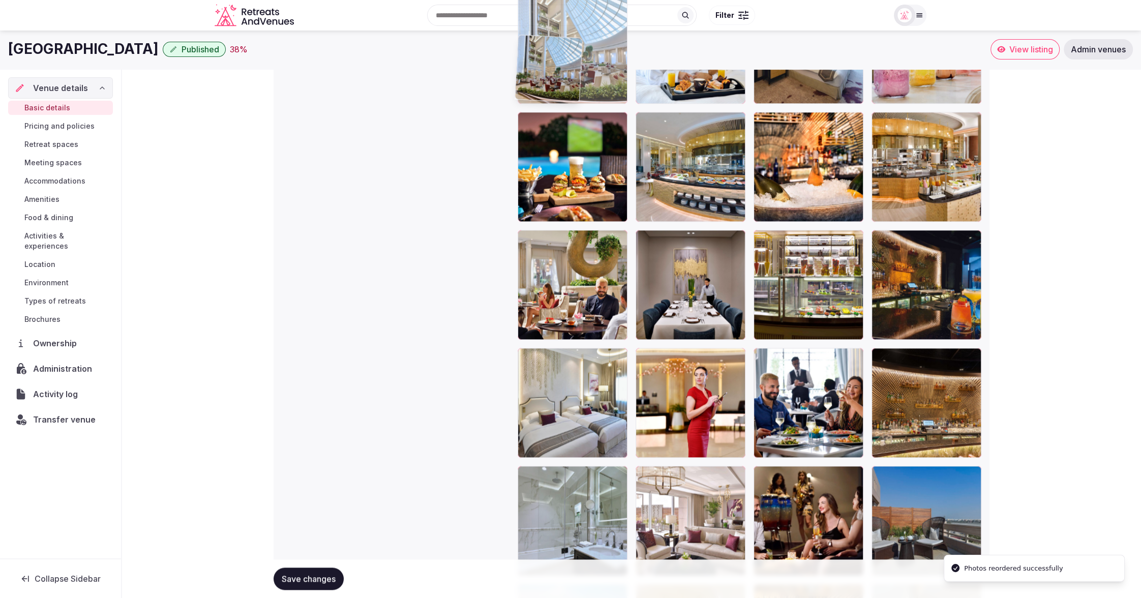
scroll to position [1037, 0]
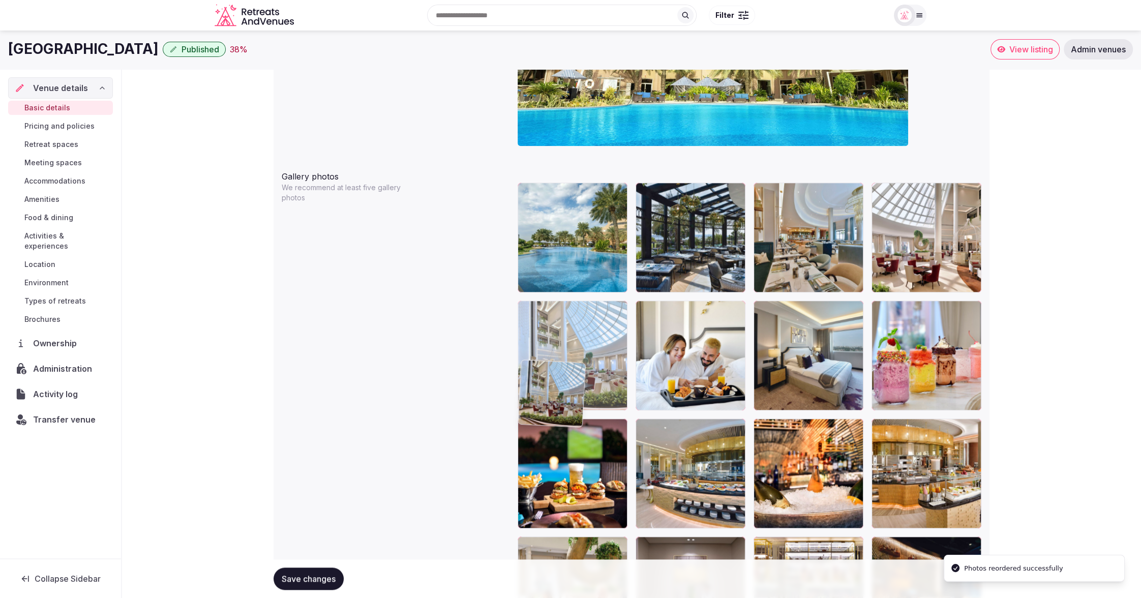
drag, startPoint x: 573, startPoint y: 418, endPoint x: 572, endPoint y: 113, distance: 304.6
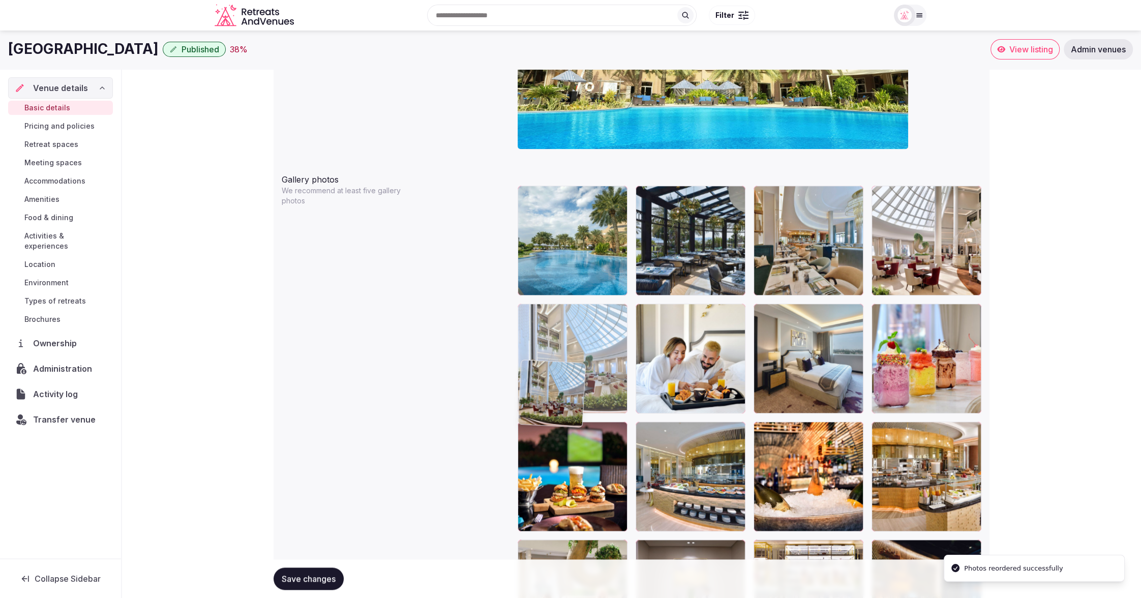
click at [572, 113] on body "**********" at bounding box center [570, 347] width 1141 height 2880
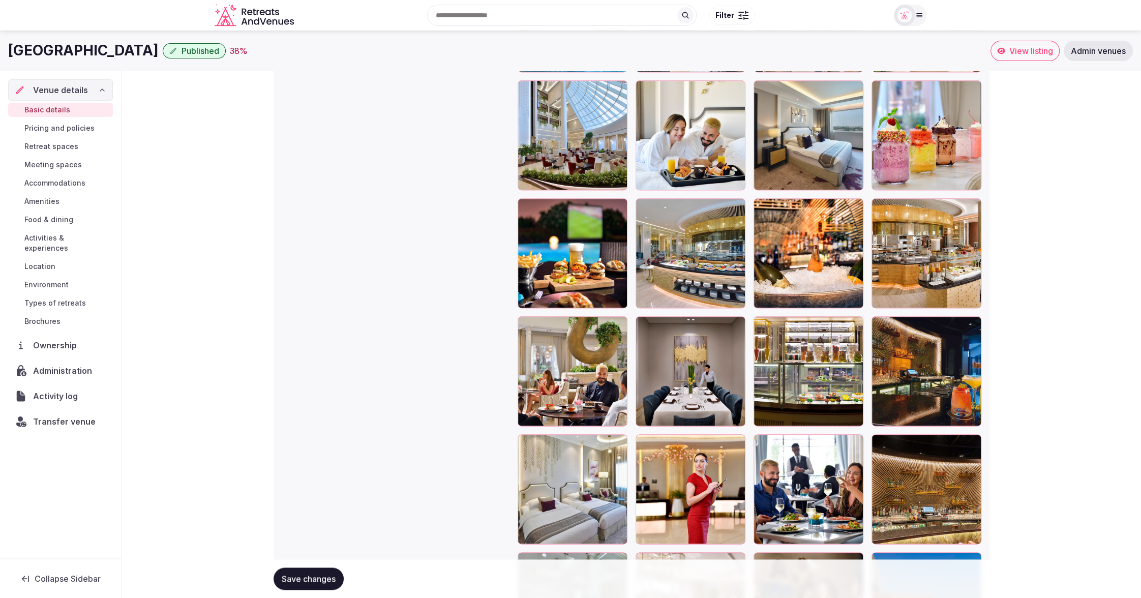
scroll to position [1296, 0]
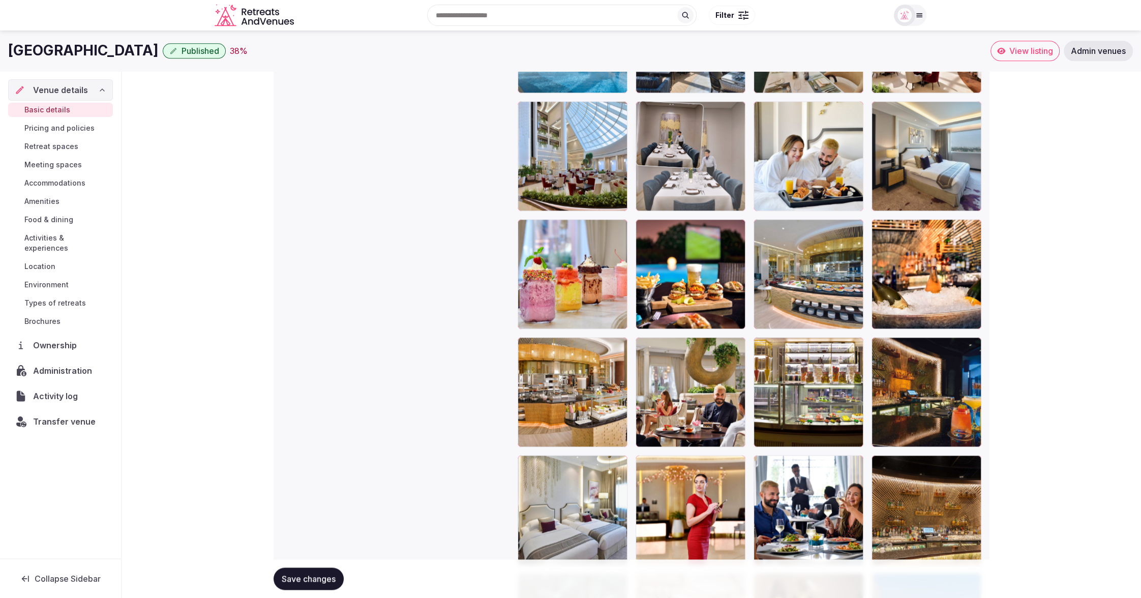
drag, startPoint x: 703, startPoint y: 405, endPoint x: 693, endPoint y: 176, distance: 229.6
click at [693, 176] on body "**********" at bounding box center [570, 144] width 1141 height 2880
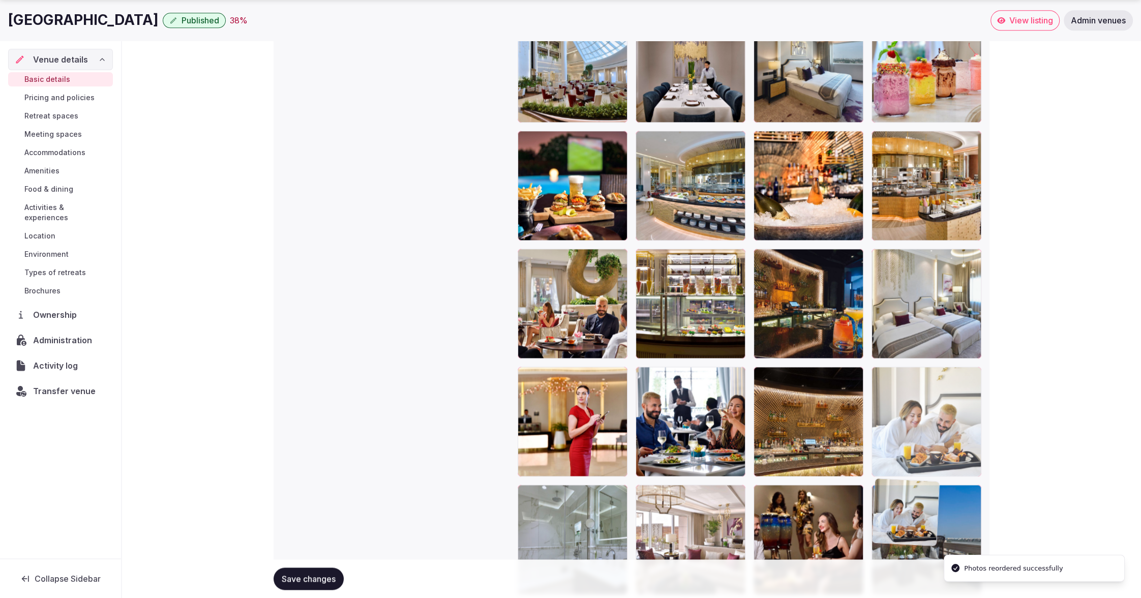
drag, startPoint x: 814, startPoint y: 140, endPoint x: 935, endPoint y: 521, distance: 399.7
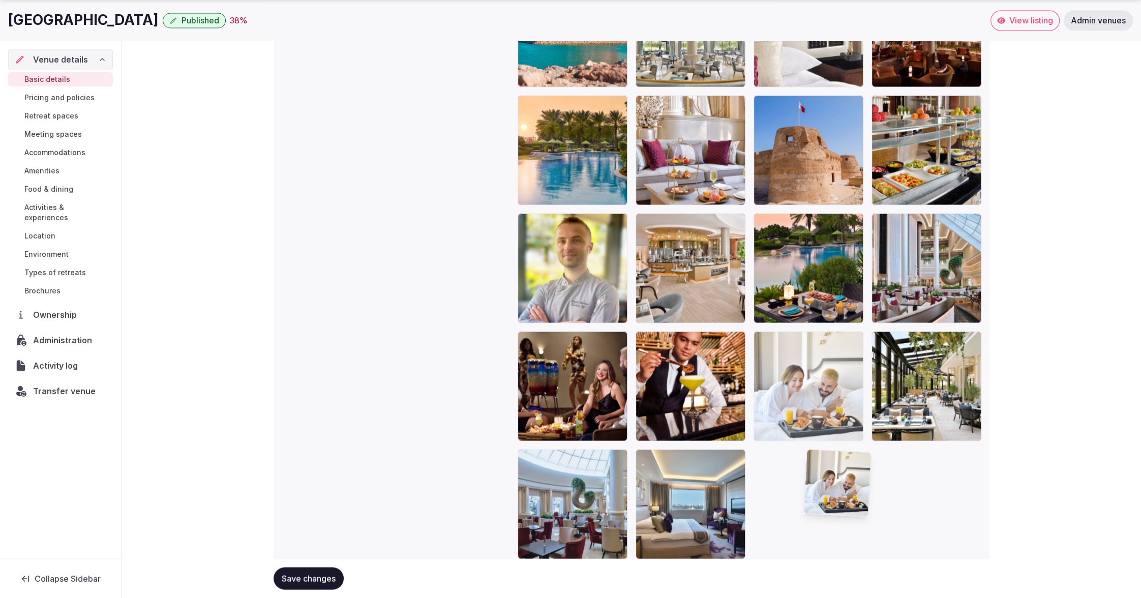
scroll to position [2281, 0]
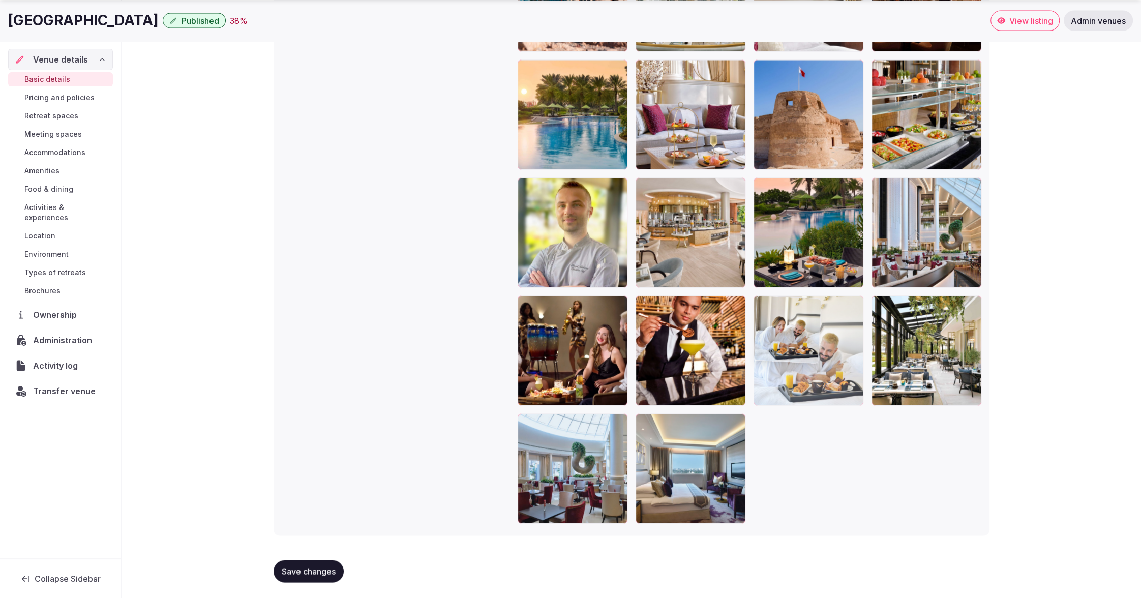
drag, startPoint x: 931, startPoint y: 246, endPoint x: 852, endPoint y: 395, distance: 168.8
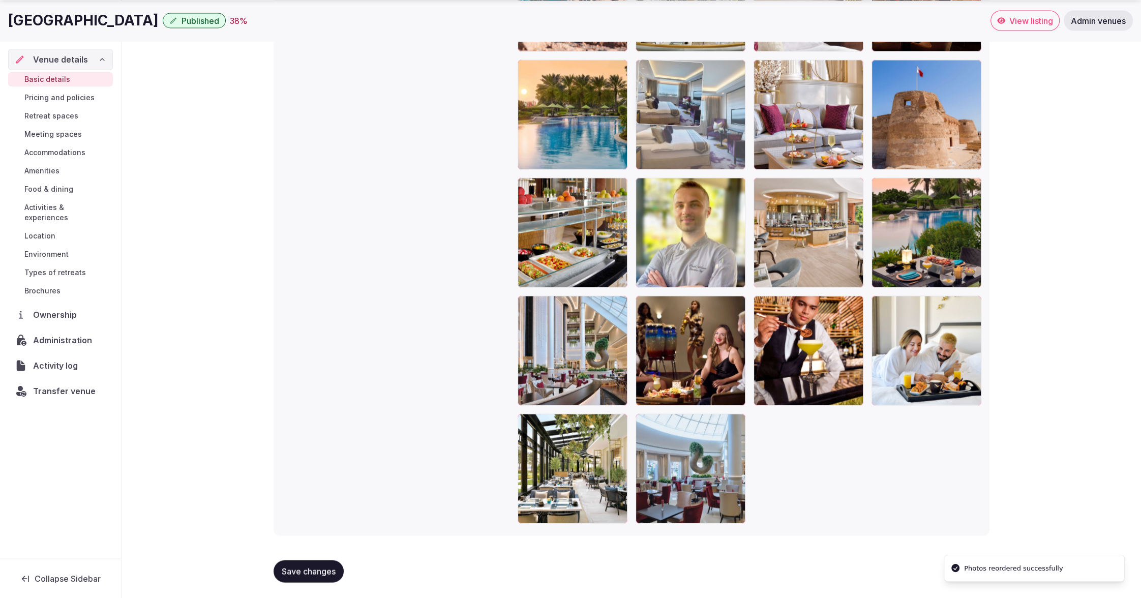
drag, startPoint x: 684, startPoint y: 467, endPoint x: 680, endPoint y: 158, distance: 309.2
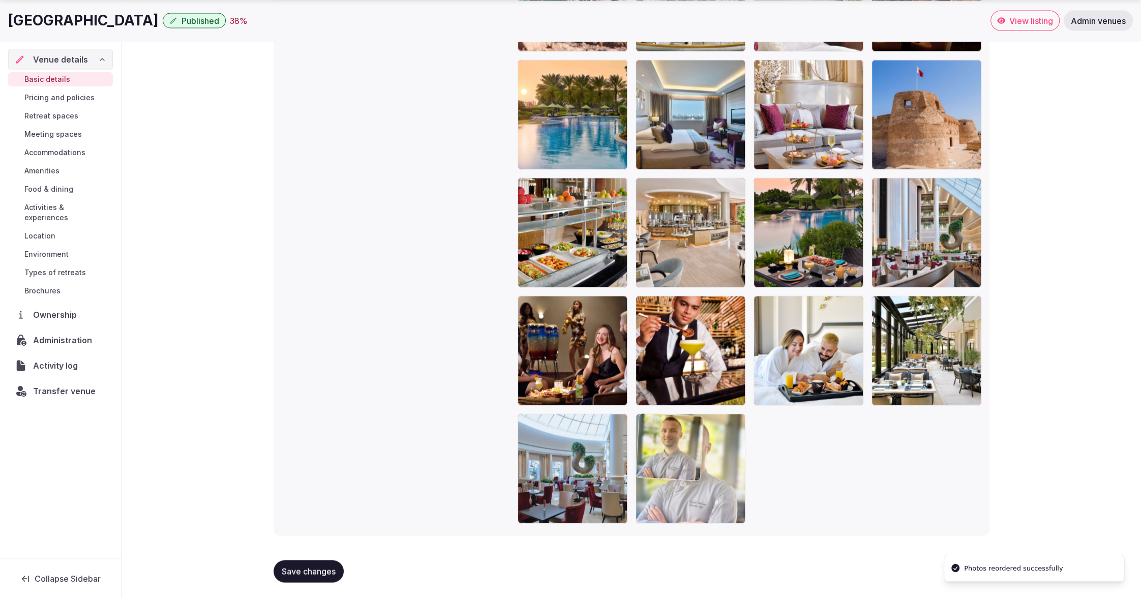
drag, startPoint x: 693, startPoint y: 253, endPoint x: 740, endPoint y: 490, distance: 241.3
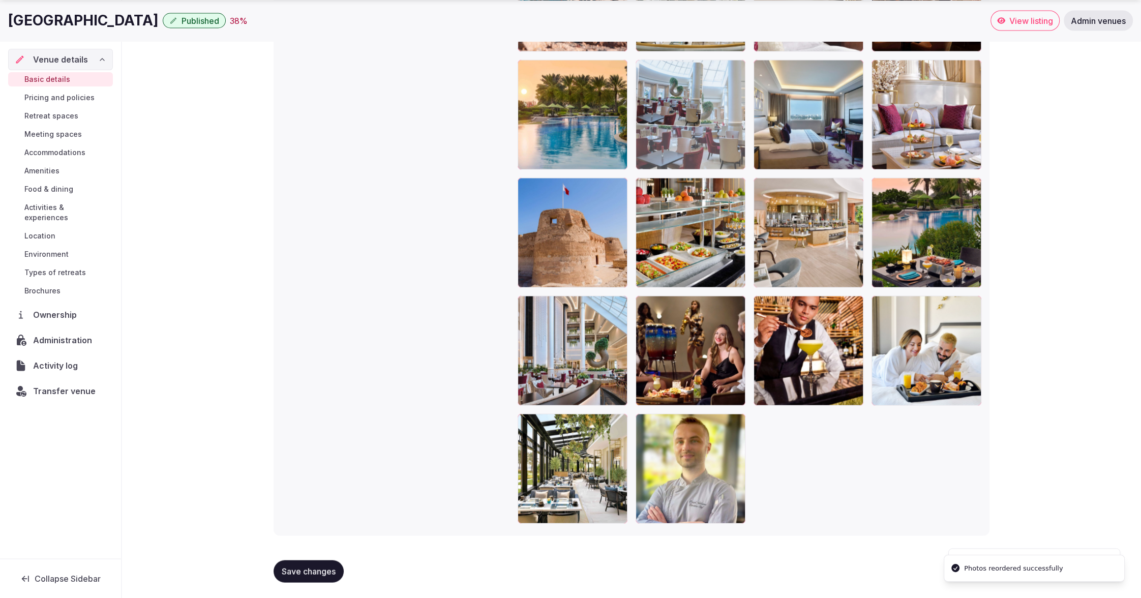
drag, startPoint x: 578, startPoint y: 472, endPoint x: 700, endPoint y: 150, distance: 344.6
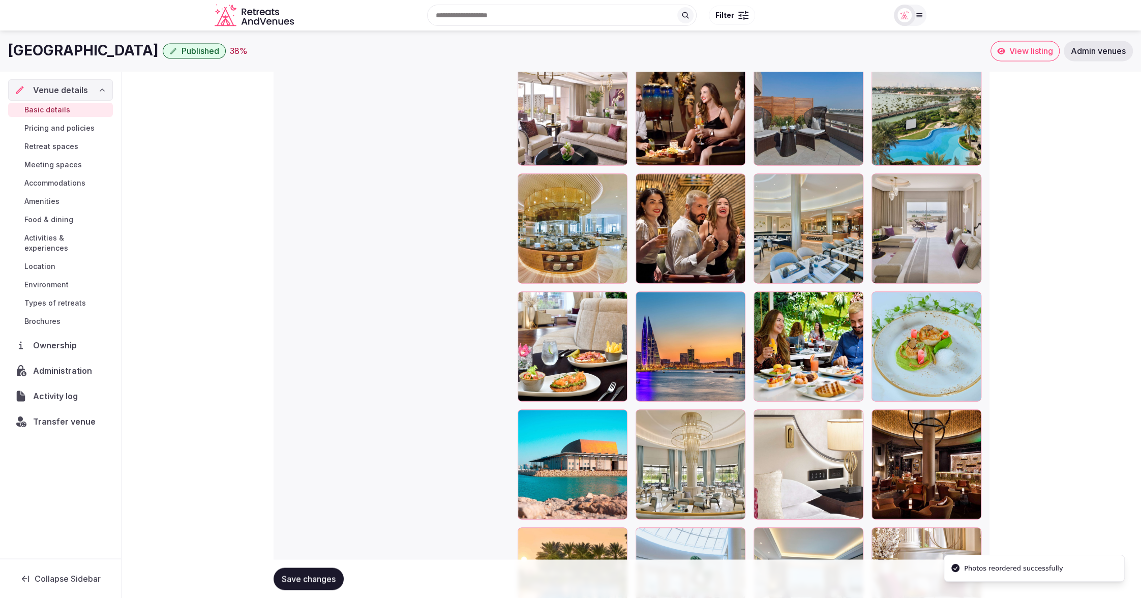
scroll to position [1799, 0]
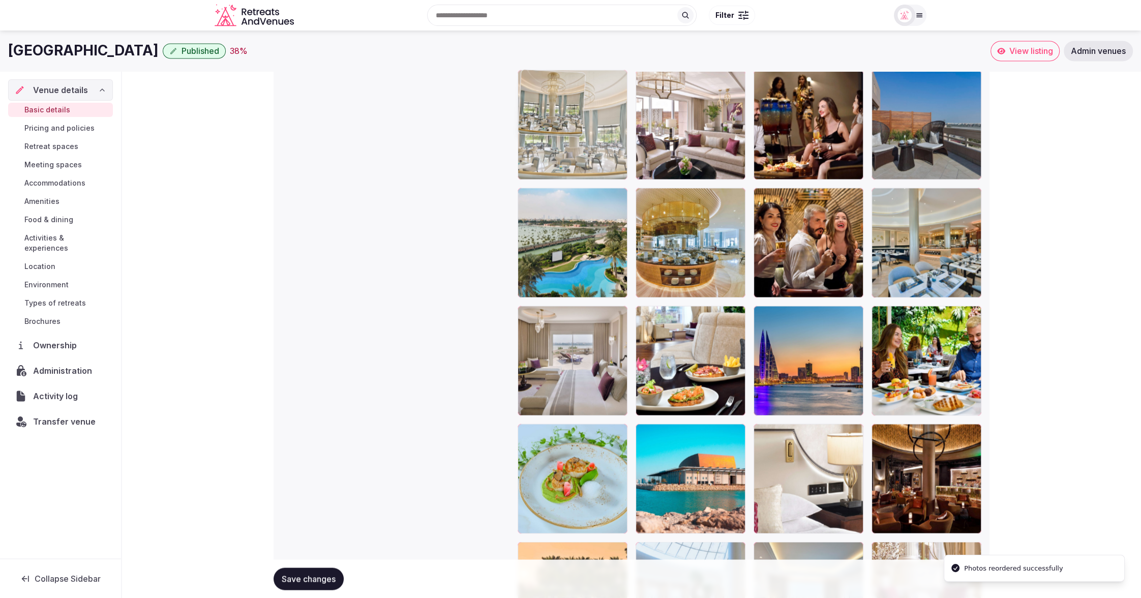
drag, startPoint x: 707, startPoint y: 504, endPoint x: 641, endPoint y: 211, distance: 300.4
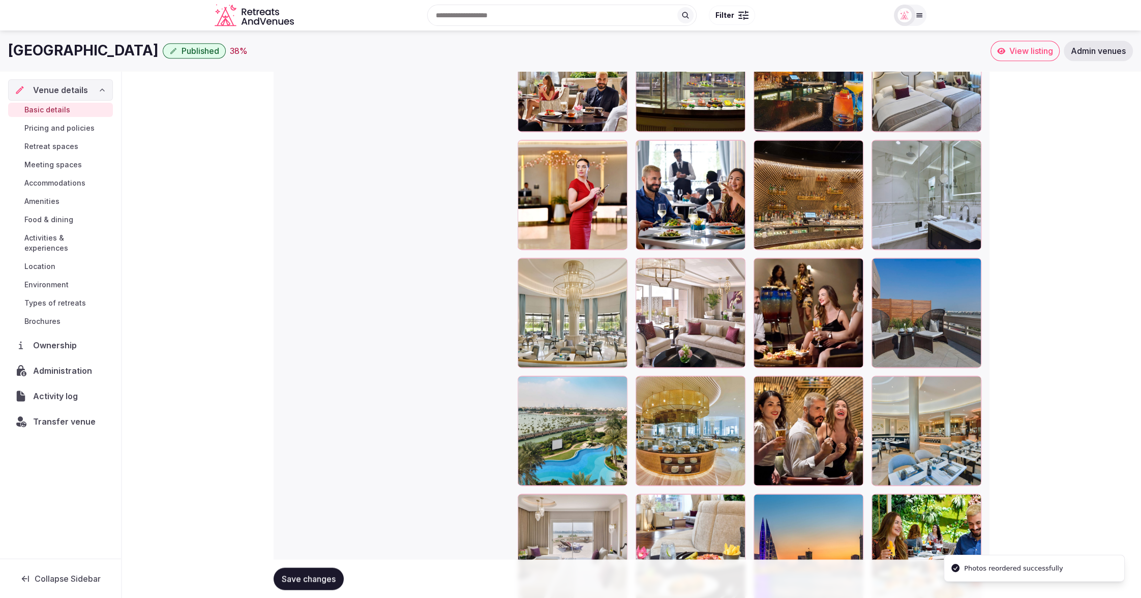
scroll to position [1506, 0]
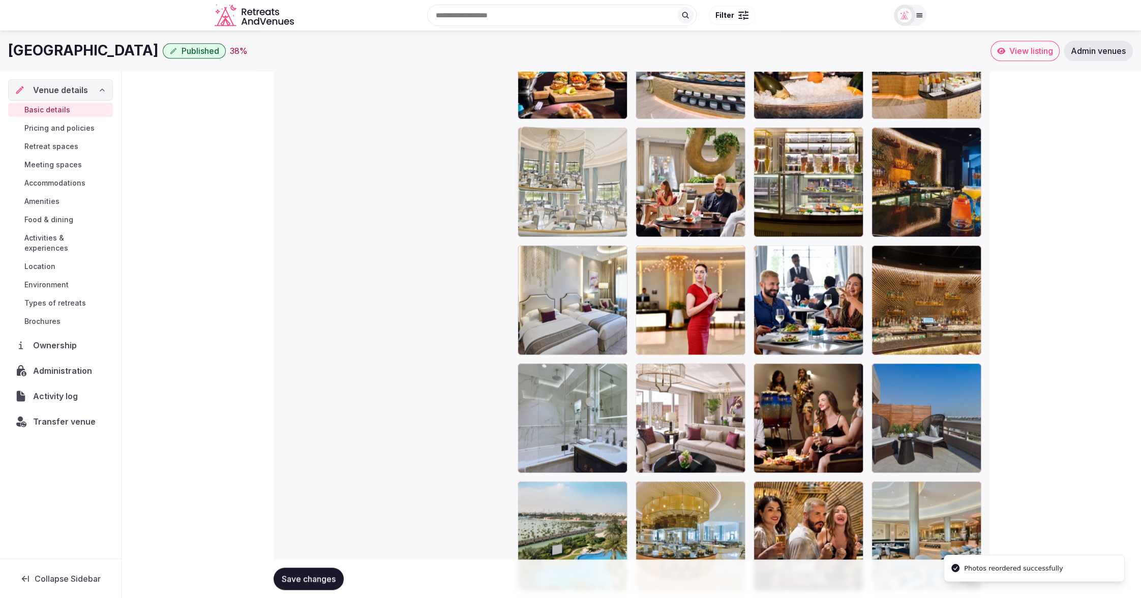
drag, startPoint x: 581, startPoint y: 426, endPoint x: 590, endPoint y: 228, distance: 198.0
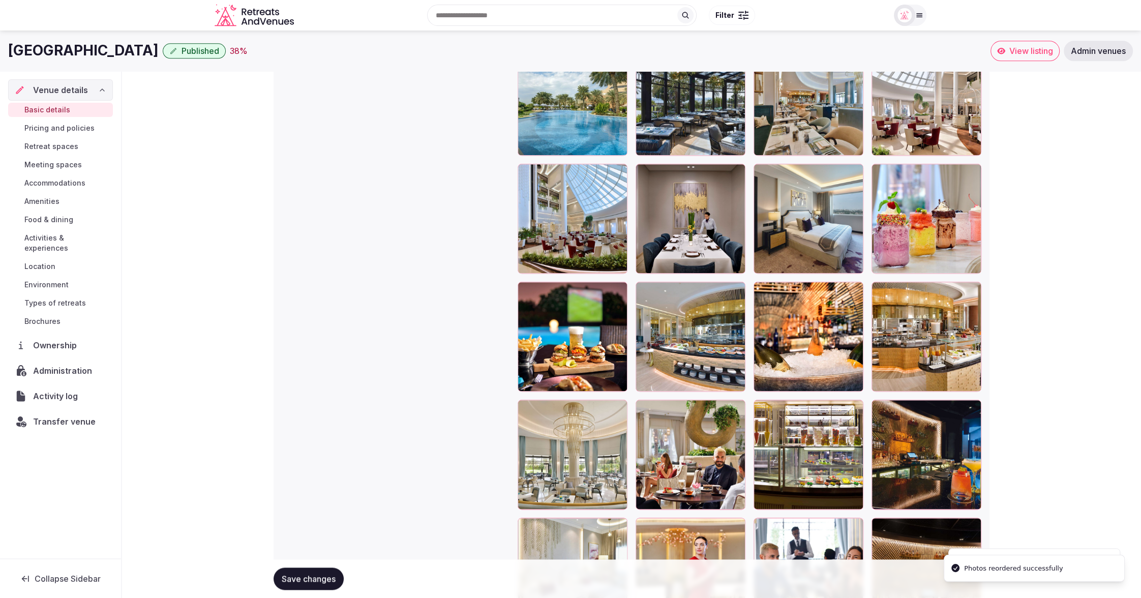
scroll to position [1230, 0]
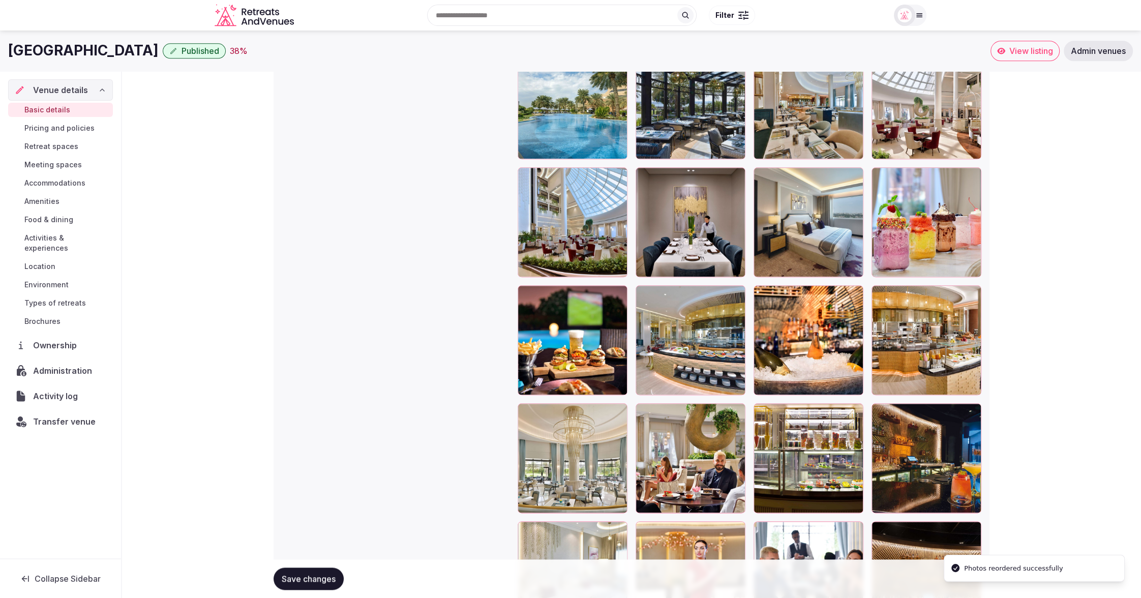
click at [312, 576] on span "Save changes" at bounding box center [309, 579] width 54 height 10
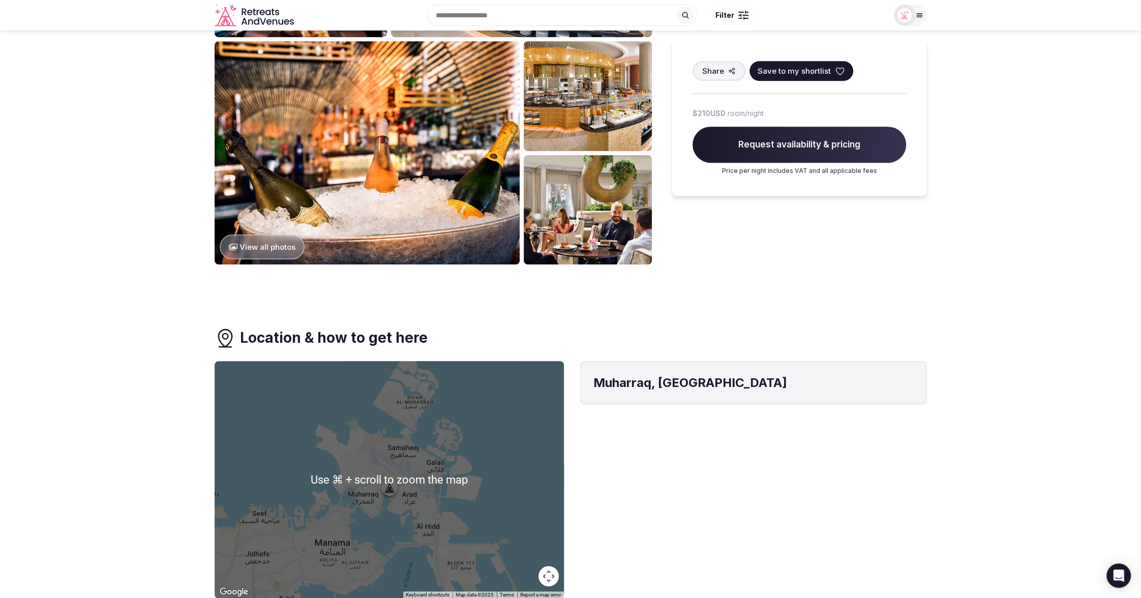
scroll to position [591, 0]
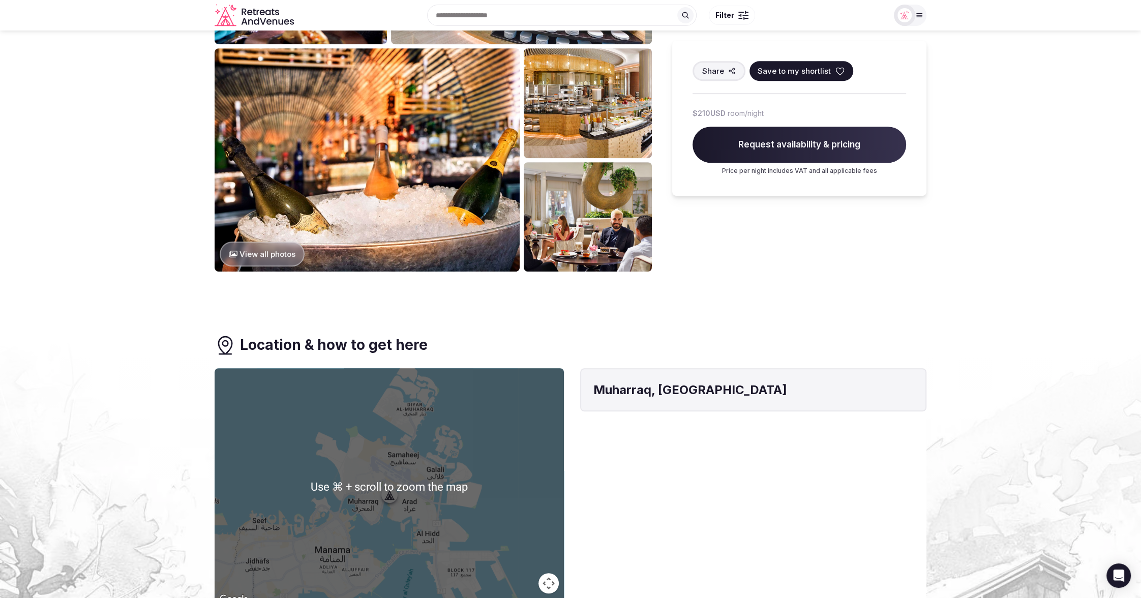
click at [259, 248] on button "View all photos" at bounding box center [262, 254] width 85 height 25
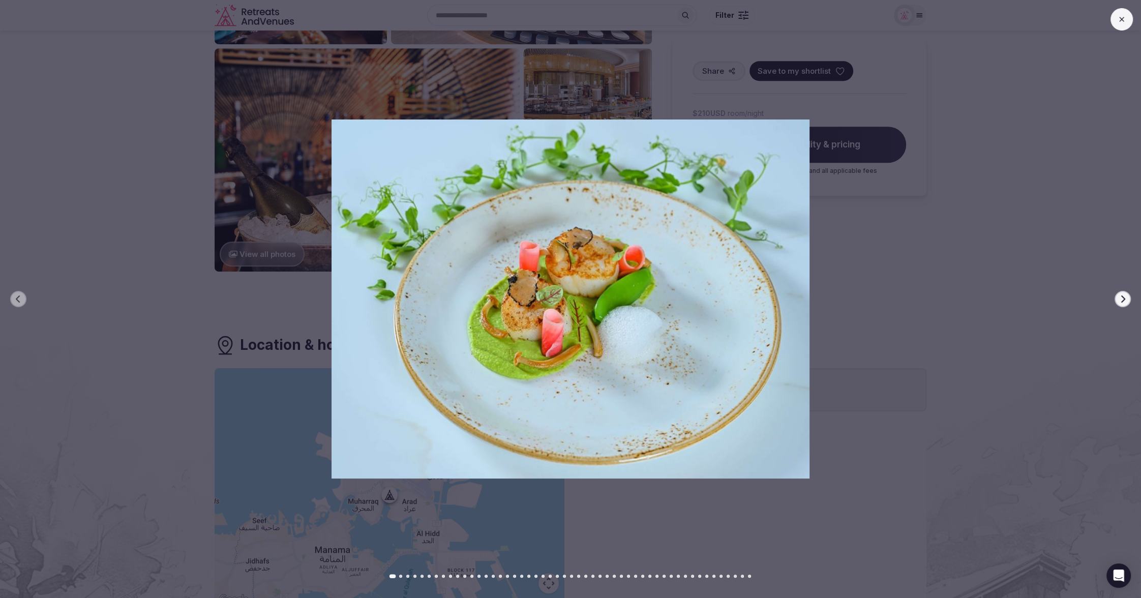
click at [1129, 300] on button "Next slide" at bounding box center [1123, 299] width 16 height 16
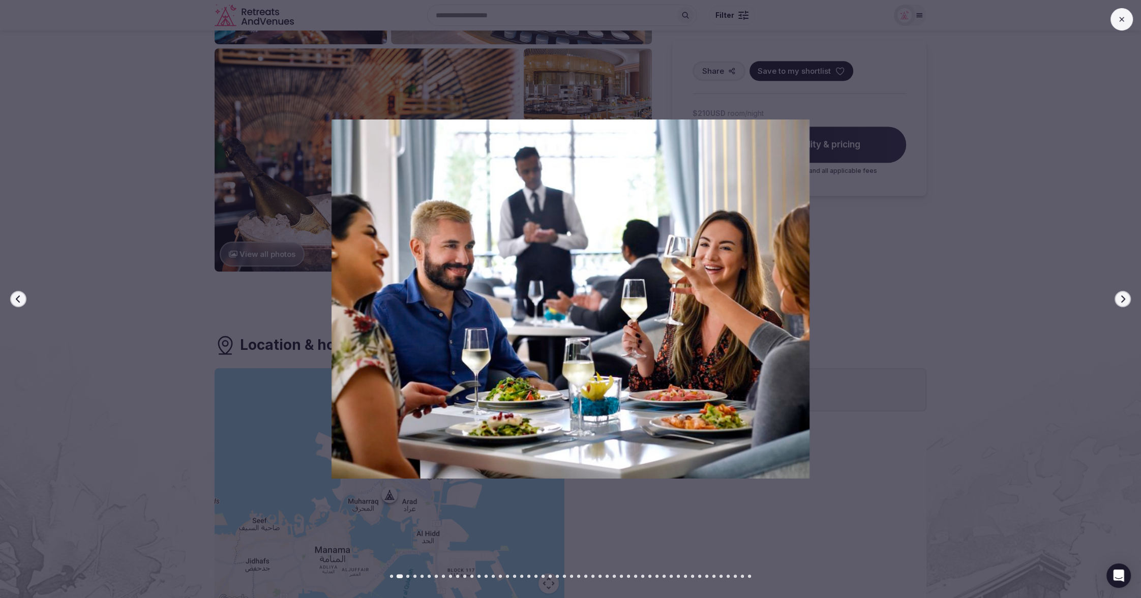
click at [1129, 300] on button "Next slide" at bounding box center [1123, 299] width 16 height 16
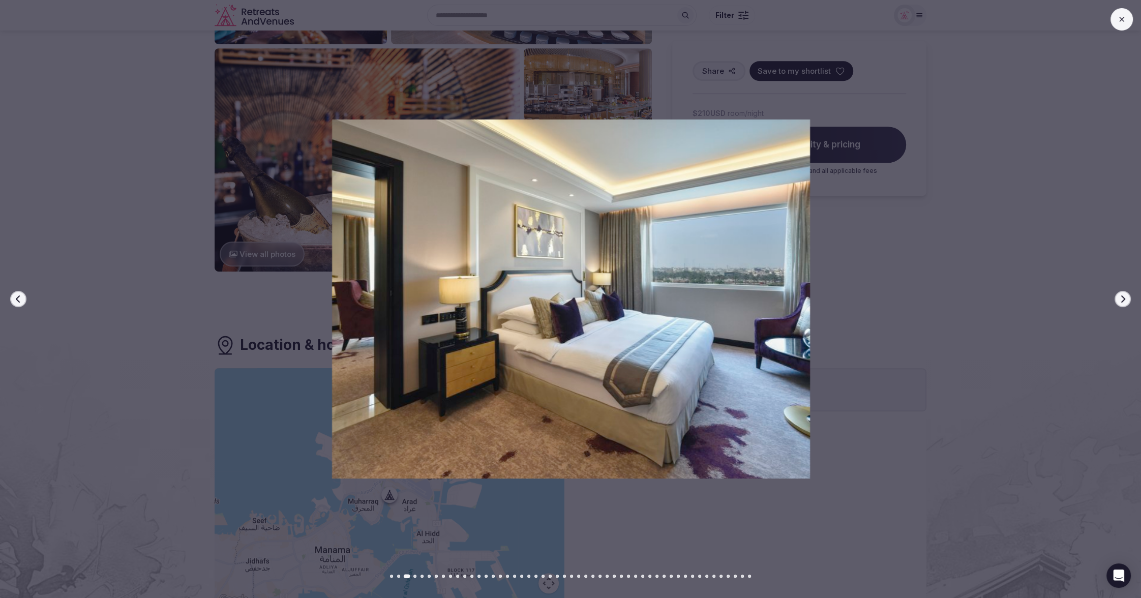
click at [1129, 300] on button "Next slide" at bounding box center [1123, 299] width 16 height 16
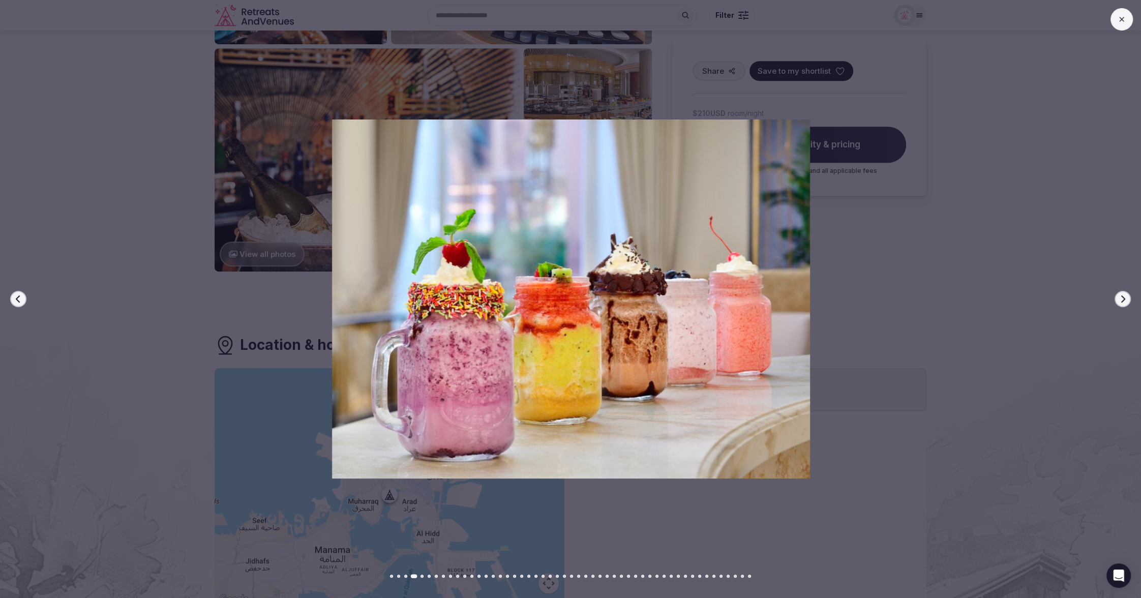
click at [1129, 300] on button "Next slide" at bounding box center [1123, 299] width 16 height 16
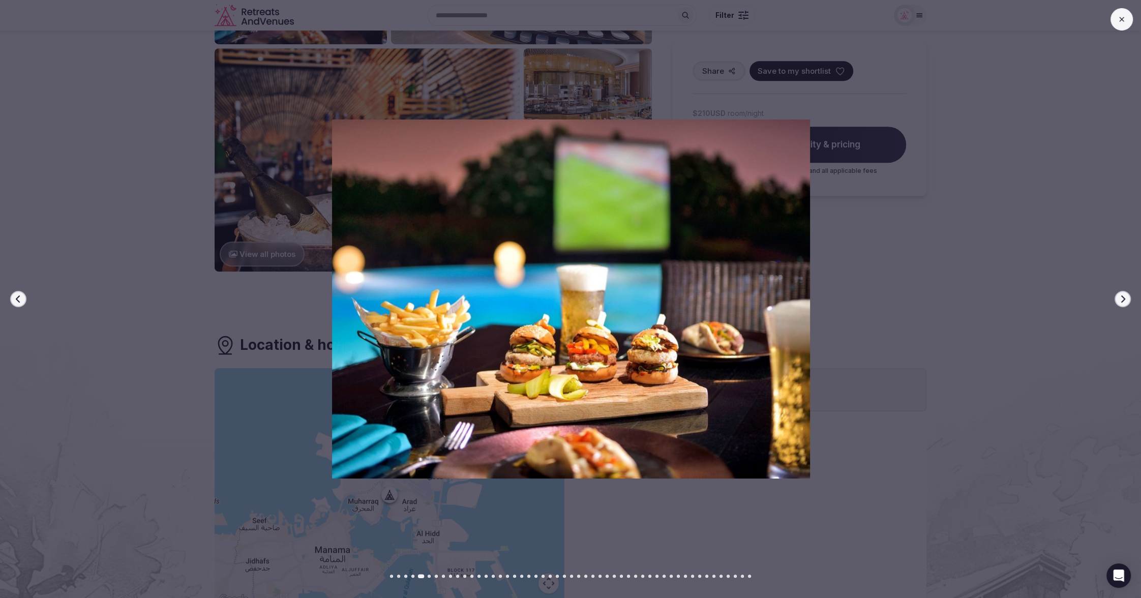
click at [1129, 300] on button "Next slide" at bounding box center [1123, 299] width 16 height 16
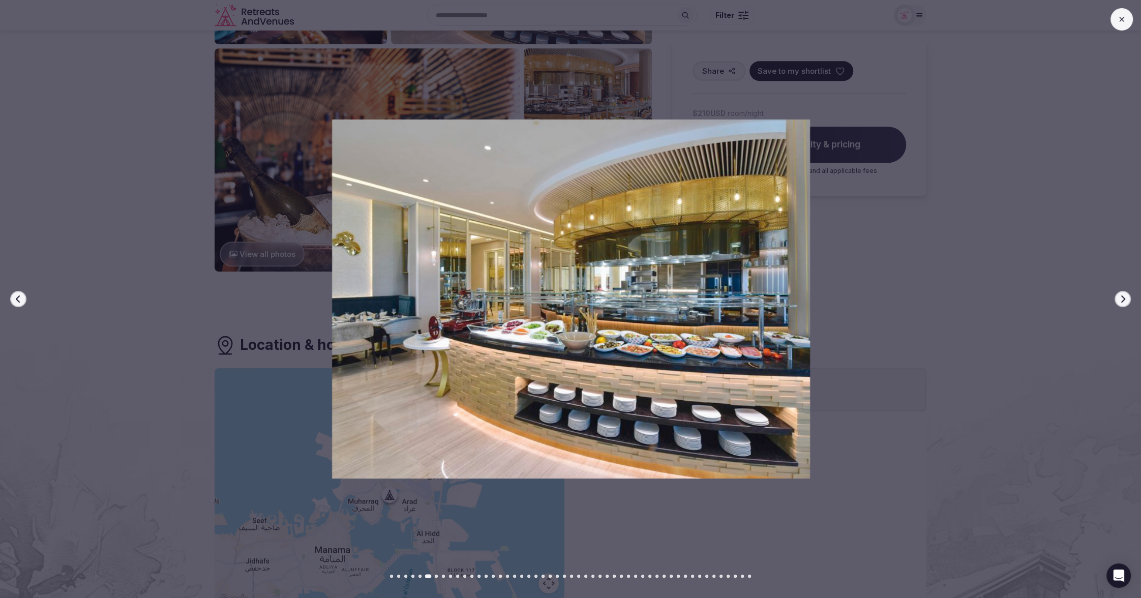
click at [1129, 300] on button "Next slide" at bounding box center [1123, 299] width 16 height 16
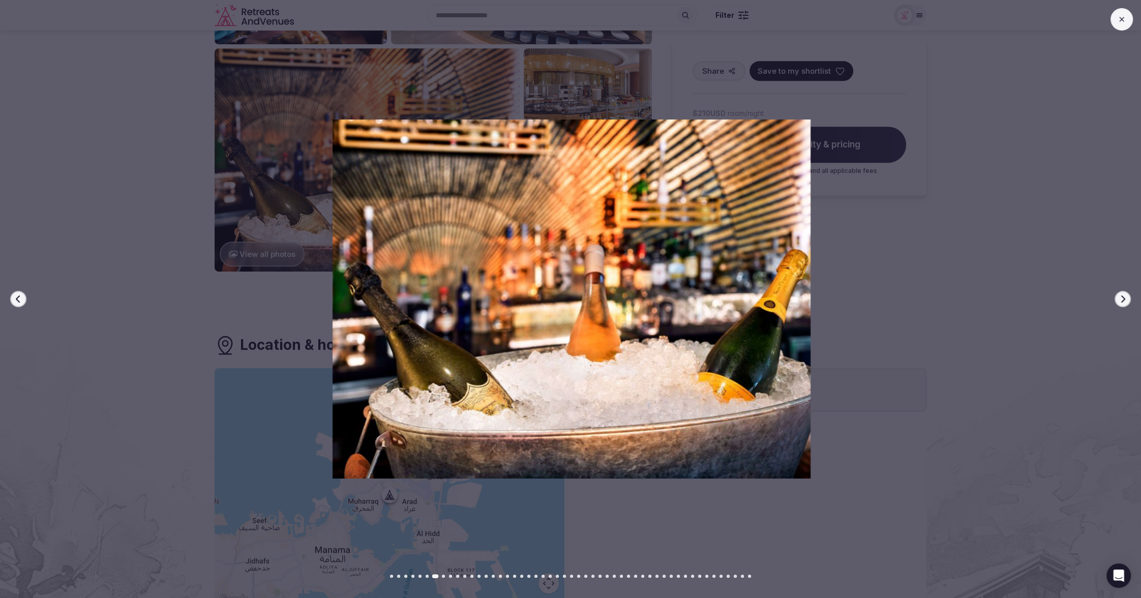
click at [1129, 300] on button "Next slide" at bounding box center [1123, 299] width 16 height 16
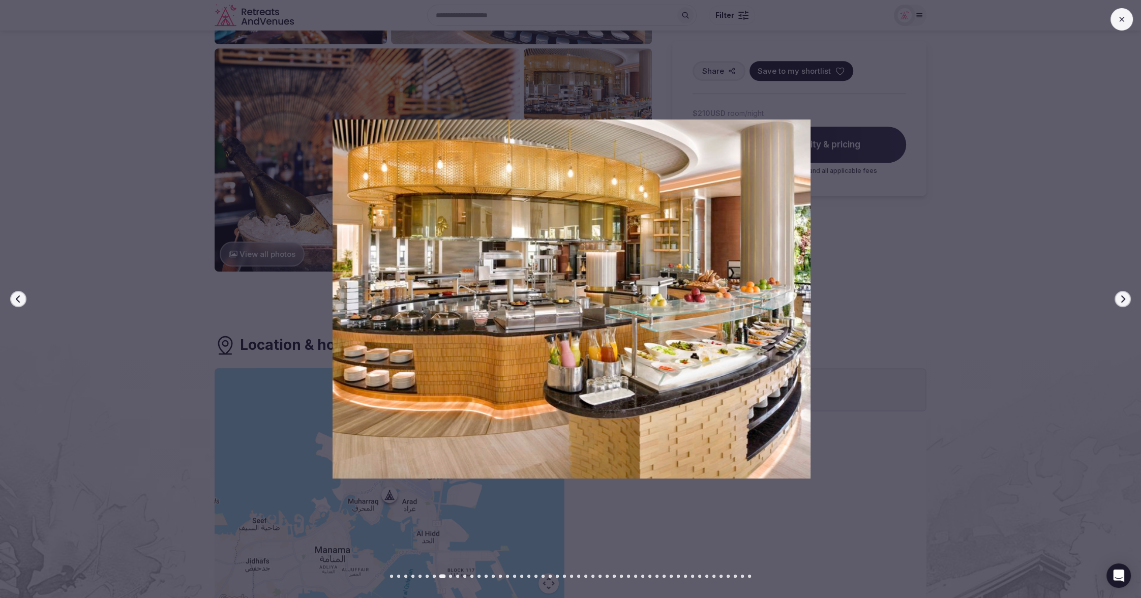
click at [1129, 300] on button "Next slide" at bounding box center [1123, 299] width 16 height 16
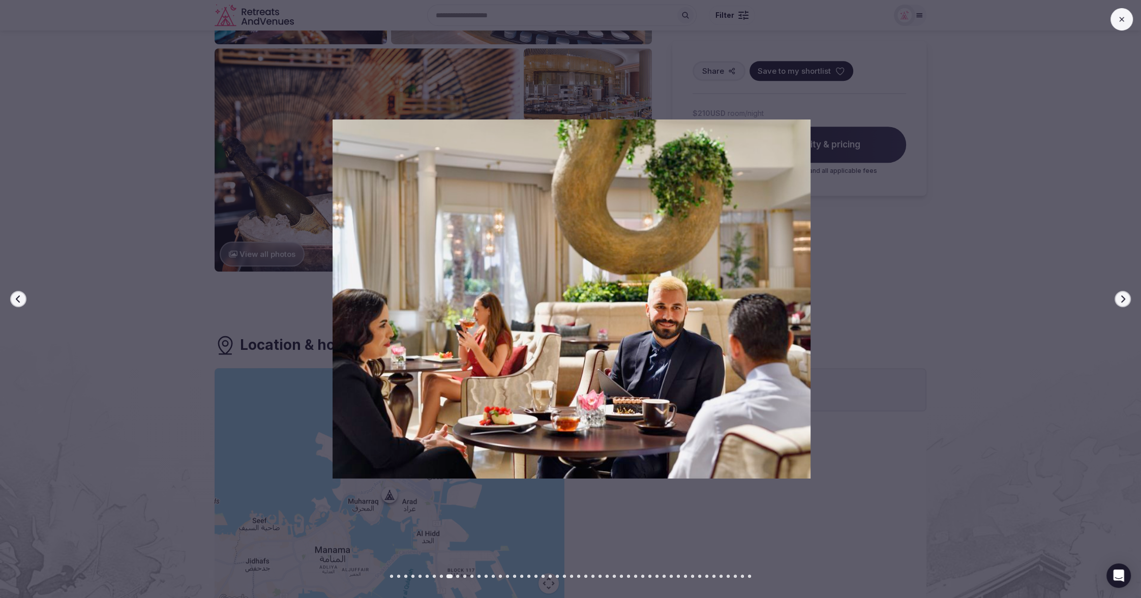
click at [1124, 299] on icon "button" at bounding box center [1123, 298] width 4 height 7
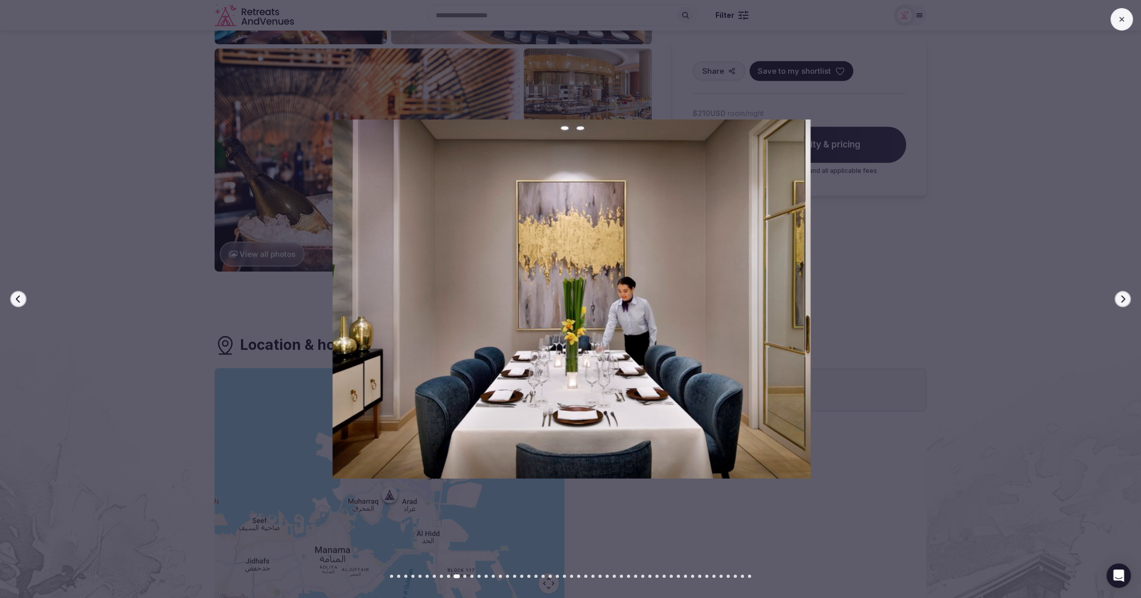
click at [1124, 299] on icon "button" at bounding box center [1123, 298] width 4 height 7
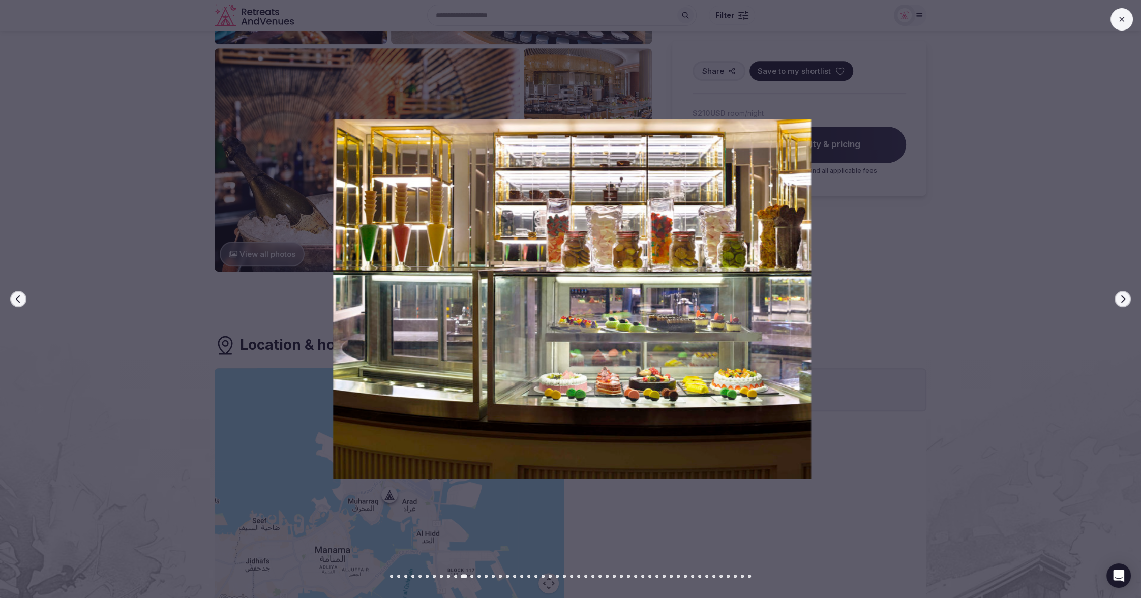
click at [1124, 299] on icon "button" at bounding box center [1123, 298] width 4 height 7
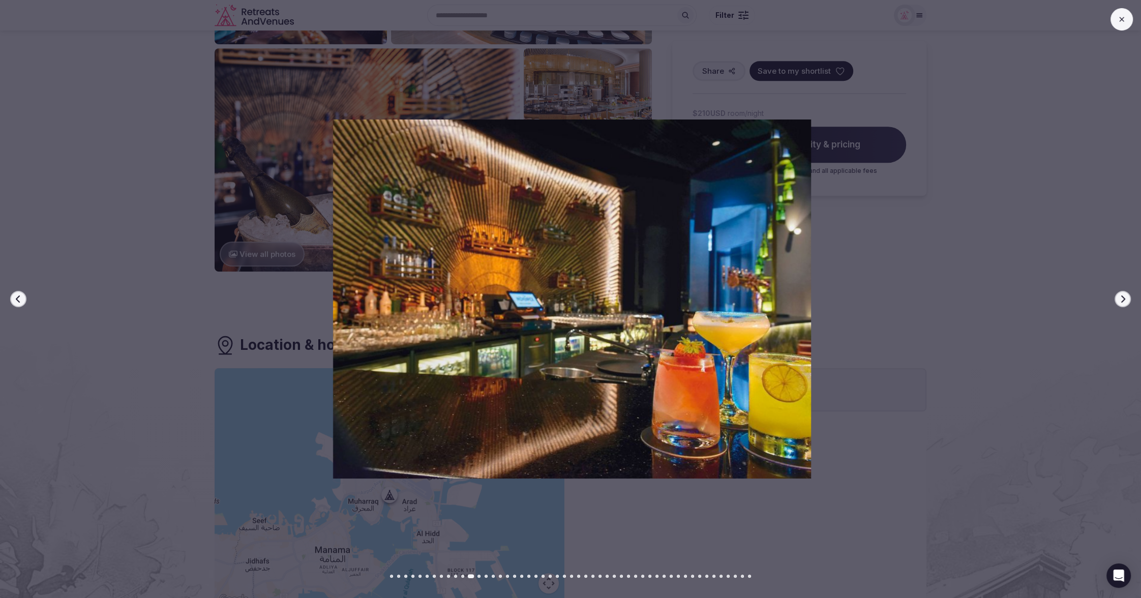
click at [1124, 299] on icon "button" at bounding box center [1123, 298] width 4 height 7
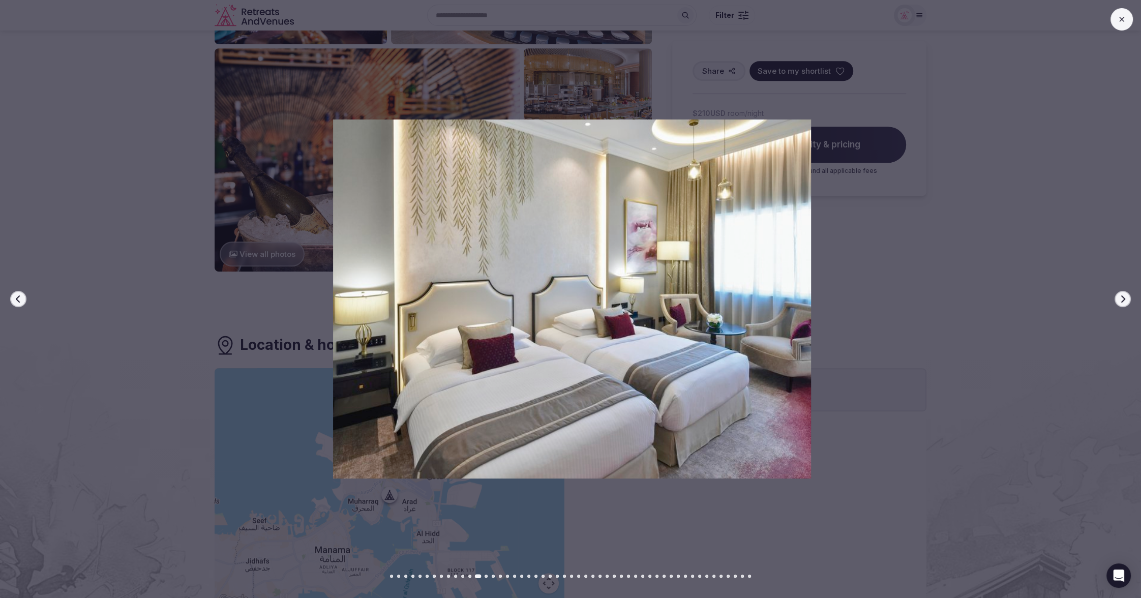
click at [1124, 299] on icon "button" at bounding box center [1123, 298] width 4 height 7
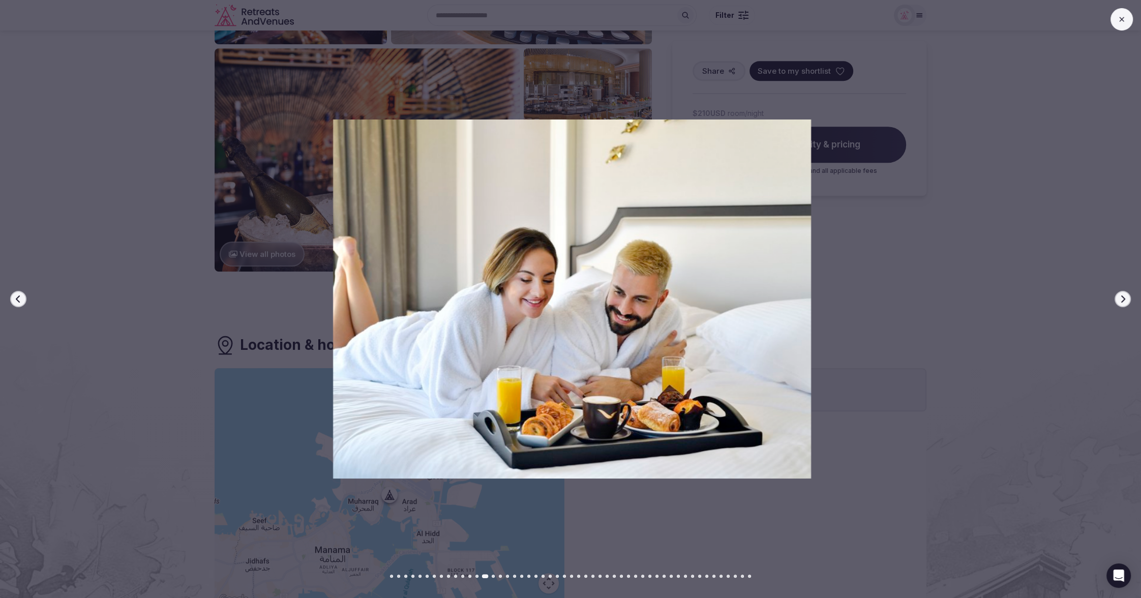
click at [1124, 299] on icon "button" at bounding box center [1123, 298] width 4 height 7
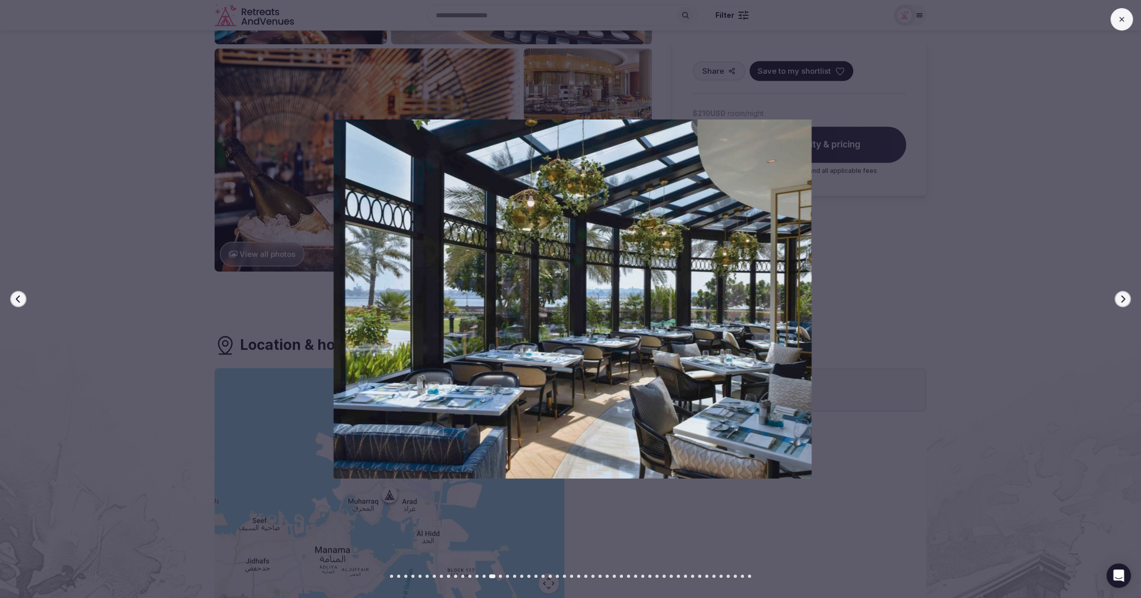
click at [1124, 299] on icon "button" at bounding box center [1123, 298] width 4 height 7
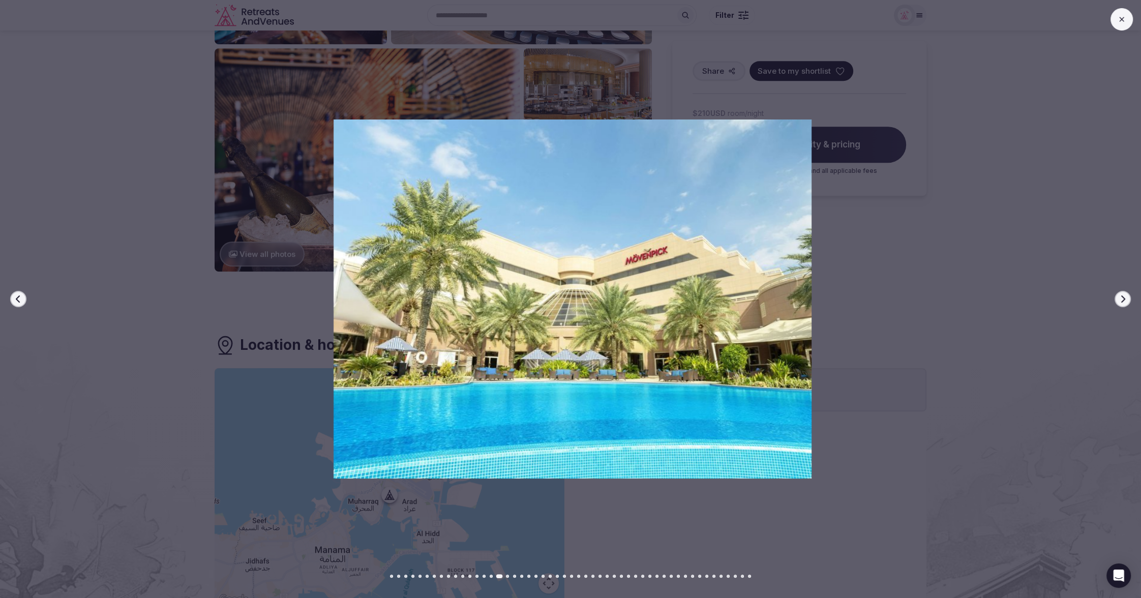
click at [1126, 302] on icon "button" at bounding box center [1123, 299] width 8 height 8
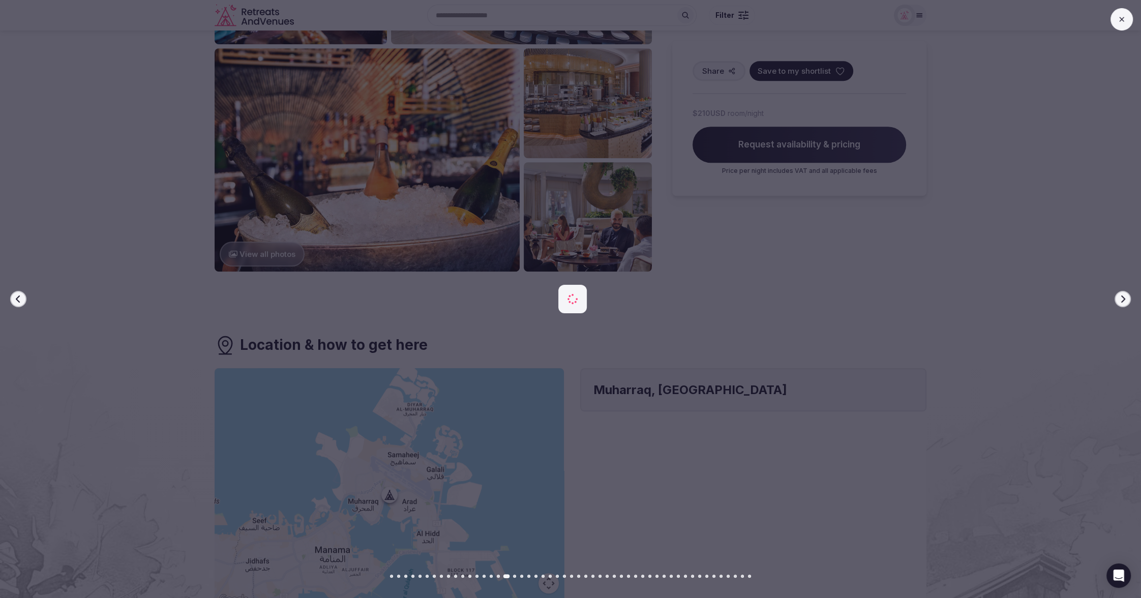
click at [1126, 302] on icon "button" at bounding box center [1123, 299] width 8 height 8
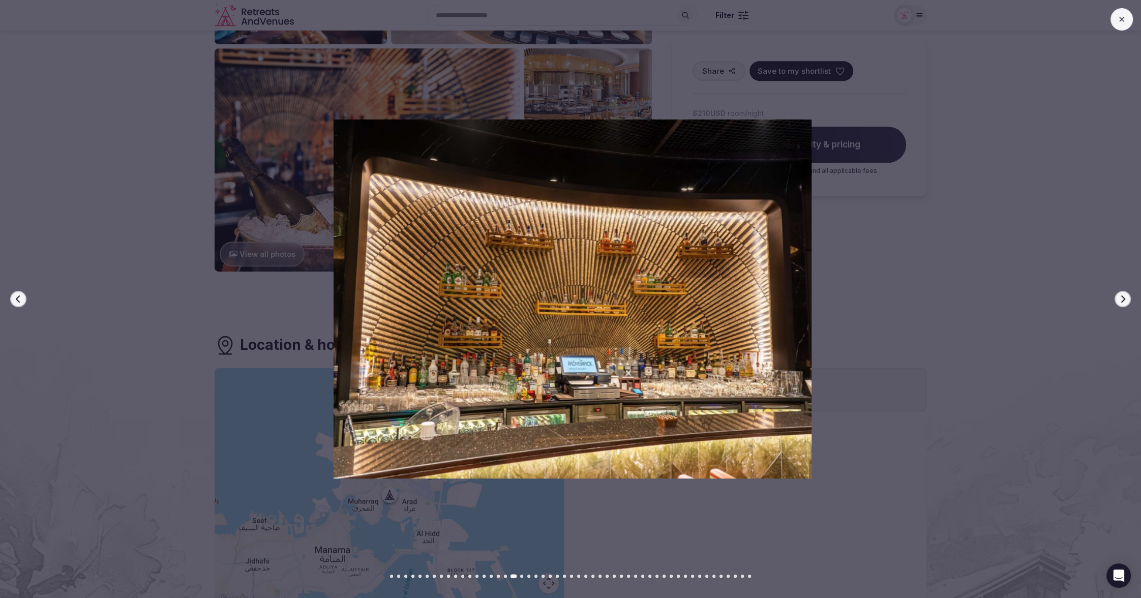
click at [14, 295] on icon "button" at bounding box center [18, 299] width 8 height 8
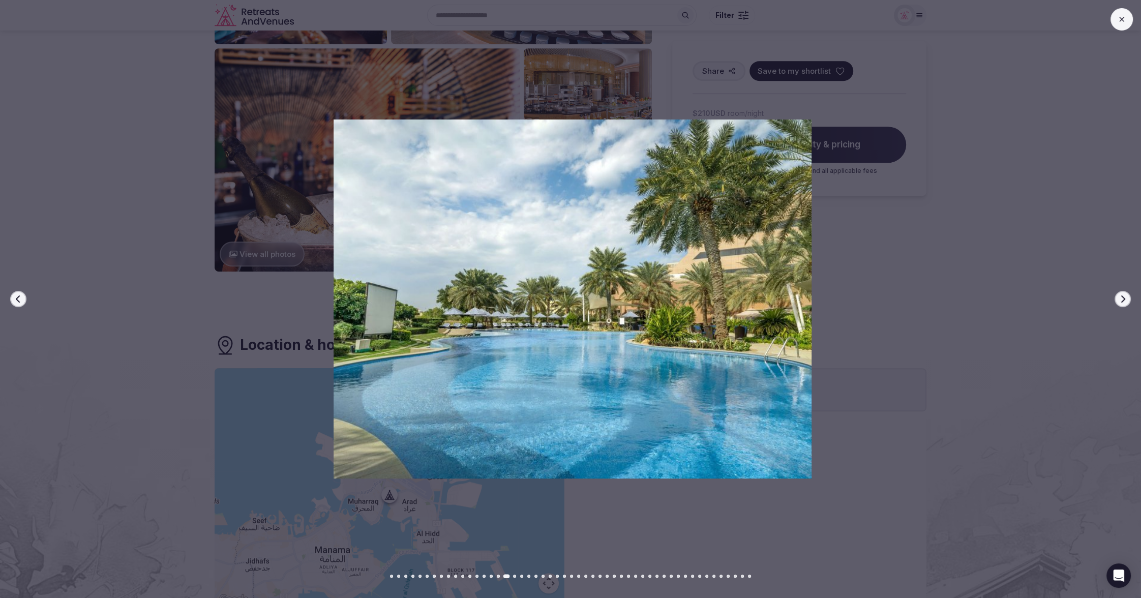
click at [20, 302] on icon "button" at bounding box center [18, 299] width 8 height 8
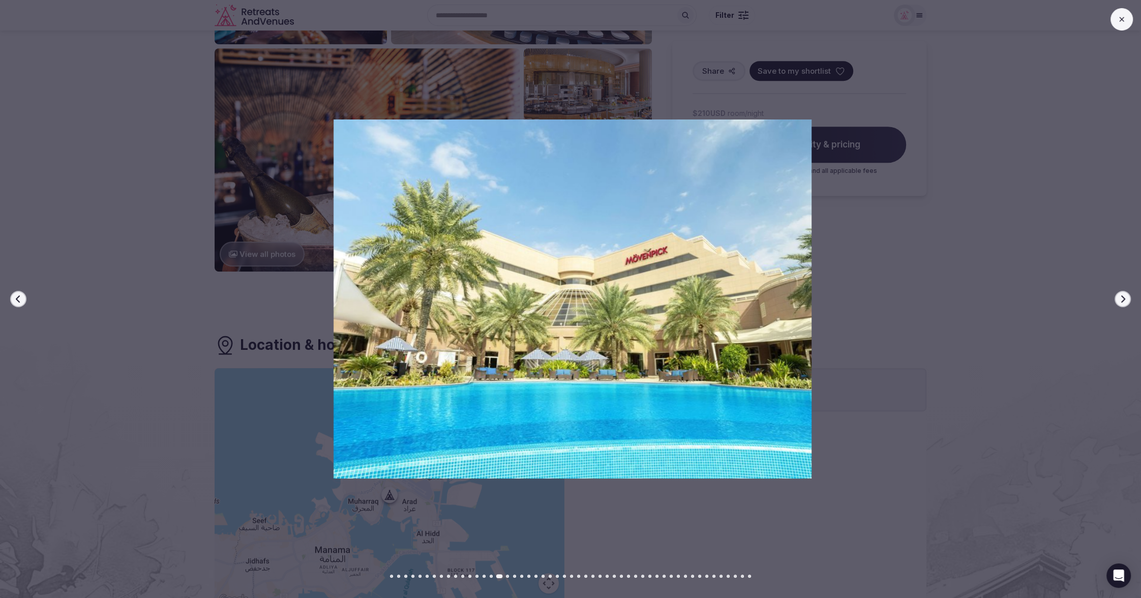
click at [1125, 19] on icon at bounding box center [1122, 19] width 8 height 8
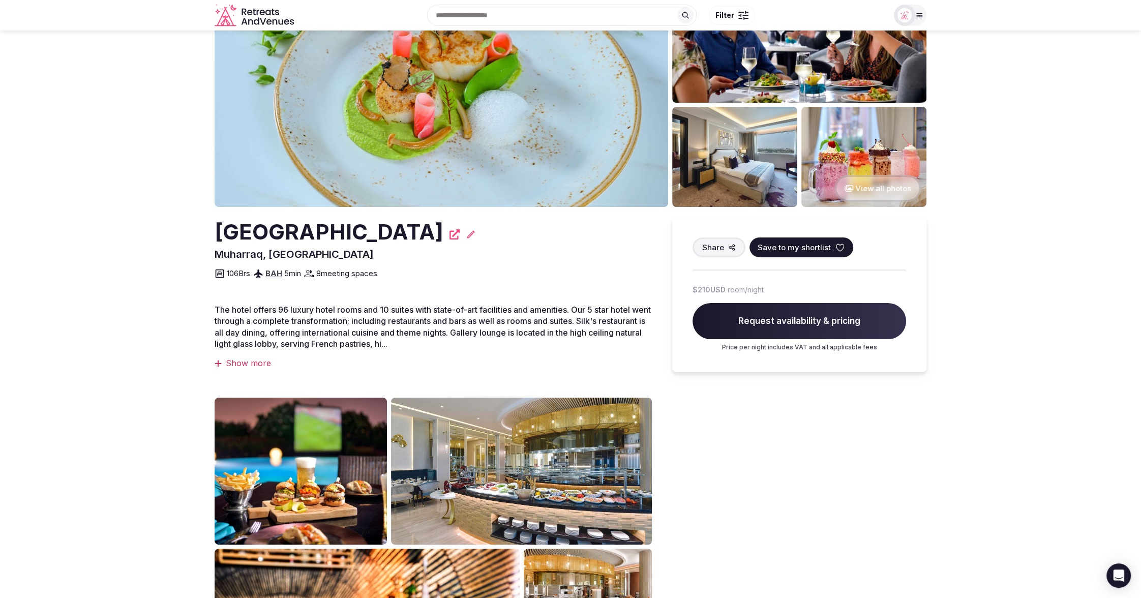
scroll to position [0, 0]
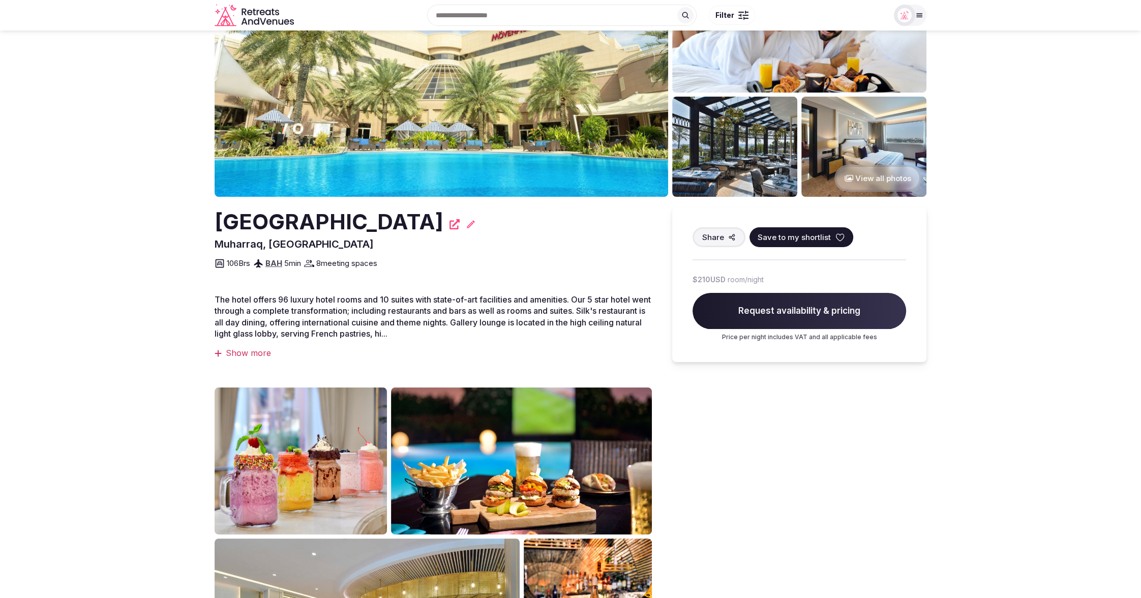
scroll to position [69, 0]
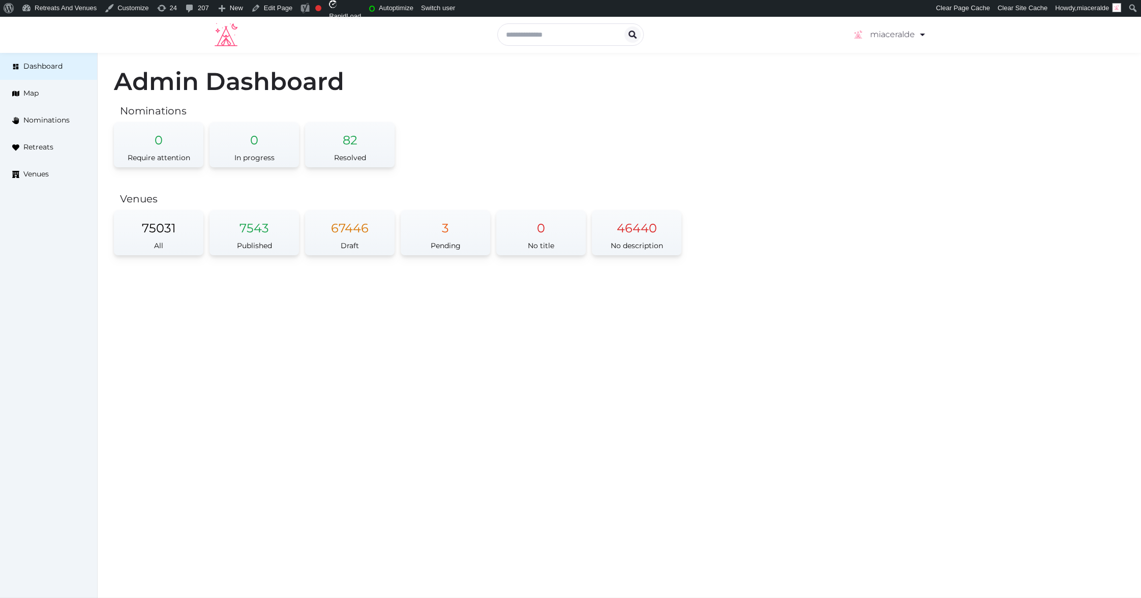
click at [748, 109] on h2 "Nominations" at bounding box center [622, 111] width 1005 height 14
